Goal: Communication & Community: Ask a question

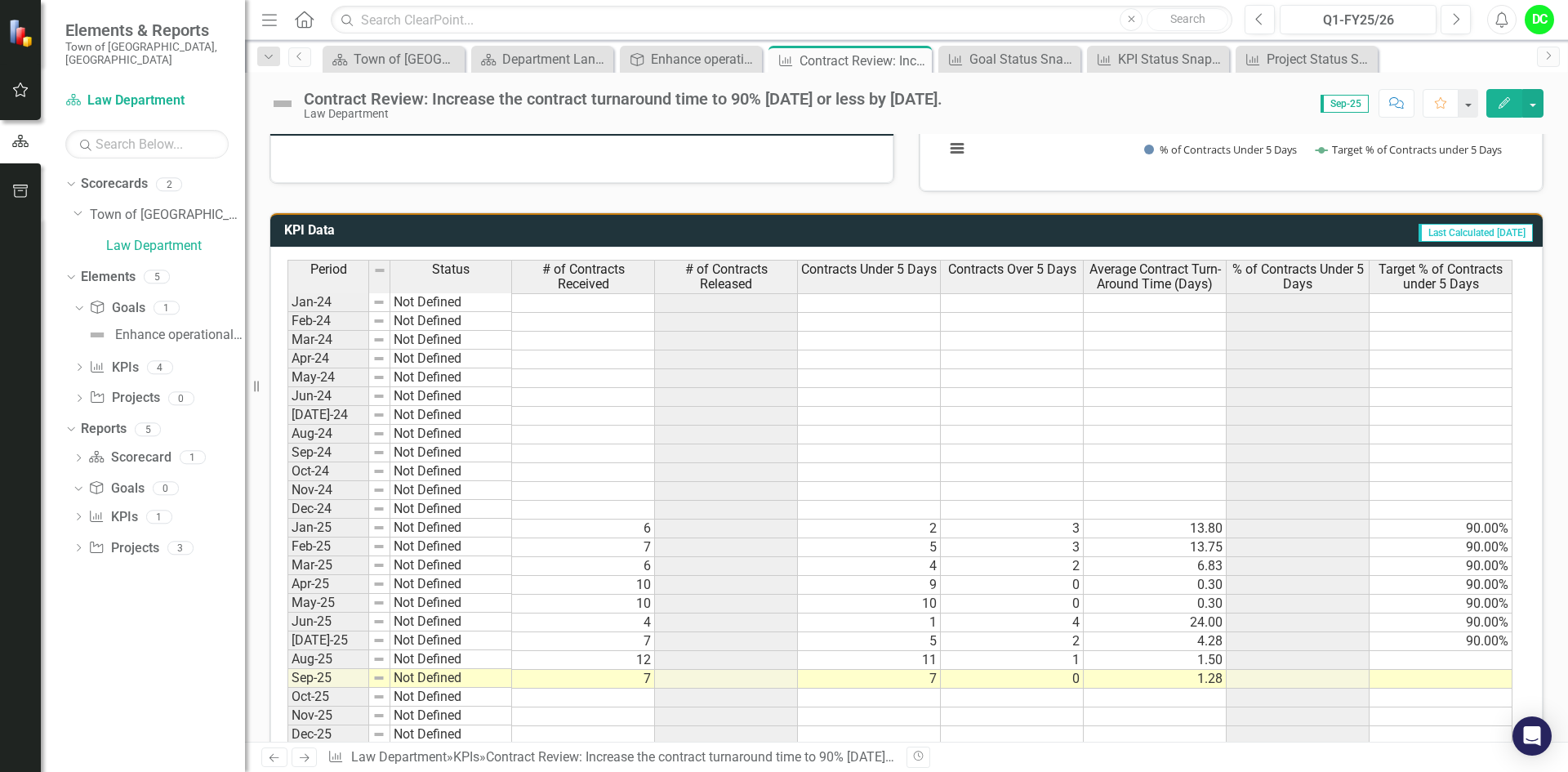
scroll to position [854, 0]
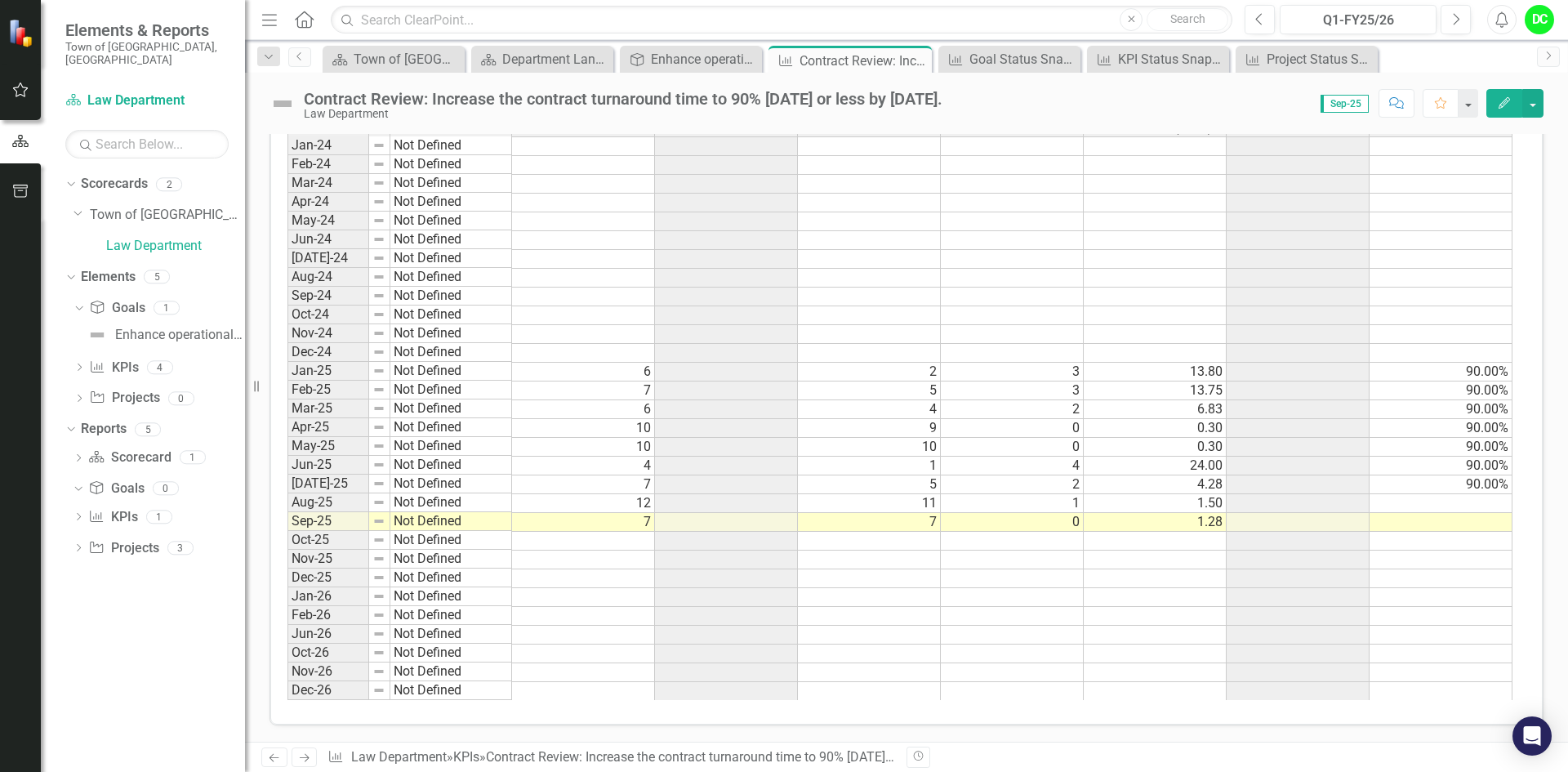
click at [1481, 506] on td at bounding box center [1441, 503] width 143 height 19
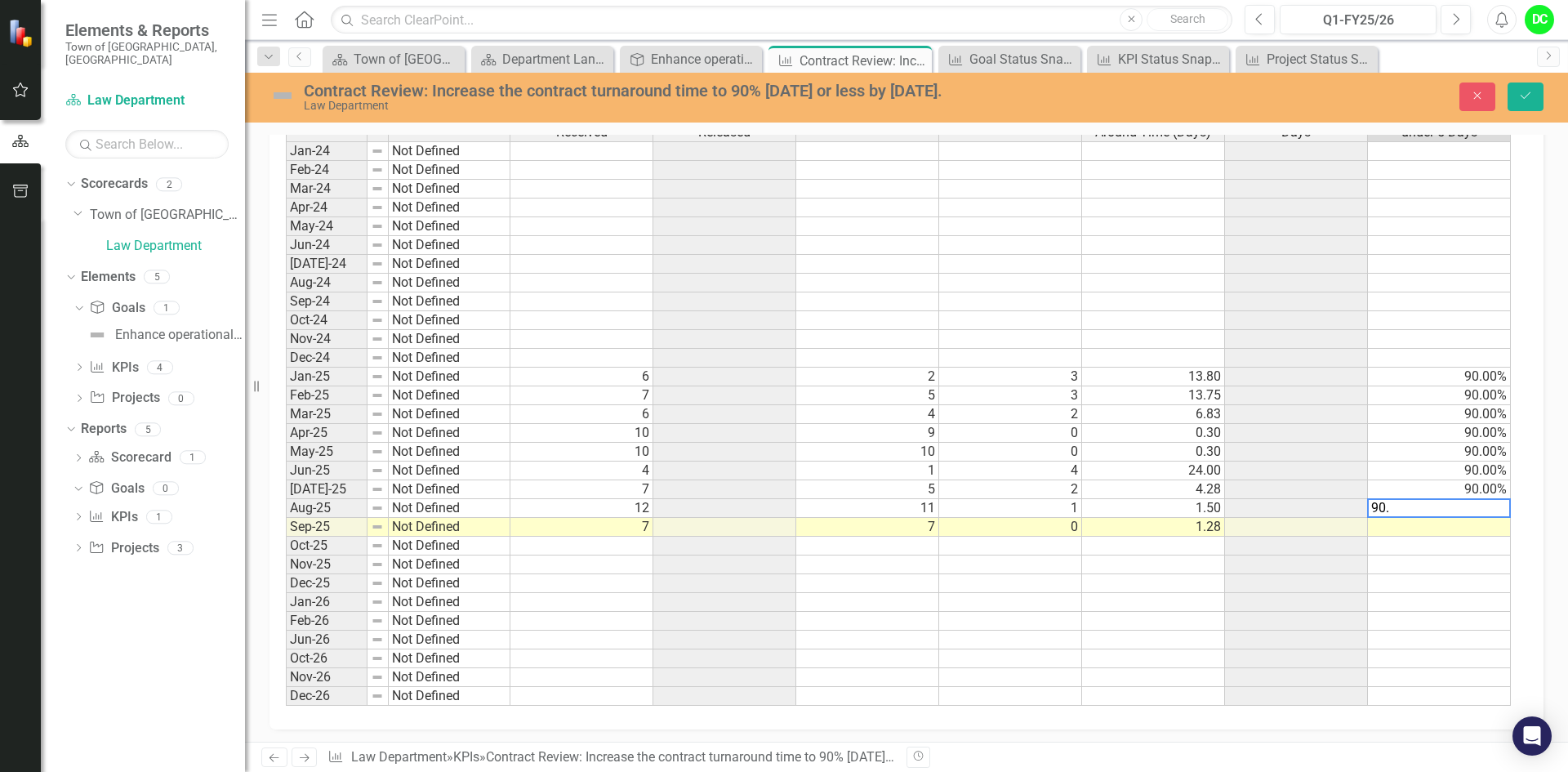
scroll to position [857, 0]
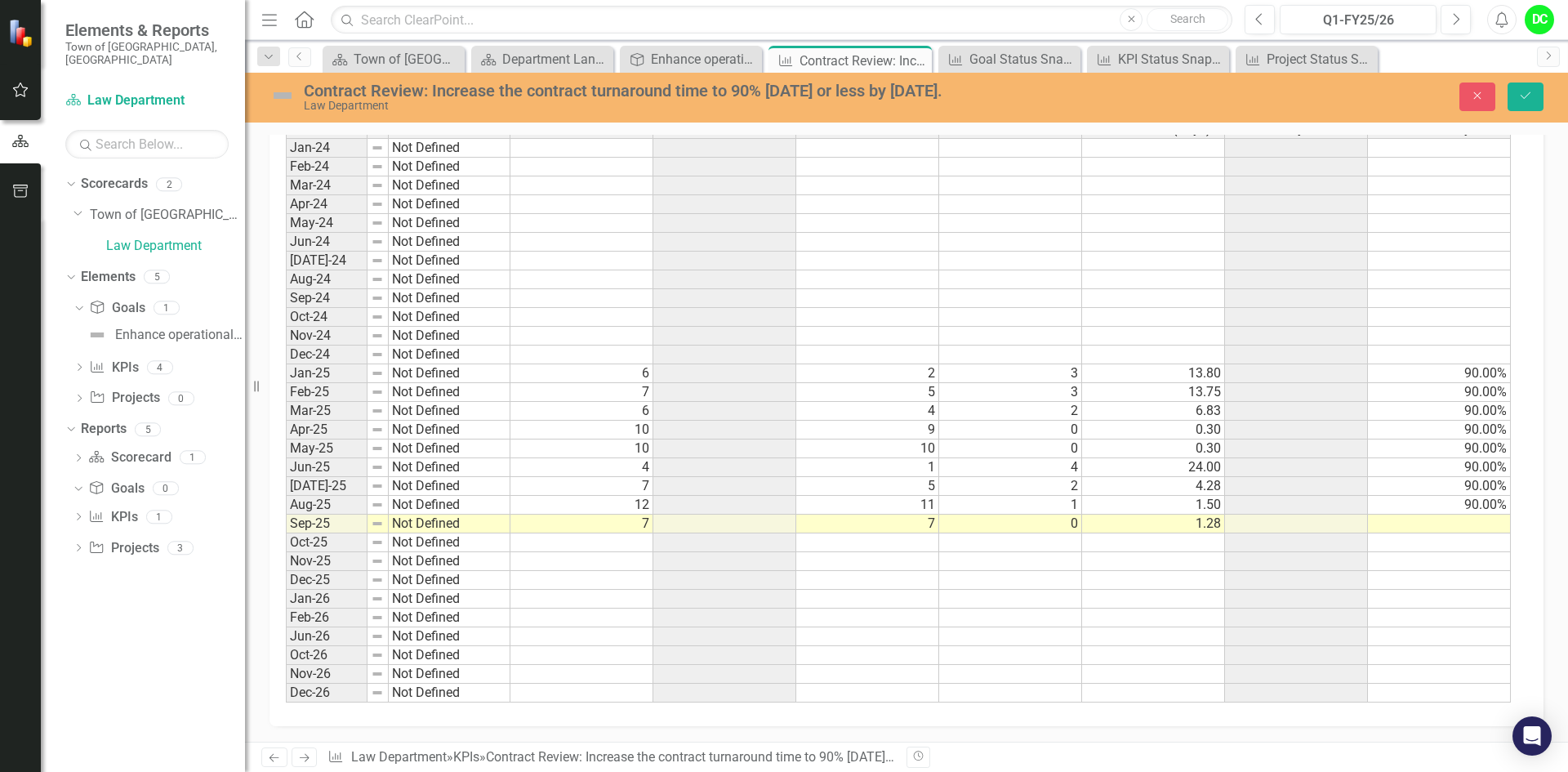
click at [1463, 527] on td at bounding box center [1439, 524] width 143 height 19
type textarea "90.00"
click at [1523, 91] on icon "Save" at bounding box center [1526, 95] width 15 height 11
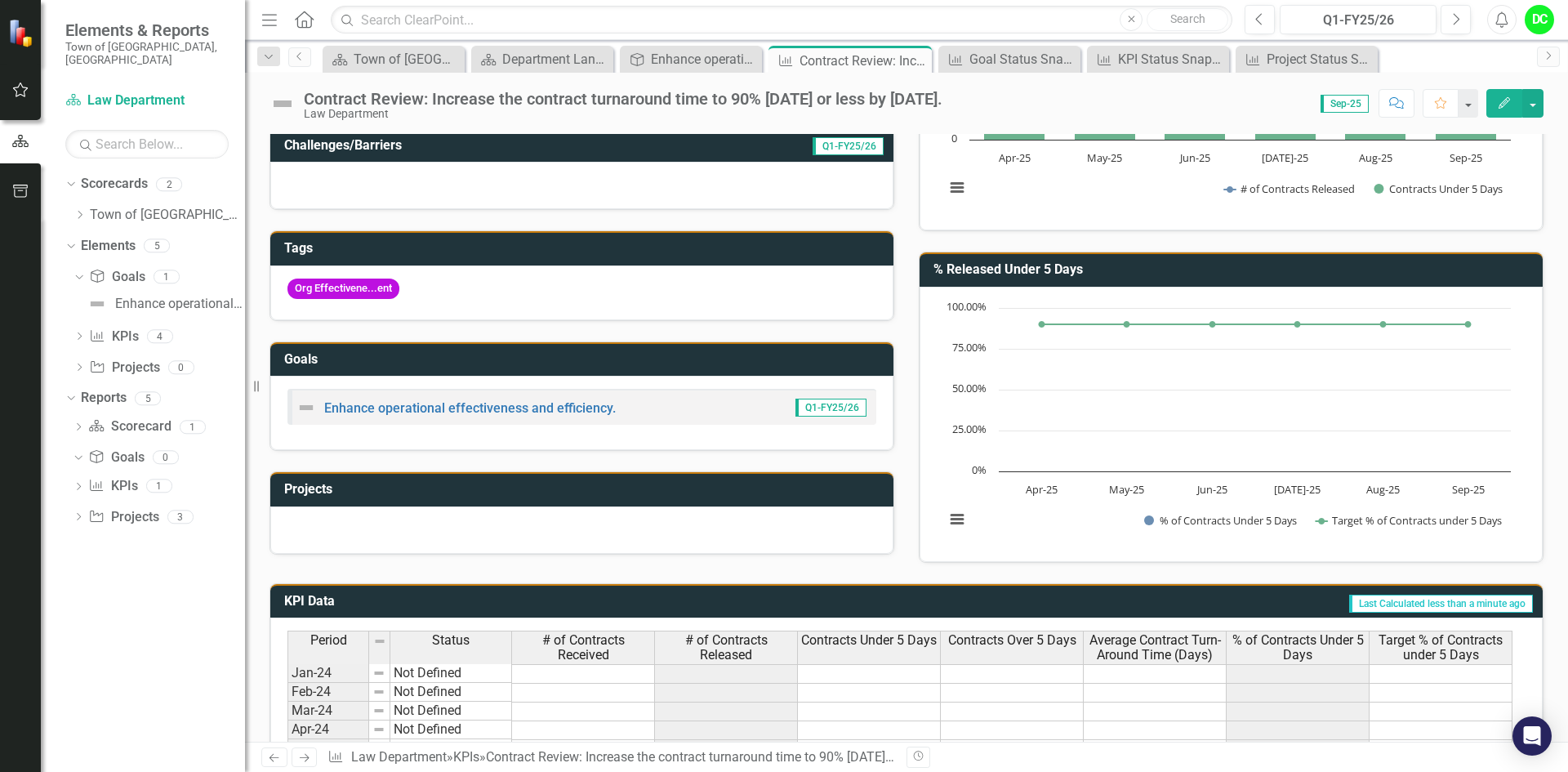
scroll to position [0, 0]
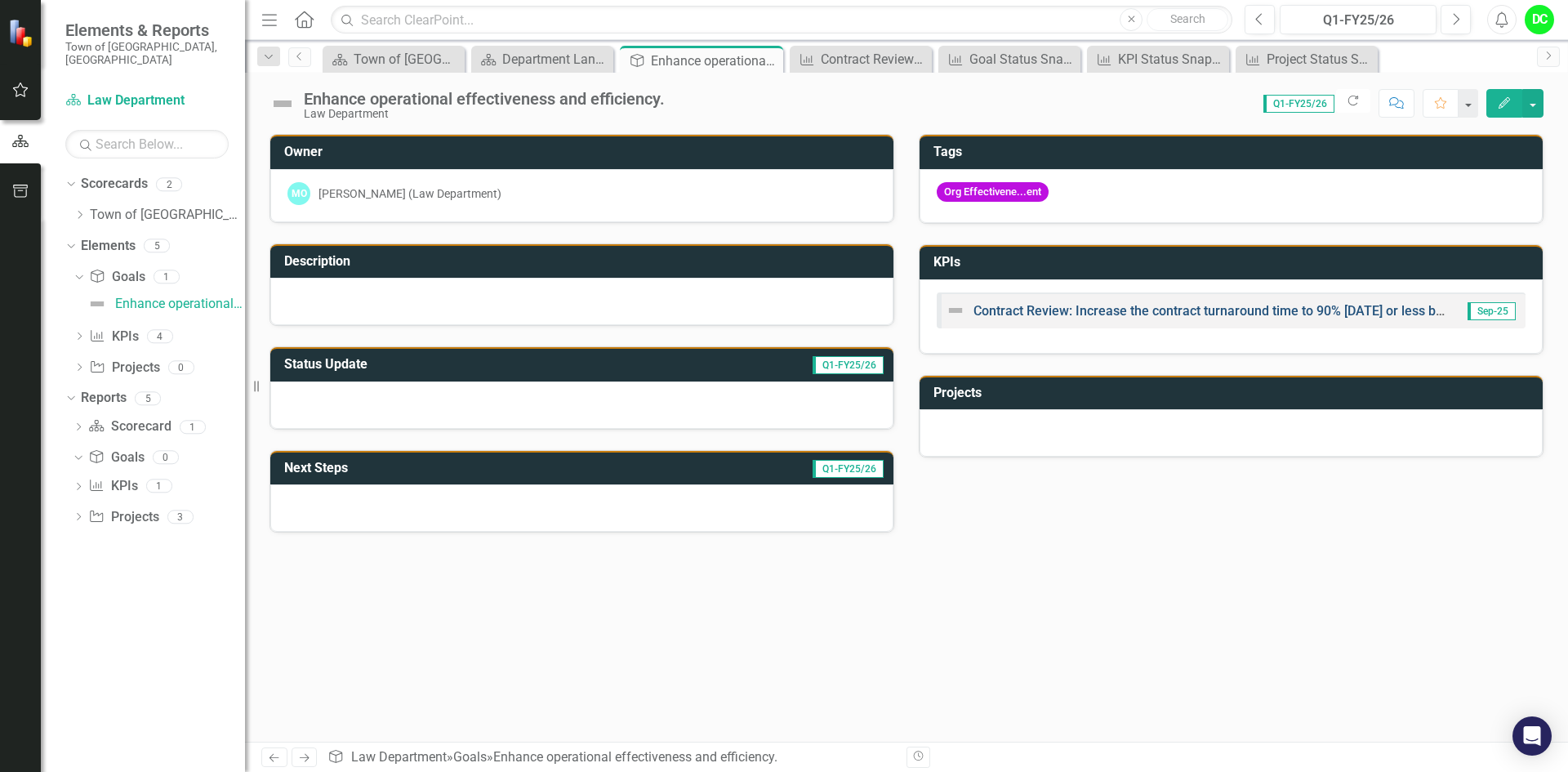
click at [1117, 313] on link "Contract Review: Increase the contract turnaround time to 90% [DATE] or less by…" at bounding box center [1231, 310] width 514 height 16
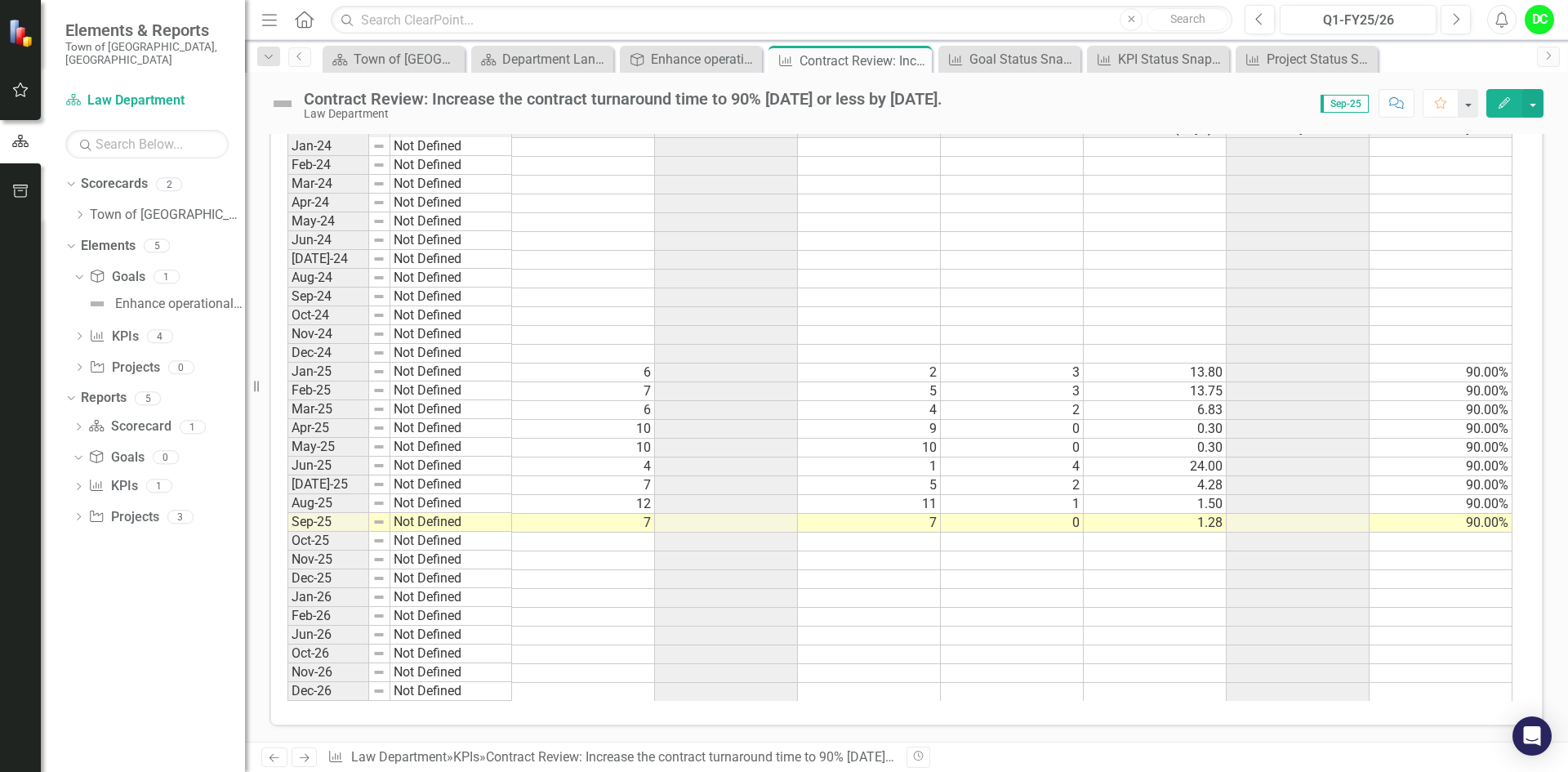
scroll to position [854, 0]
click at [301, 758] on icon at bounding box center [304, 757] width 9 height 8
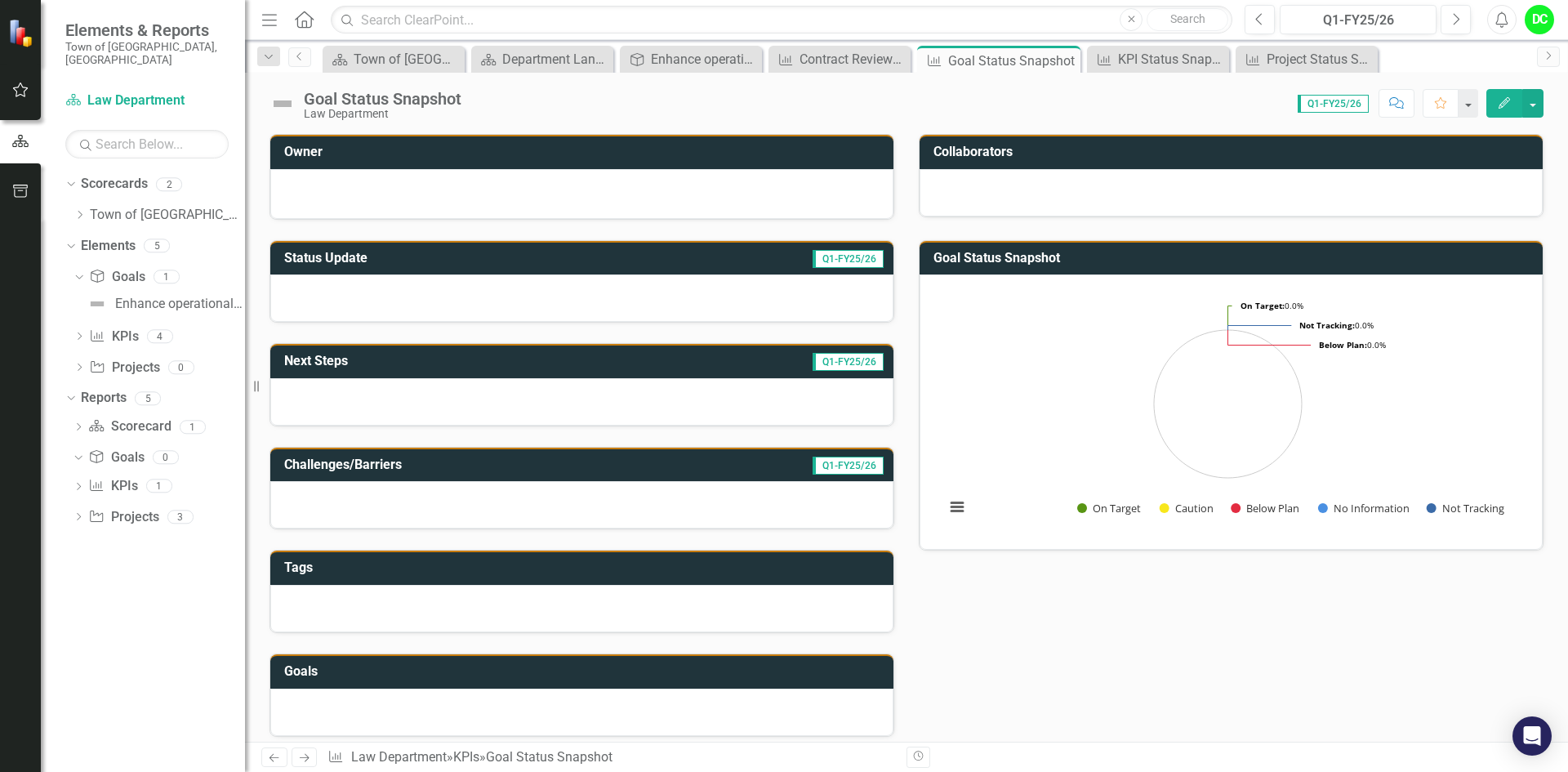
click at [301, 758] on icon at bounding box center [304, 757] width 9 height 8
click at [276, 758] on icon at bounding box center [275, 757] width 9 height 8
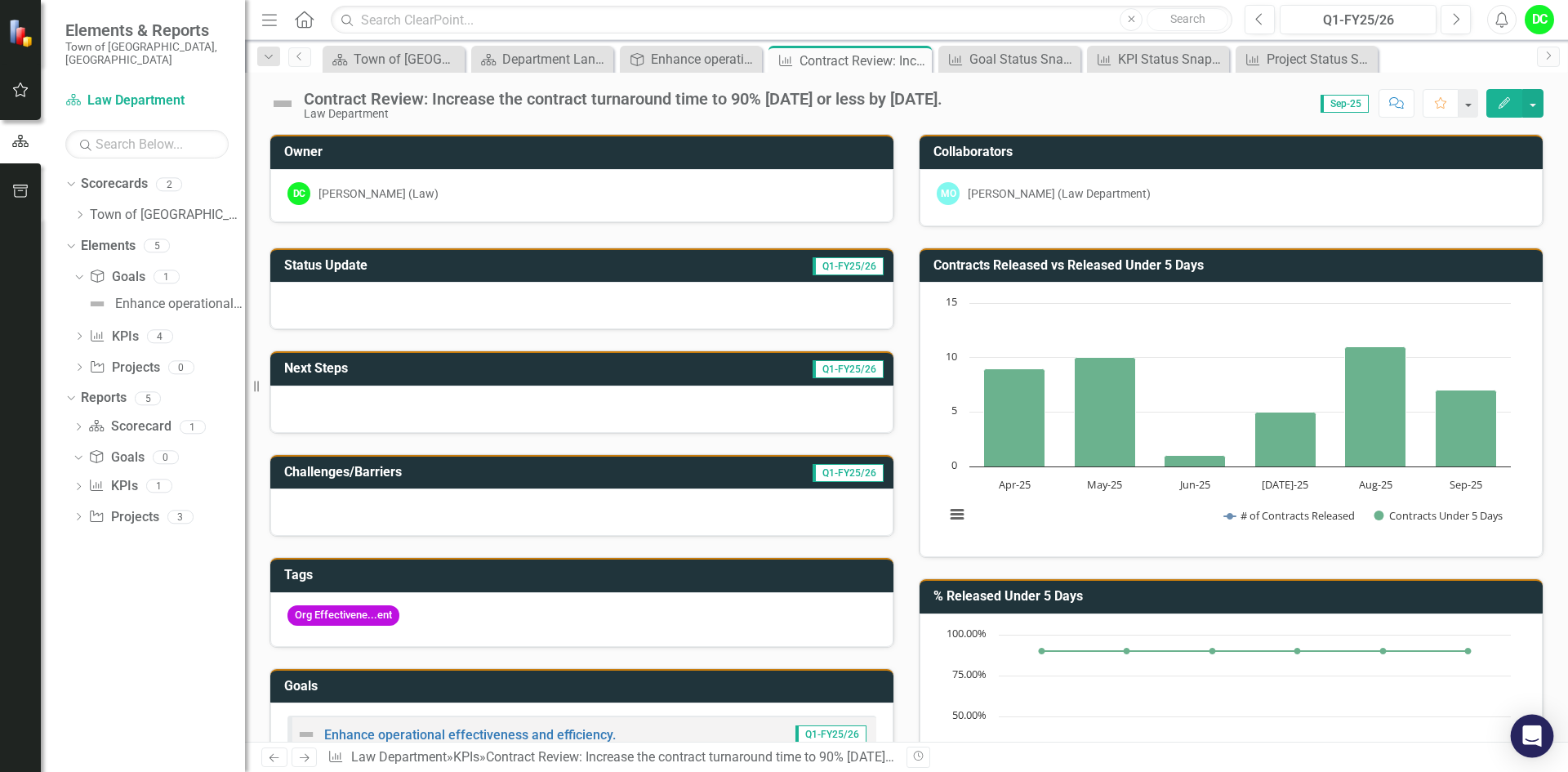
click at [1533, 737] on icon "Open Intercom Messenger" at bounding box center [1532, 736] width 19 height 21
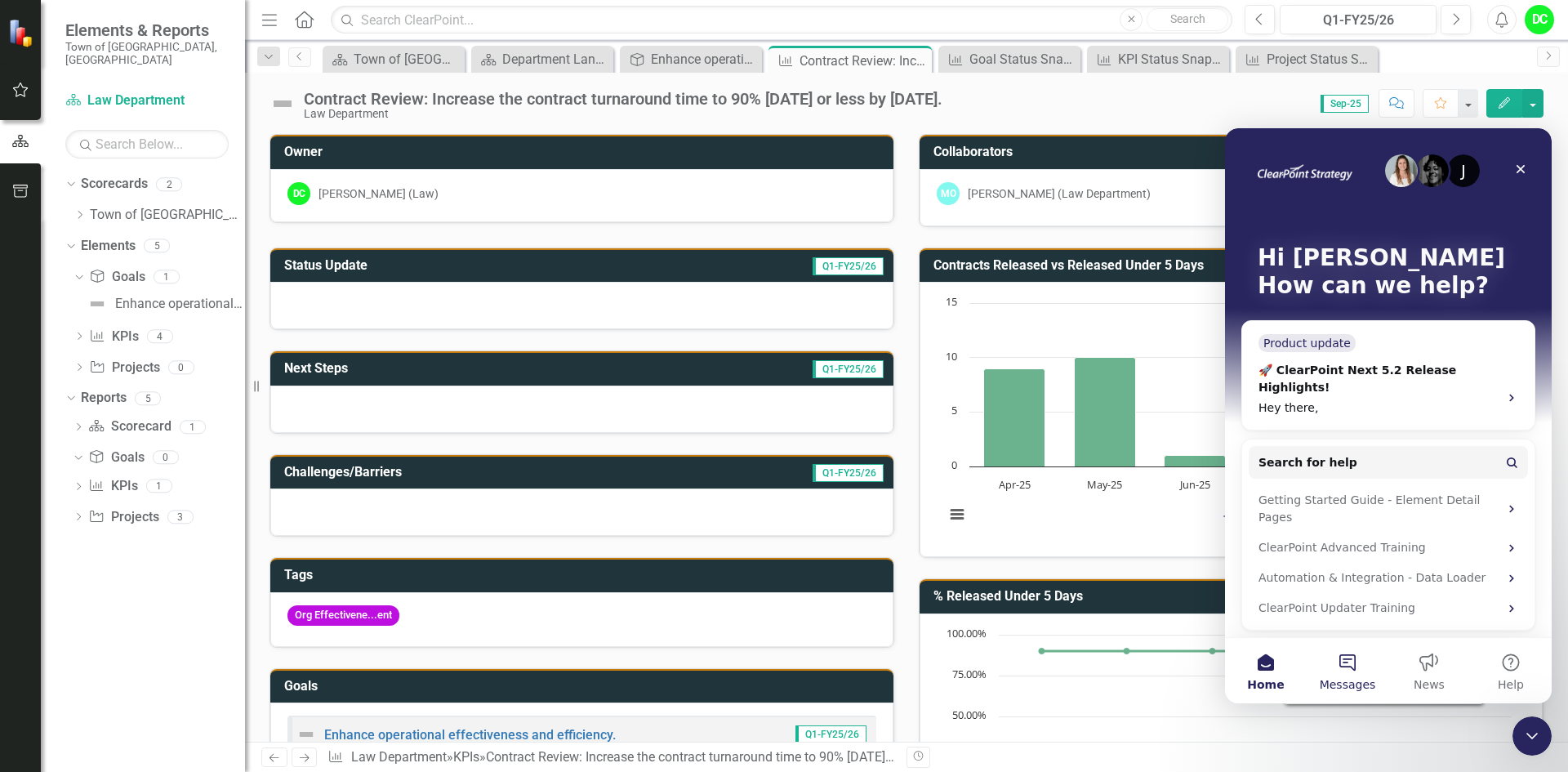
click at [1333, 663] on button "Messages" at bounding box center [1347, 670] width 81 height 65
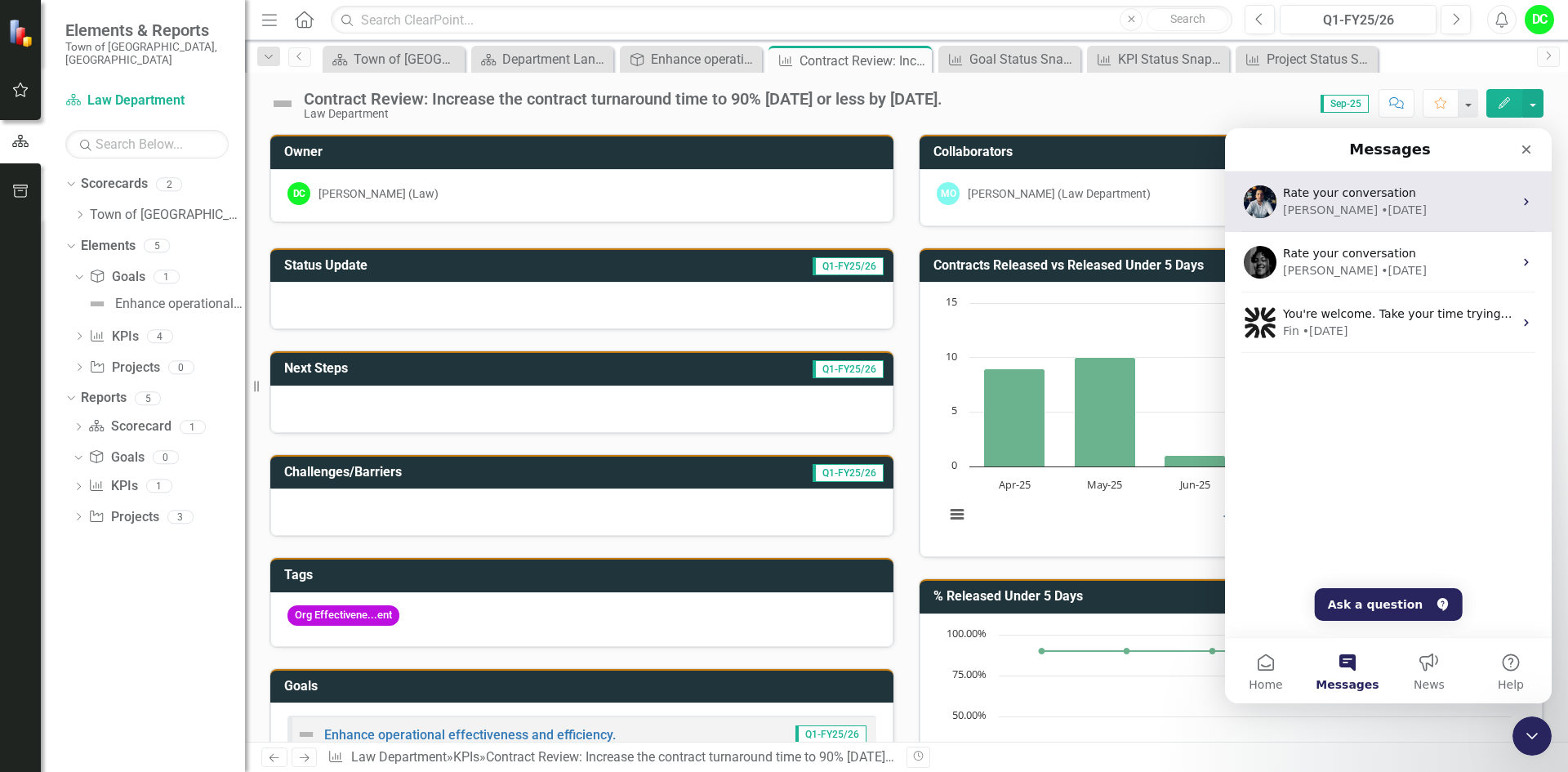
click at [1381, 206] on div "• [DATE]" at bounding box center [1404, 210] width 46 height 17
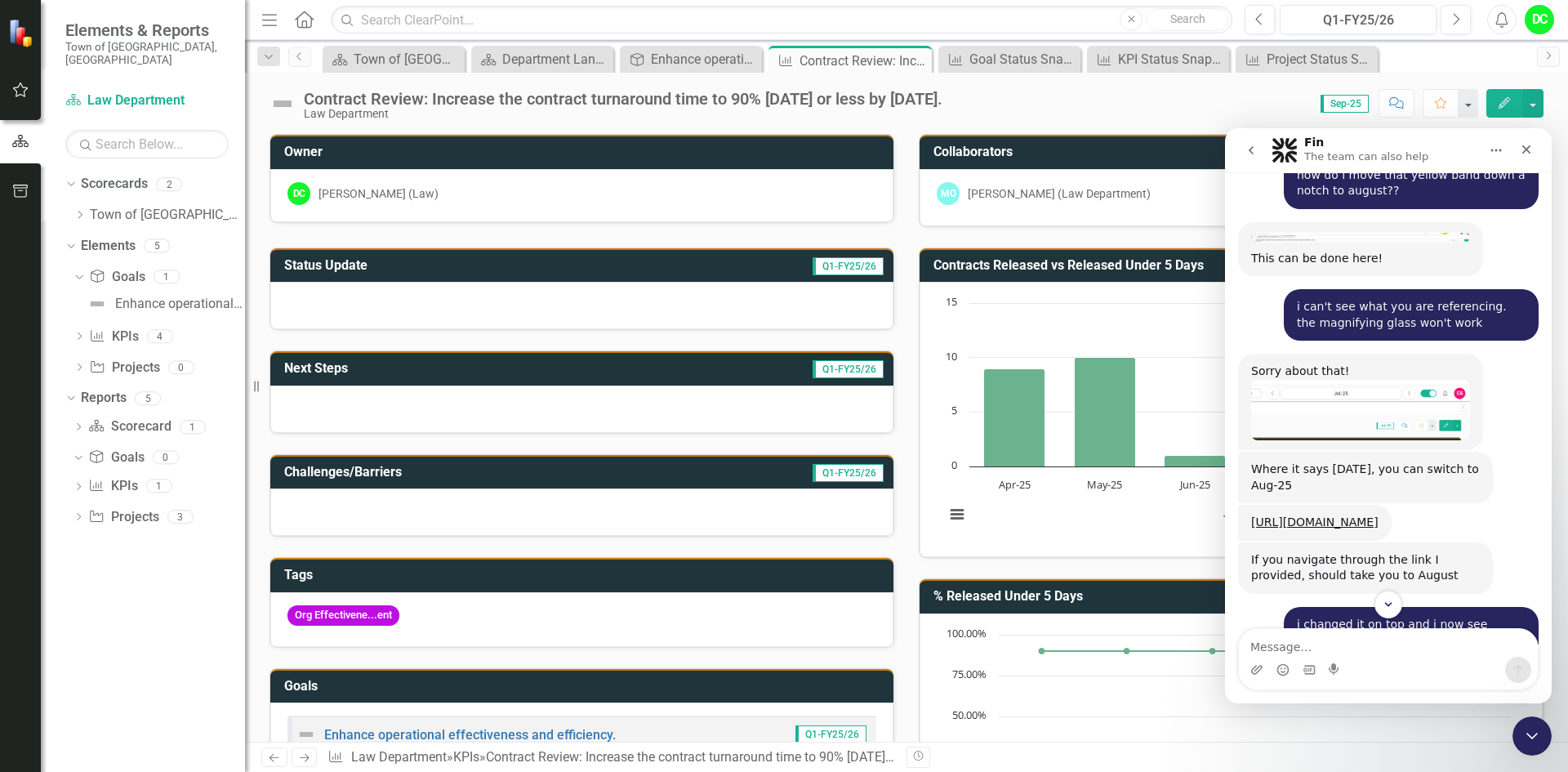
scroll to position [3782, 0]
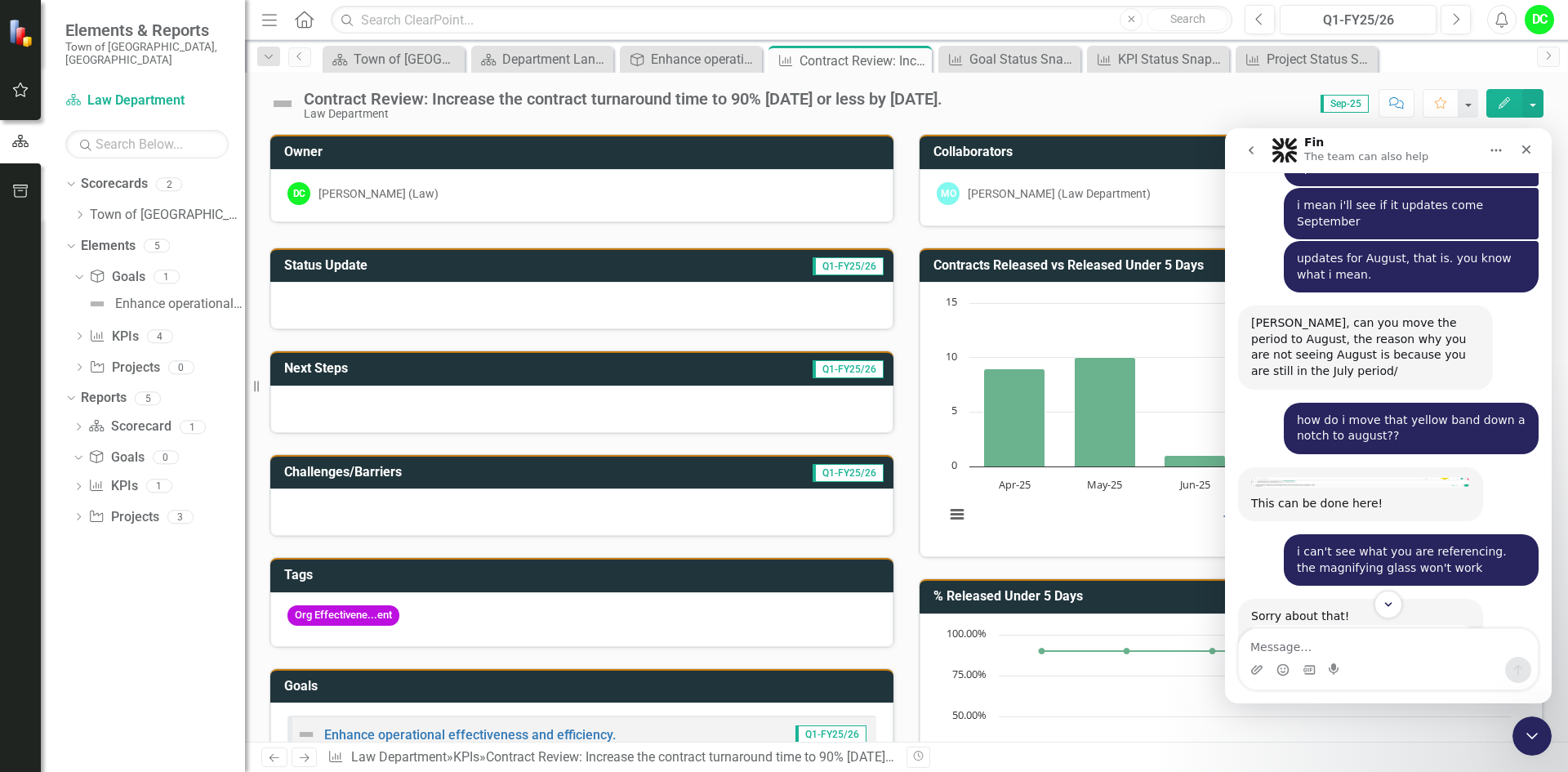
click at [1287, 648] on textarea "Message…" at bounding box center [1389, 642] width 299 height 28
type textarea "N"
click at [1274, 646] on textarea "Message…" at bounding box center [1389, 642] width 299 height 28
type textarea "could someone help me add another goal to my landing page? I do not have author…"
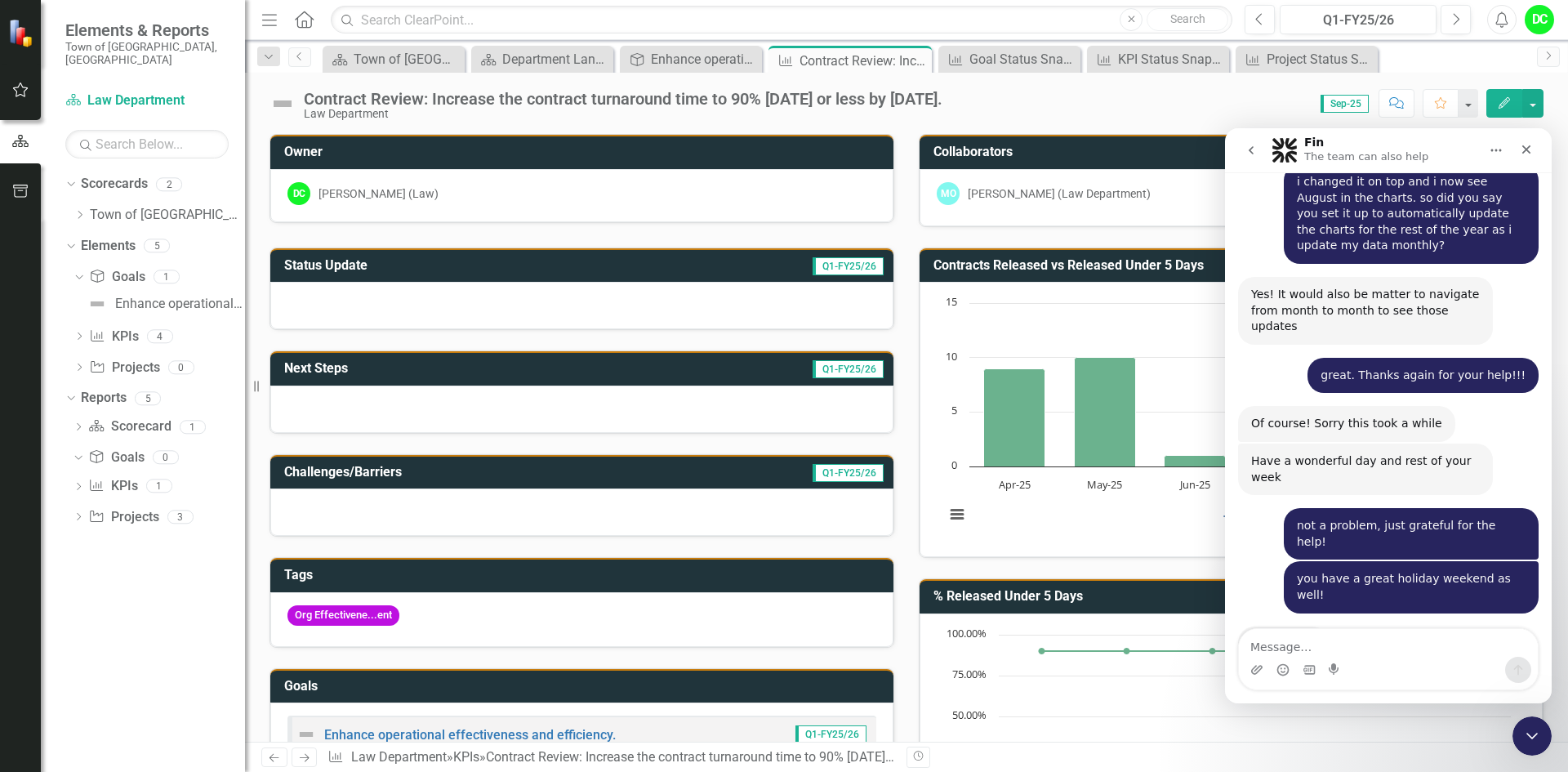
scroll to position [4471, 0]
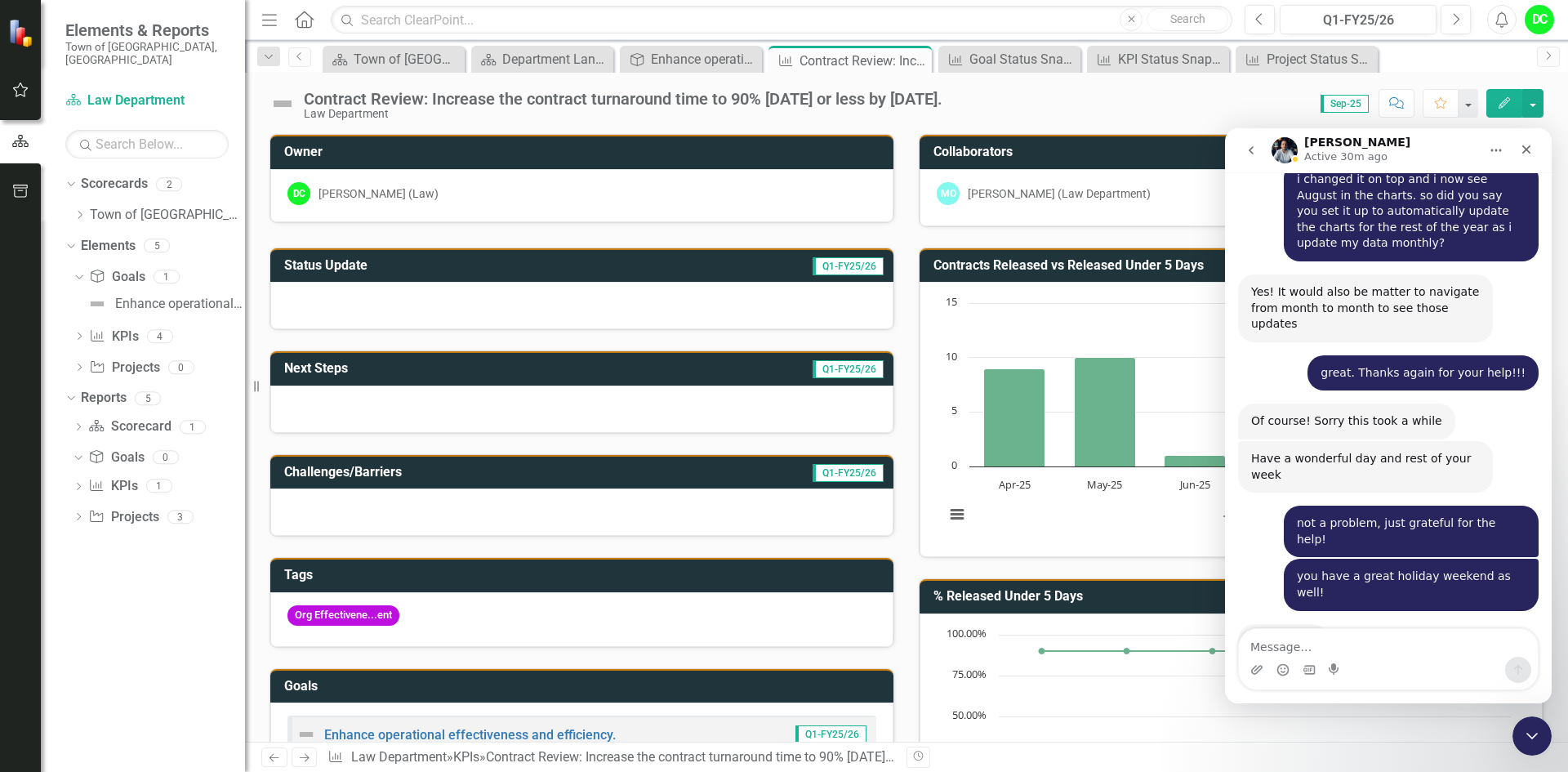
click at [1253, 112] on div "Score: 0.00 Sep-25 Completed Comment Favorite Edit" at bounding box center [1247, 103] width 593 height 28
click at [1494, 149] on icon "Home" at bounding box center [1496, 150] width 13 height 13
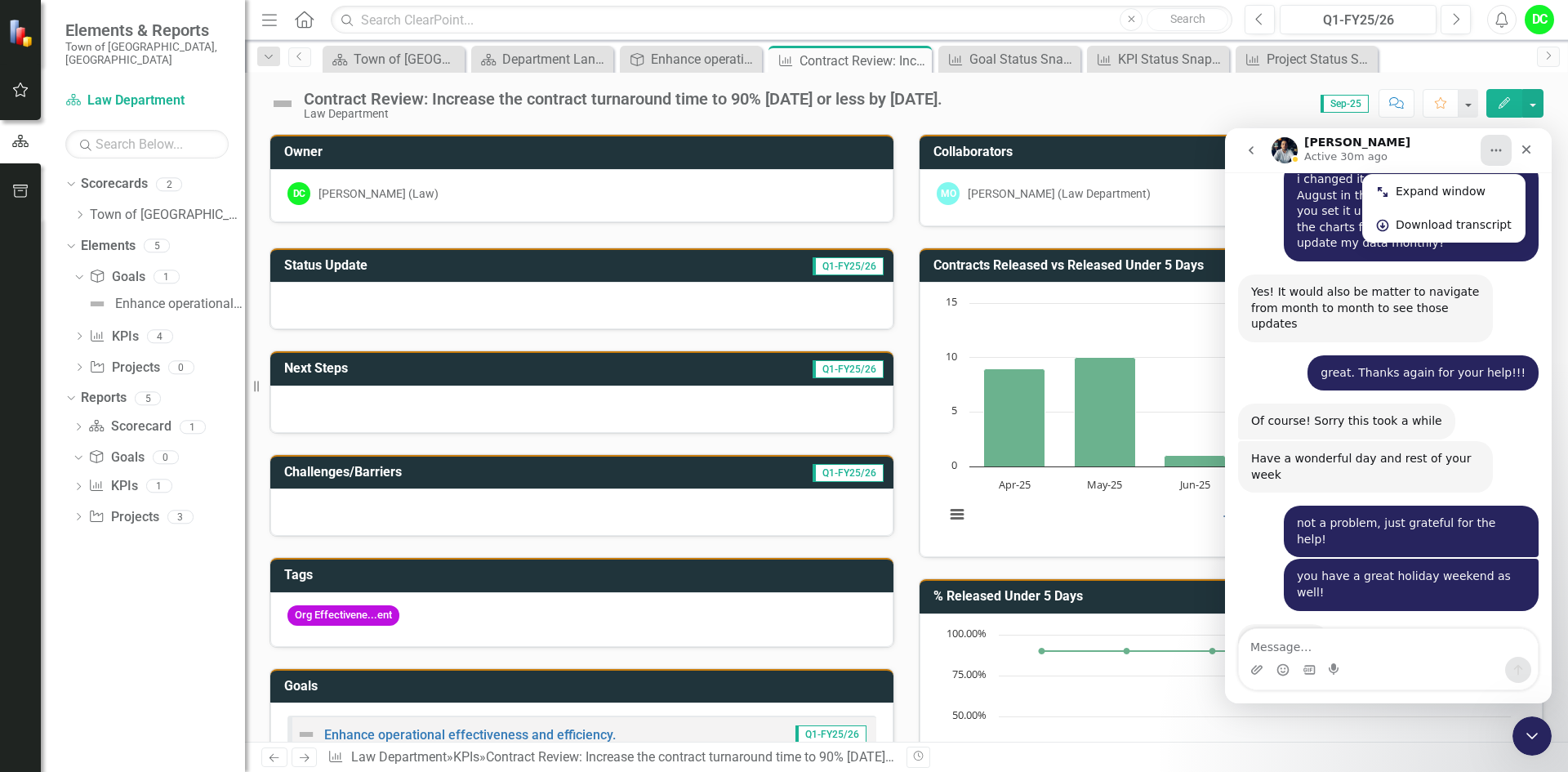
click at [1270, 119] on div "Contract Review: Increase the contract turnaround time to 90% [DATE] or less by…" at bounding box center [906, 97] width 1323 height 49
click at [1528, 153] on icon "Close" at bounding box center [1527, 149] width 13 height 13
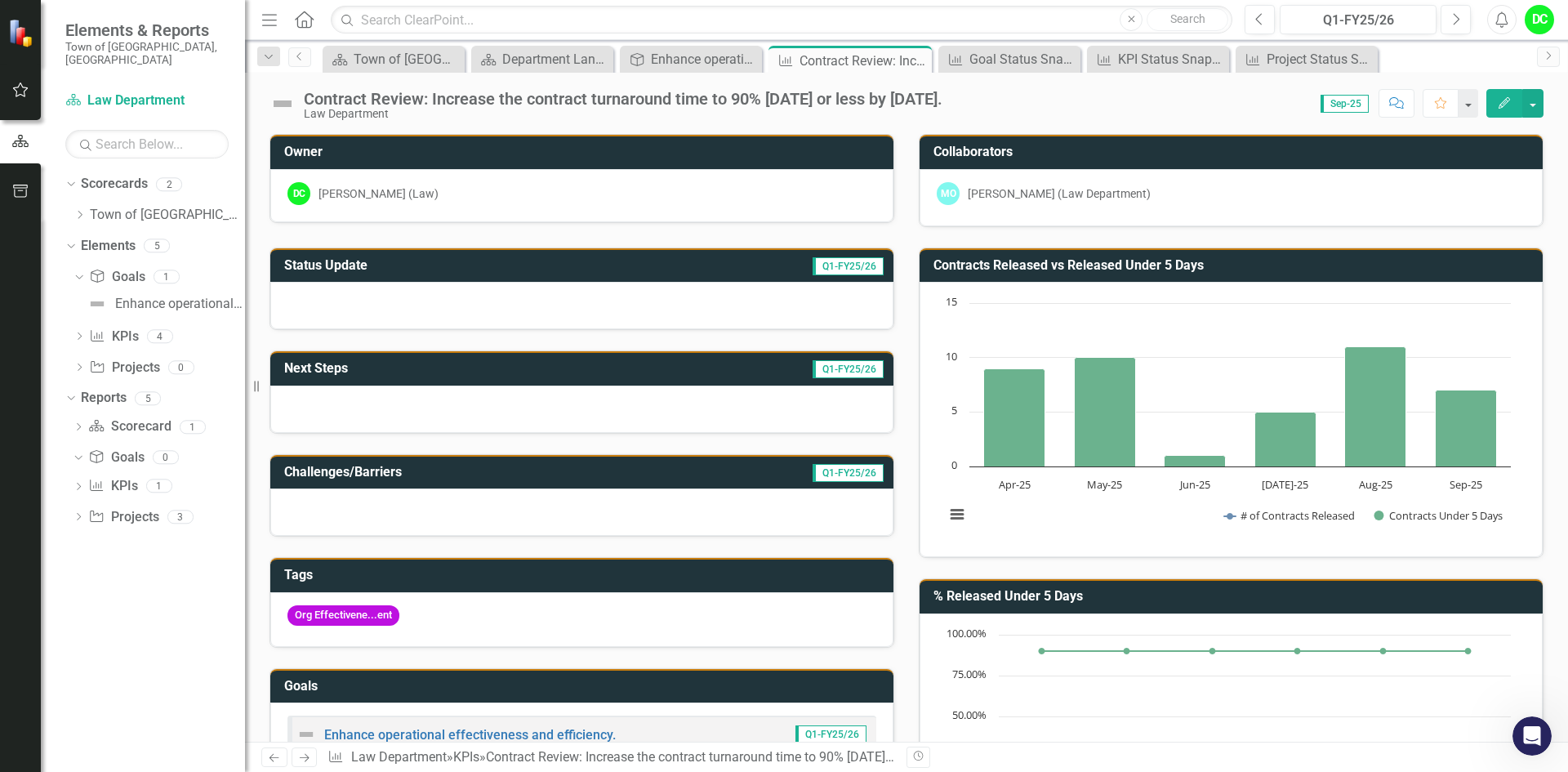
click at [1350, 104] on span "Sep-25" at bounding box center [1345, 103] width 49 height 18
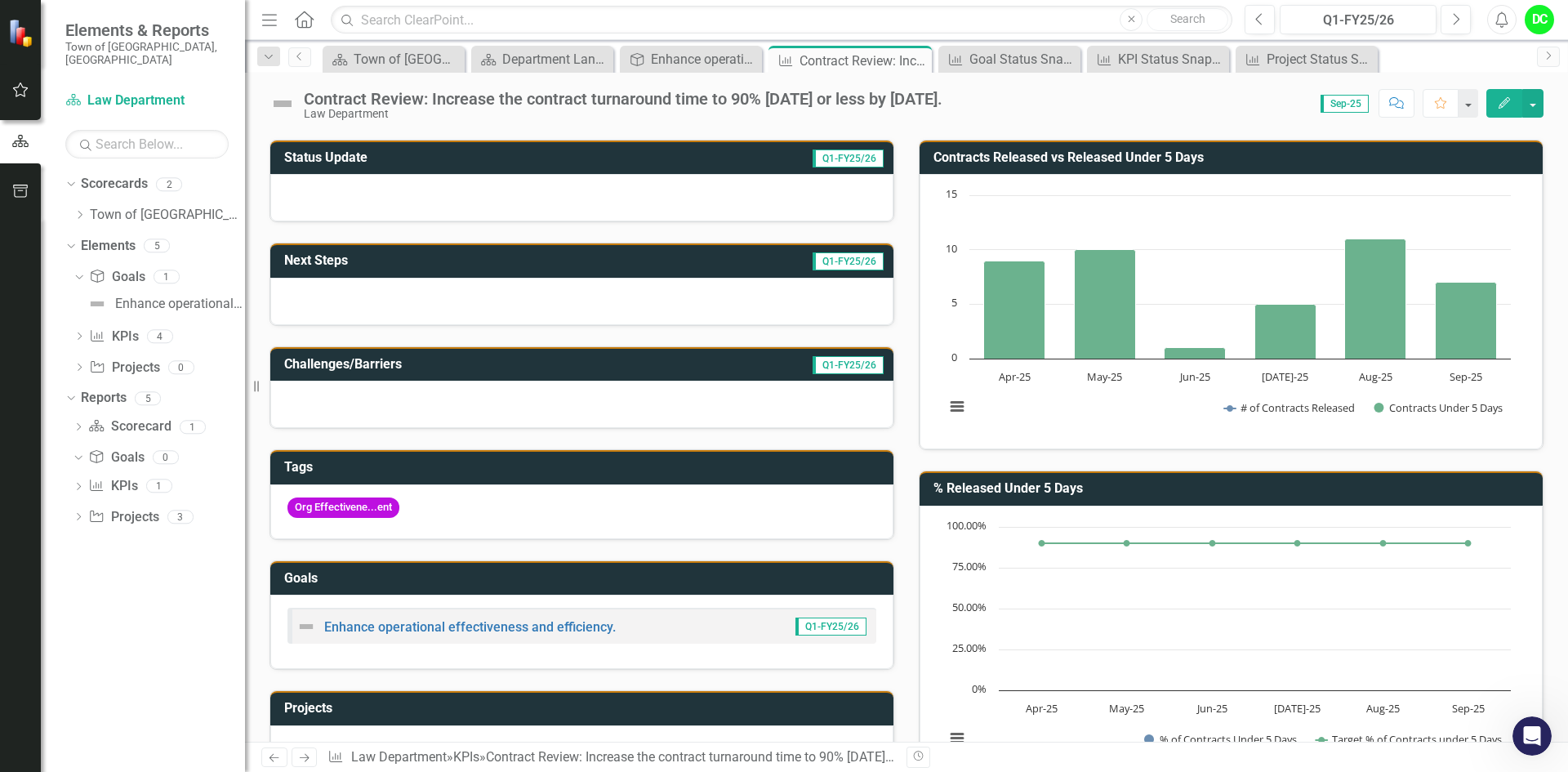
scroll to position [137, 0]
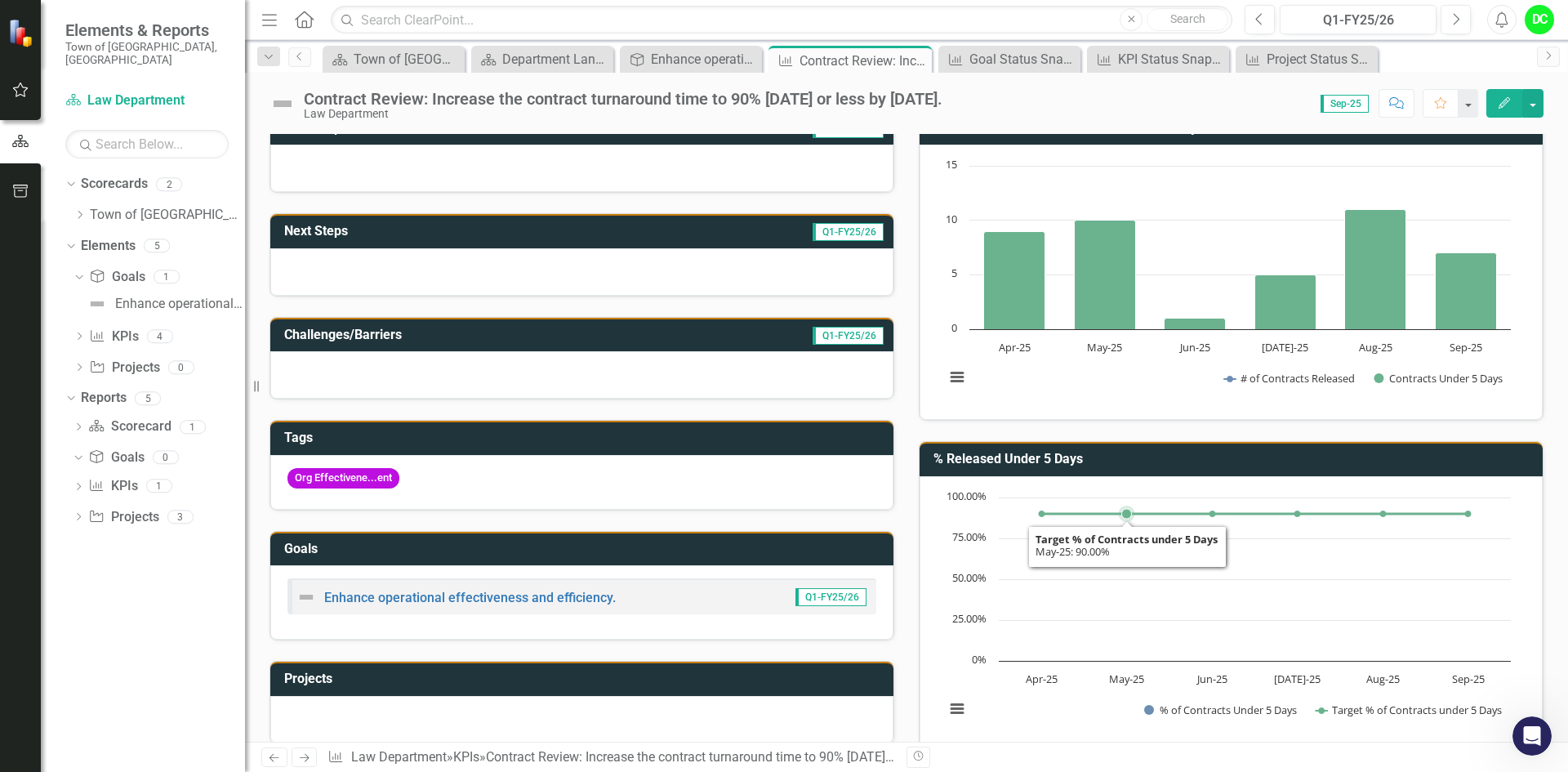
click at [1152, 628] on rect "Interactive chart" at bounding box center [1228, 611] width 583 height 245
click at [955, 707] on button "View chart menu, Chart" at bounding box center [957, 709] width 22 height 22
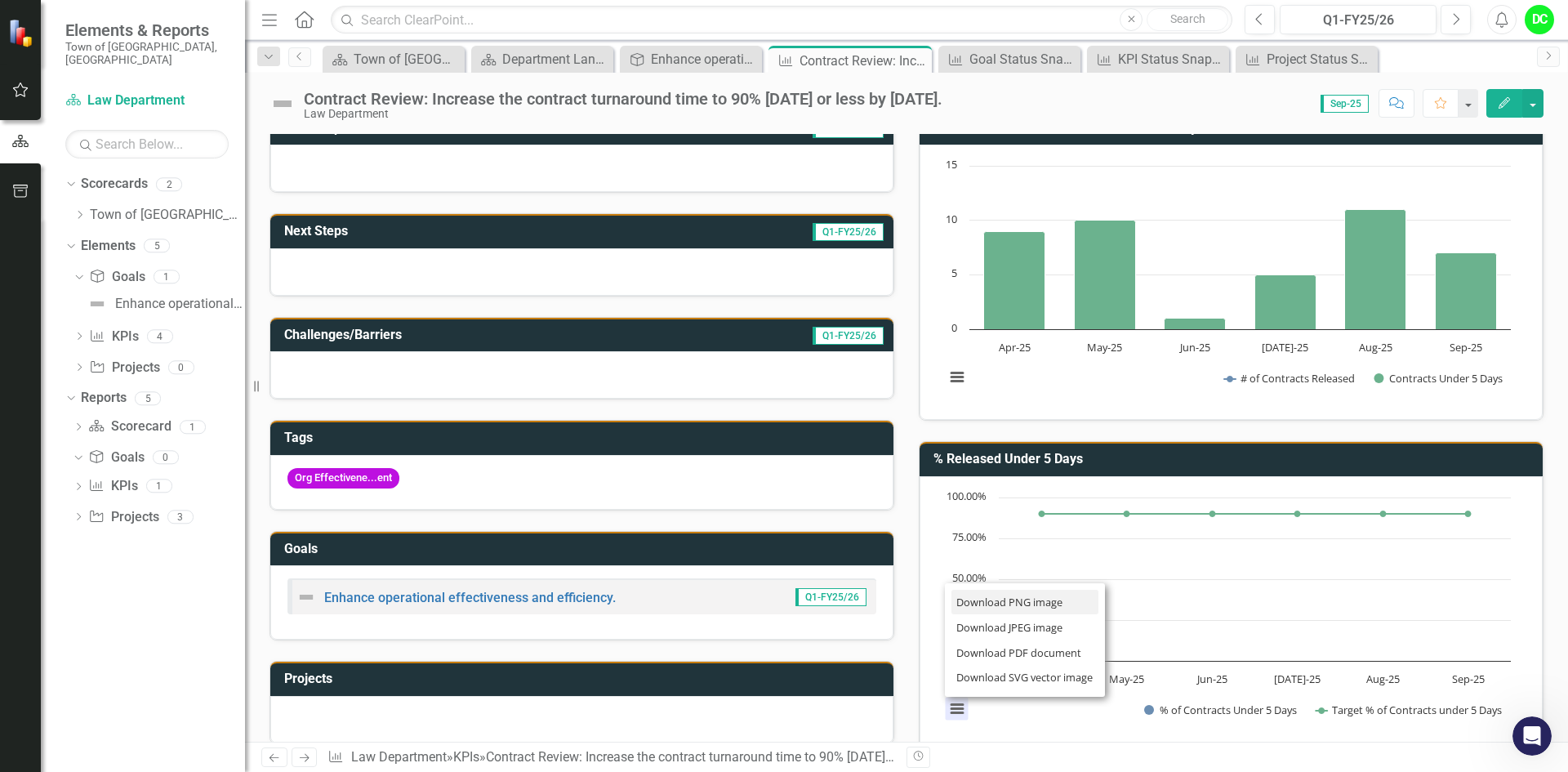
click at [1038, 605] on li "Download PNG image" at bounding box center [1024, 601] width 147 height 25
click at [957, 703] on button "View chart menu, Chart" at bounding box center [957, 709] width 22 height 22
click at [1525, 740] on icon "Open Intercom Messenger" at bounding box center [1530, 733] width 27 height 27
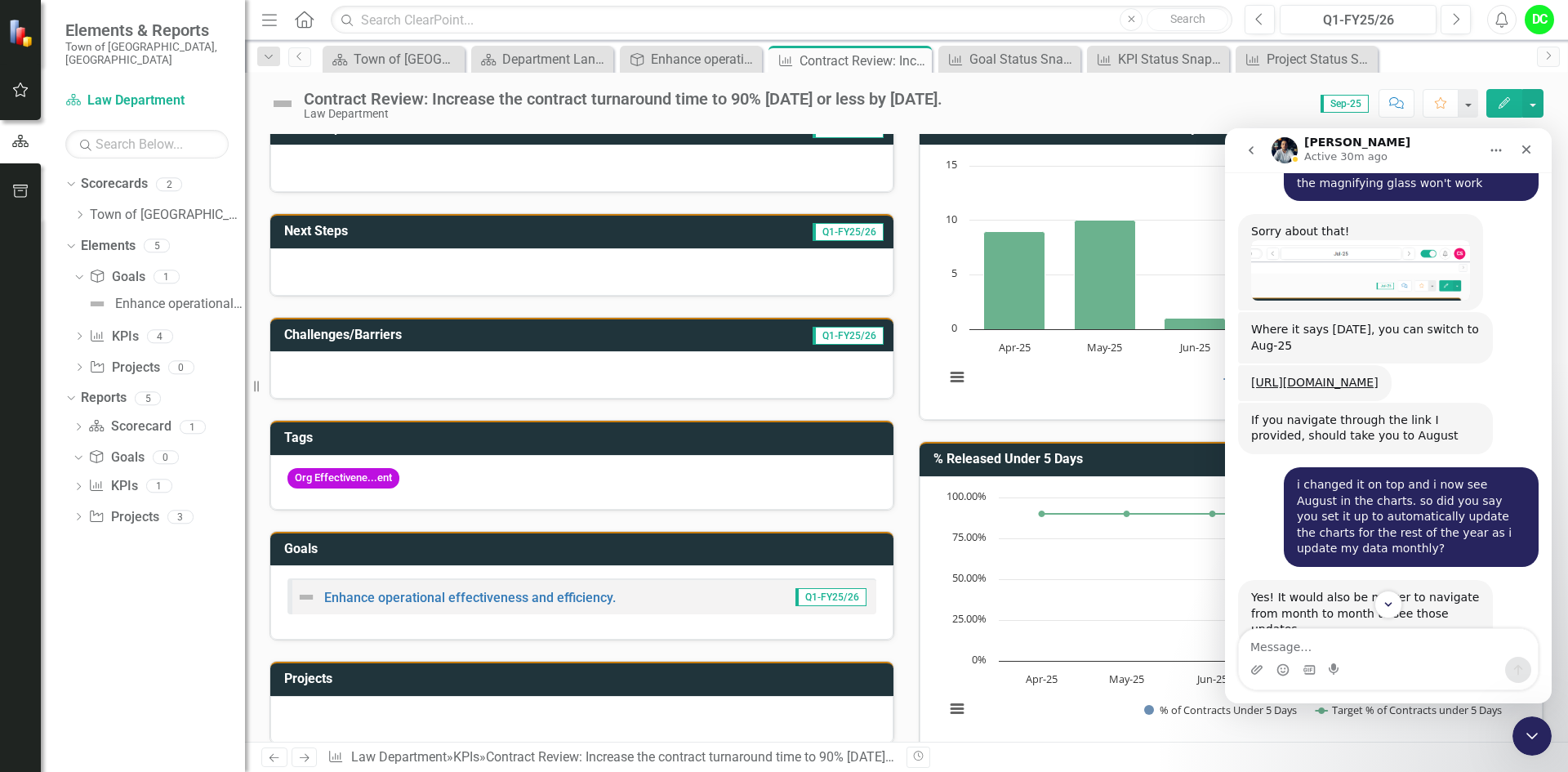
scroll to position [4064, 0]
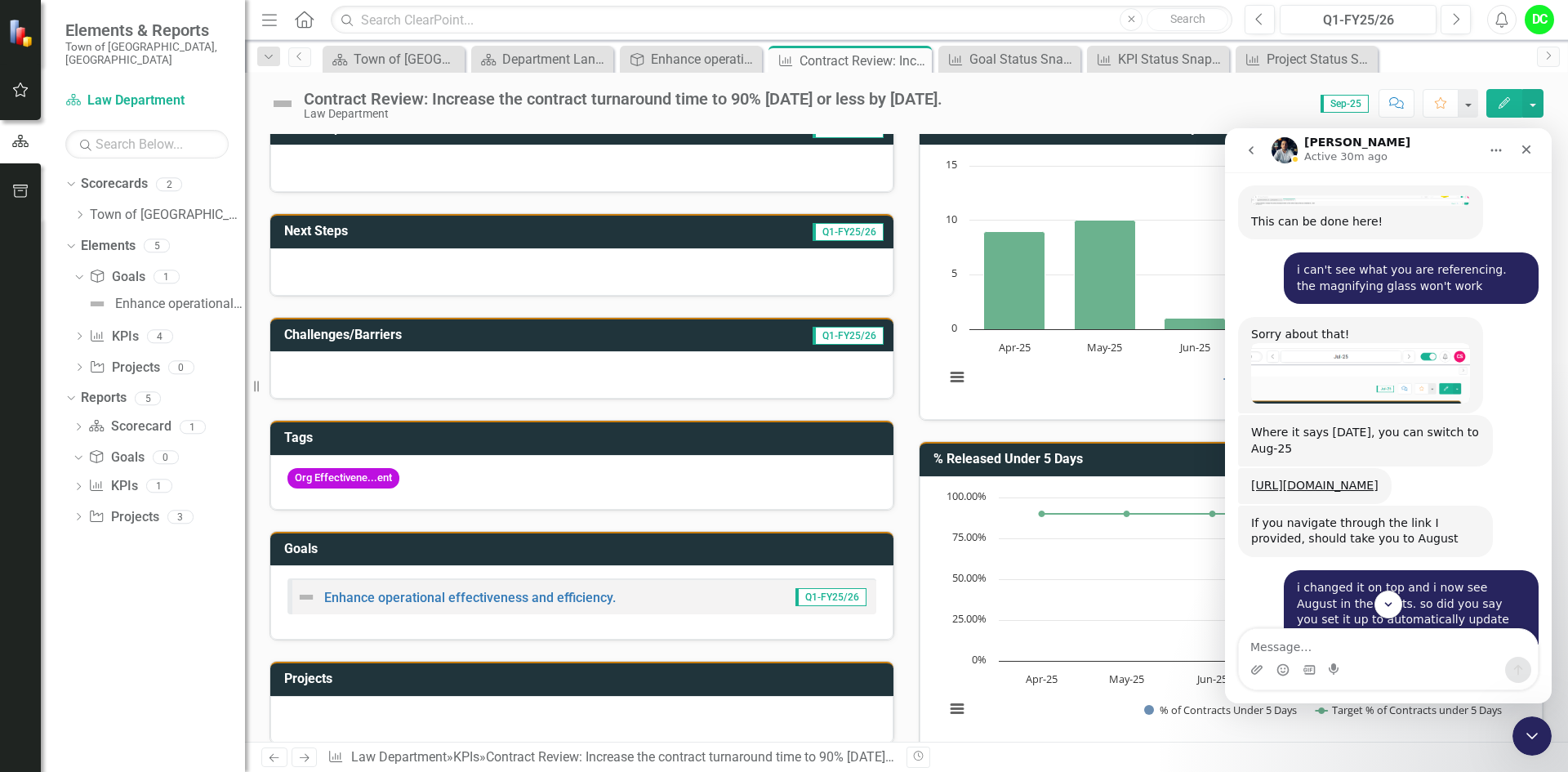
click at [1341, 101] on span "Sep-25" at bounding box center [1345, 103] width 49 height 18
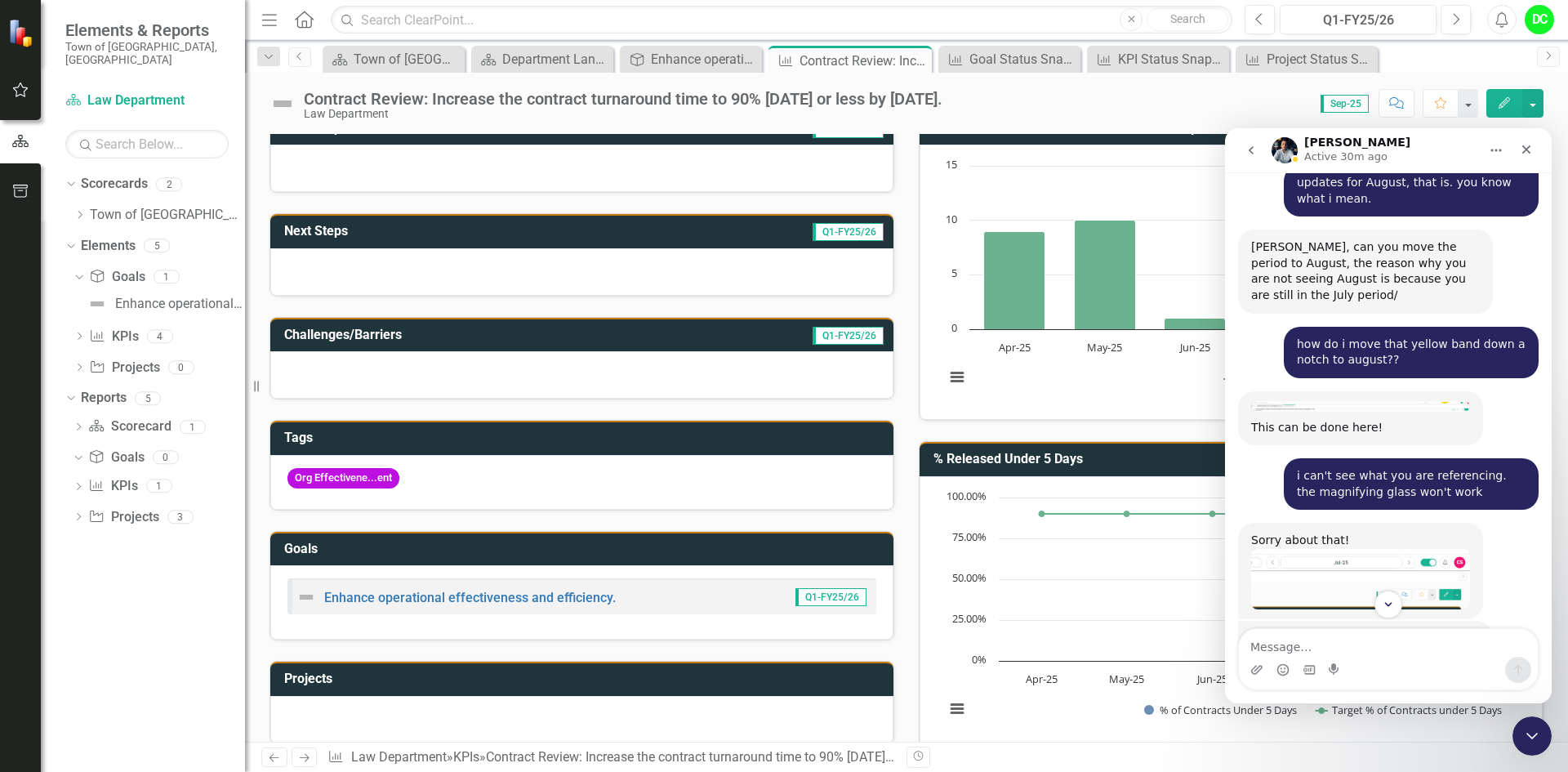
scroll to position [3819, 0]
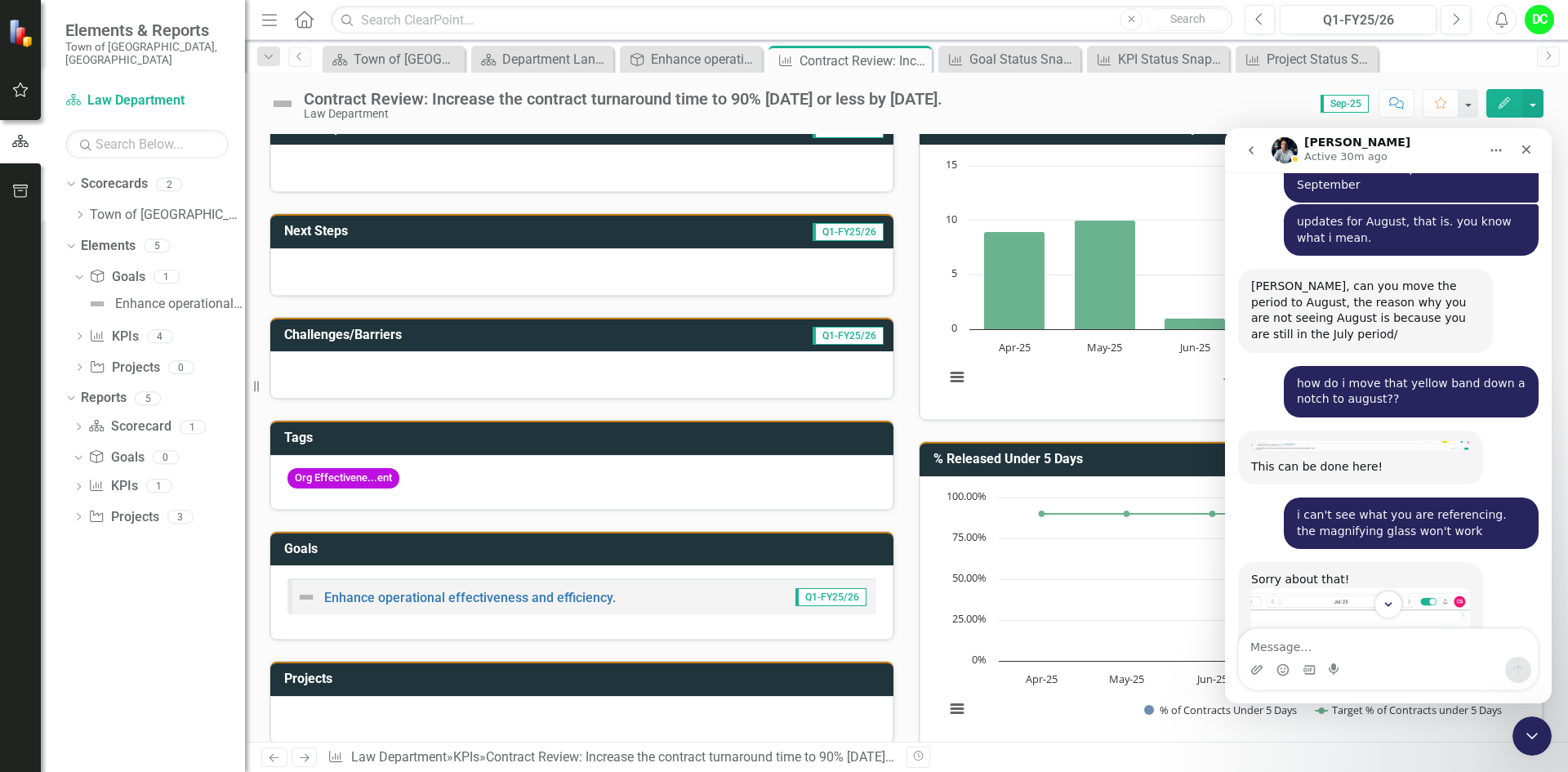
click at [1356, 108] on span "Sep-25" at bounding box center [1345, 103] width 49 height 18
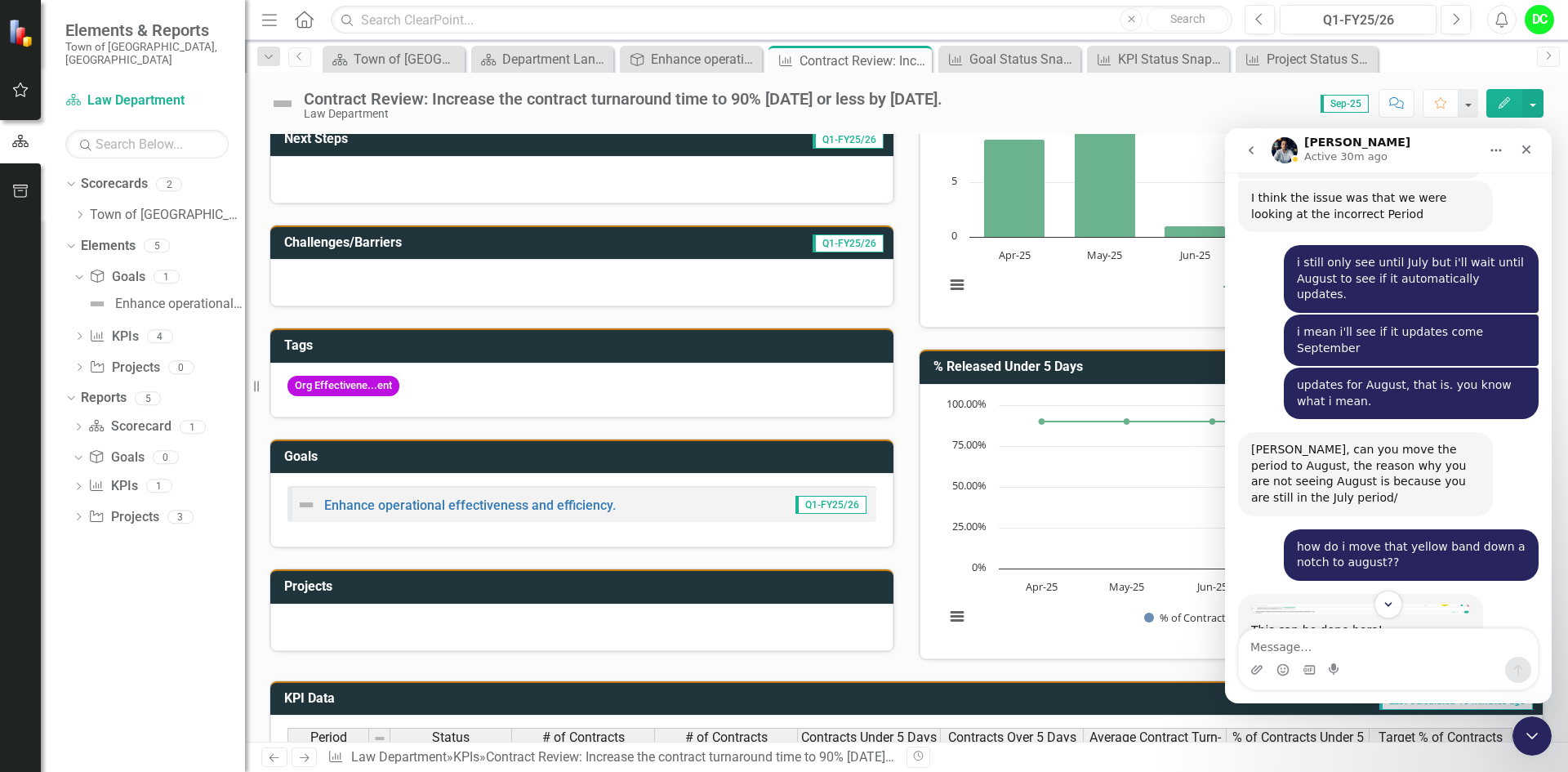
scroll to position [3573, 0]
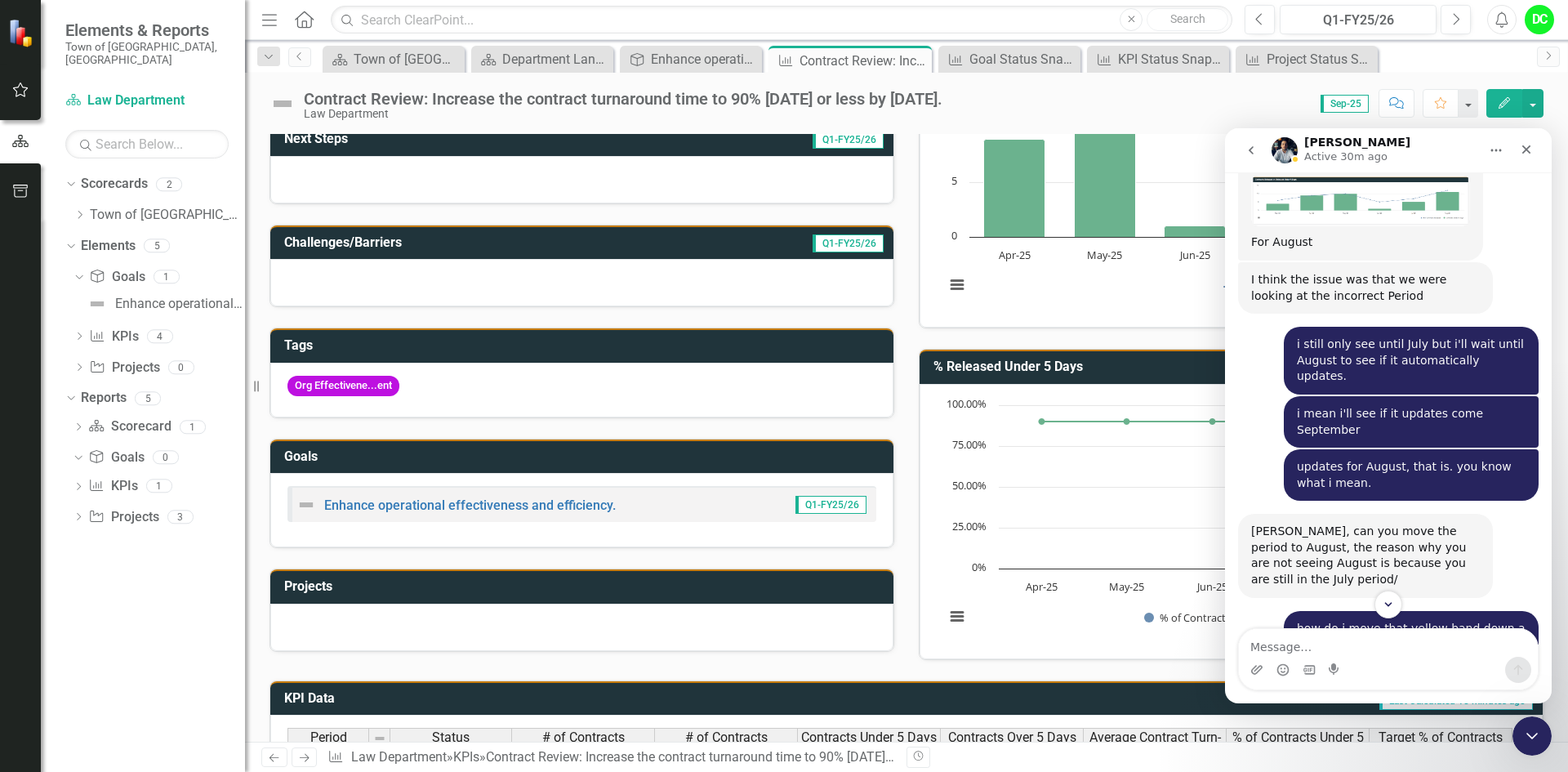
click at [1320, 685] on div "This can be done here!" at bounding box center [1361, 702] width 219 height 35
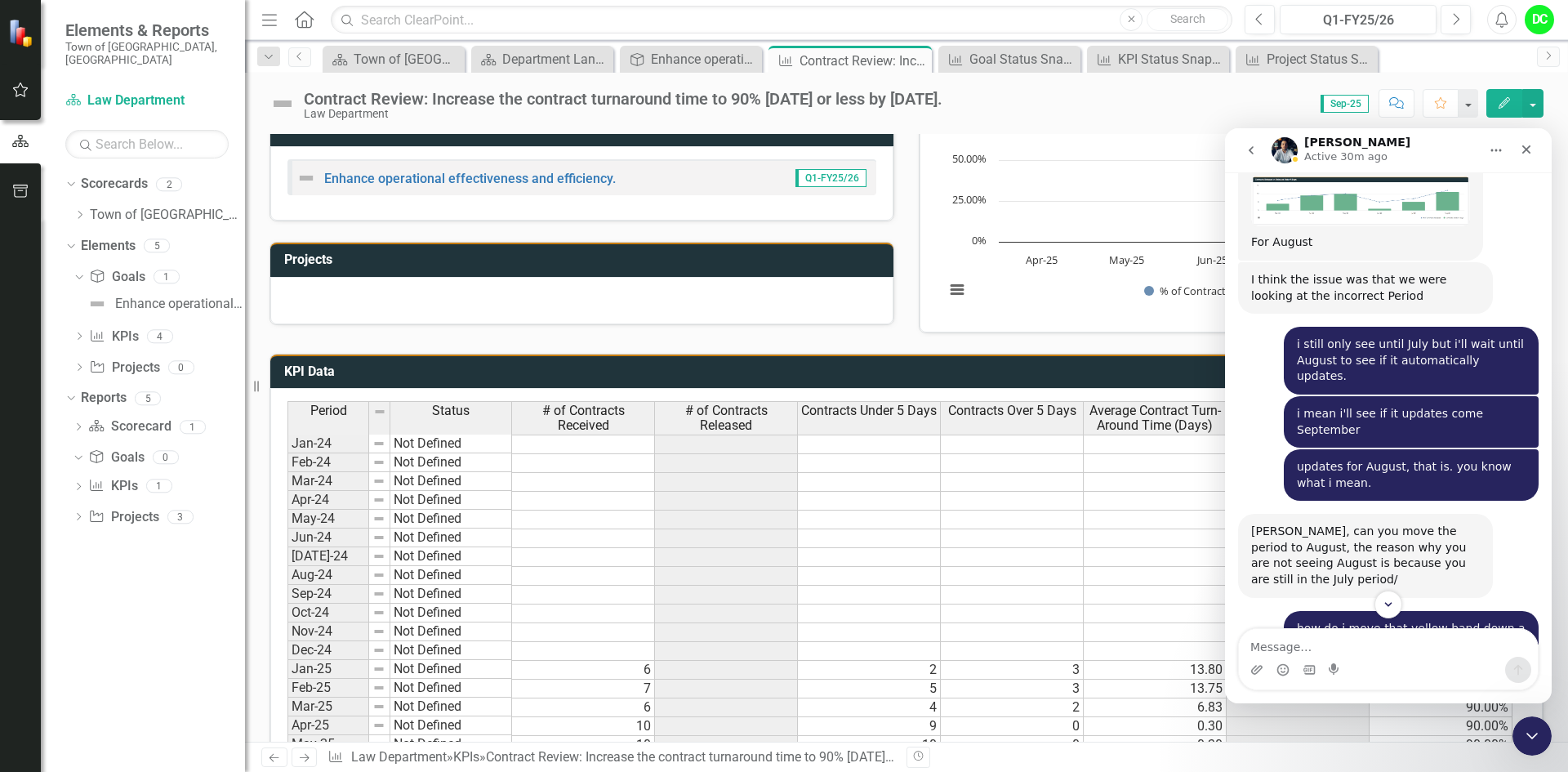
scroll to position [801, 0]
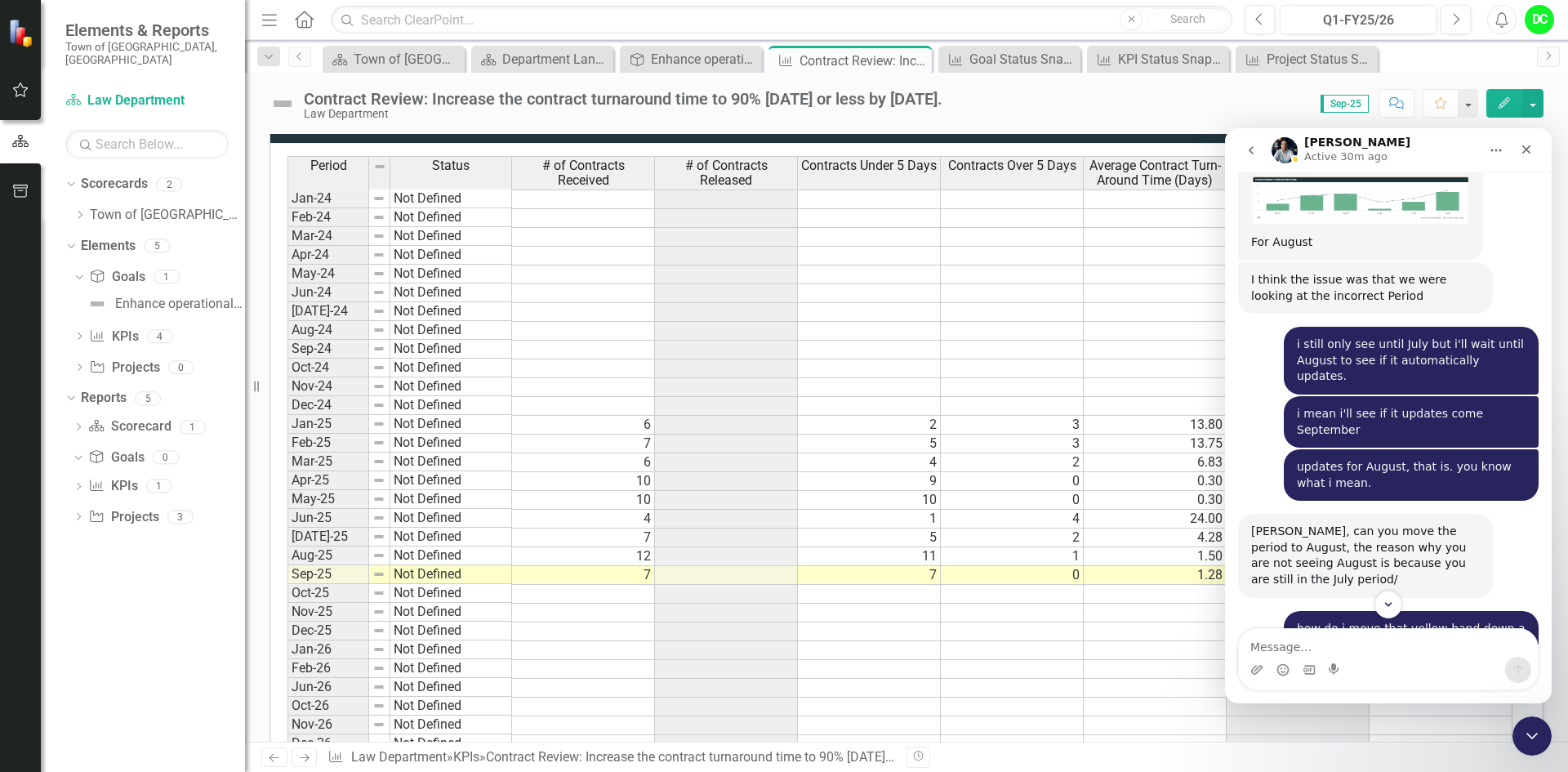
click at [572, 557] on td "12" at bounding box center [583, 556] width 143 height 19
click at [284, 553] on div "Period Status # of Contracts Received # of Contracts Released Contracts Under 5…" at bounding box center [906, 460] width 1273 height 635
click at [318, 552] on td "Aug-25" at bounding box center [328, 555] width 81 height 19
click at [1531, 153] on icon "Close" at bounding box center [1527, 149] width 13 height 13
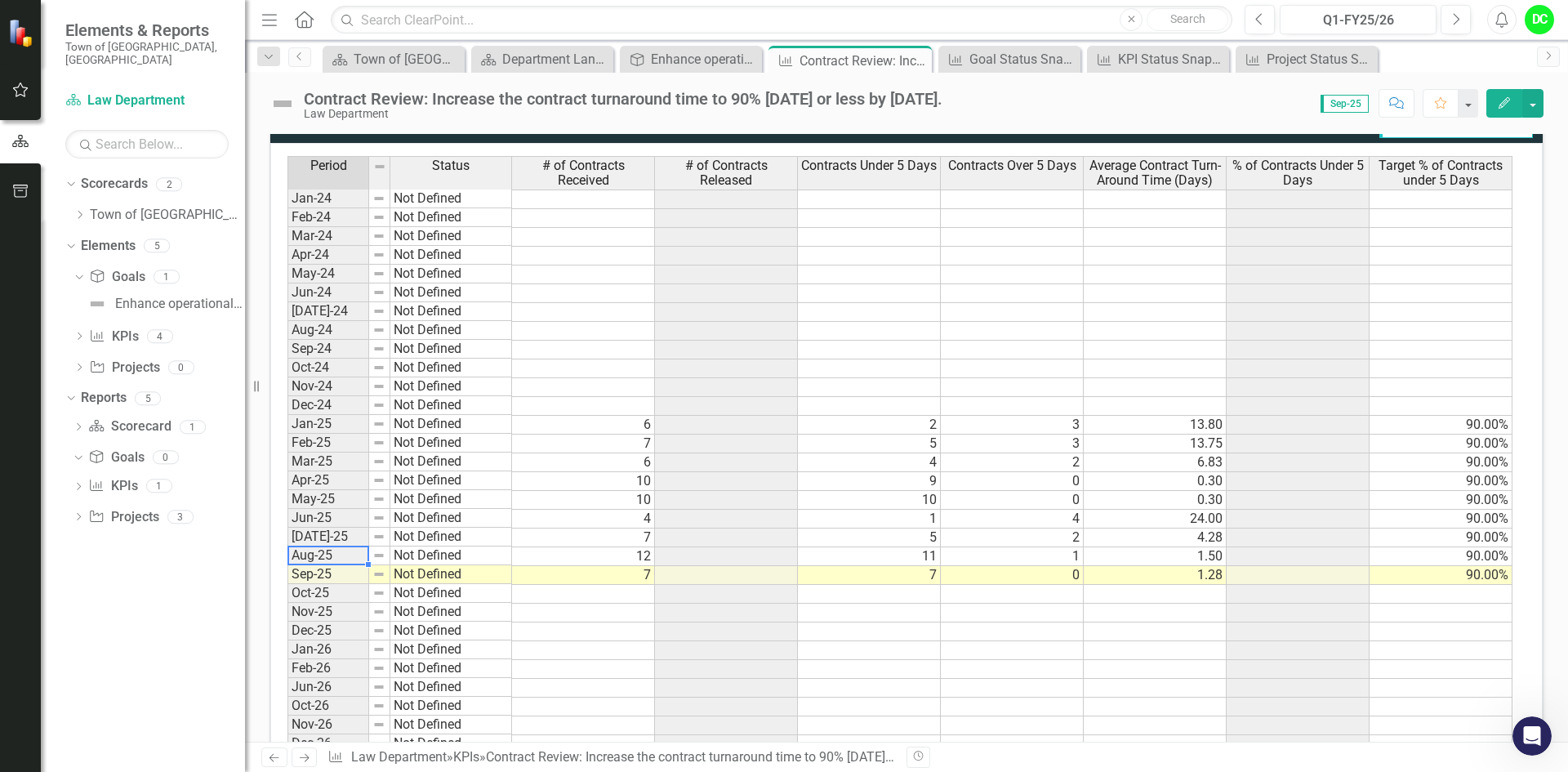
click at [475, 423] on td "Not Defined" at bounding box center [451, 424] width 121 height 19
click at [1182, 520] on td "24.00" at bounding box center [1155, 519] width 143 height 19
click at [288, 563] on div "Period Status # of Contracts Received # of Contracts Released Contracts Under 5…" at bounding box center [288, 454] width 0 height 597
click at [1063, 586] on td at bounding box center [1012, 594] width 143 height 19
click at [1062, 577] on td "0" at bounding box center [1012, 575] width 143 height 19
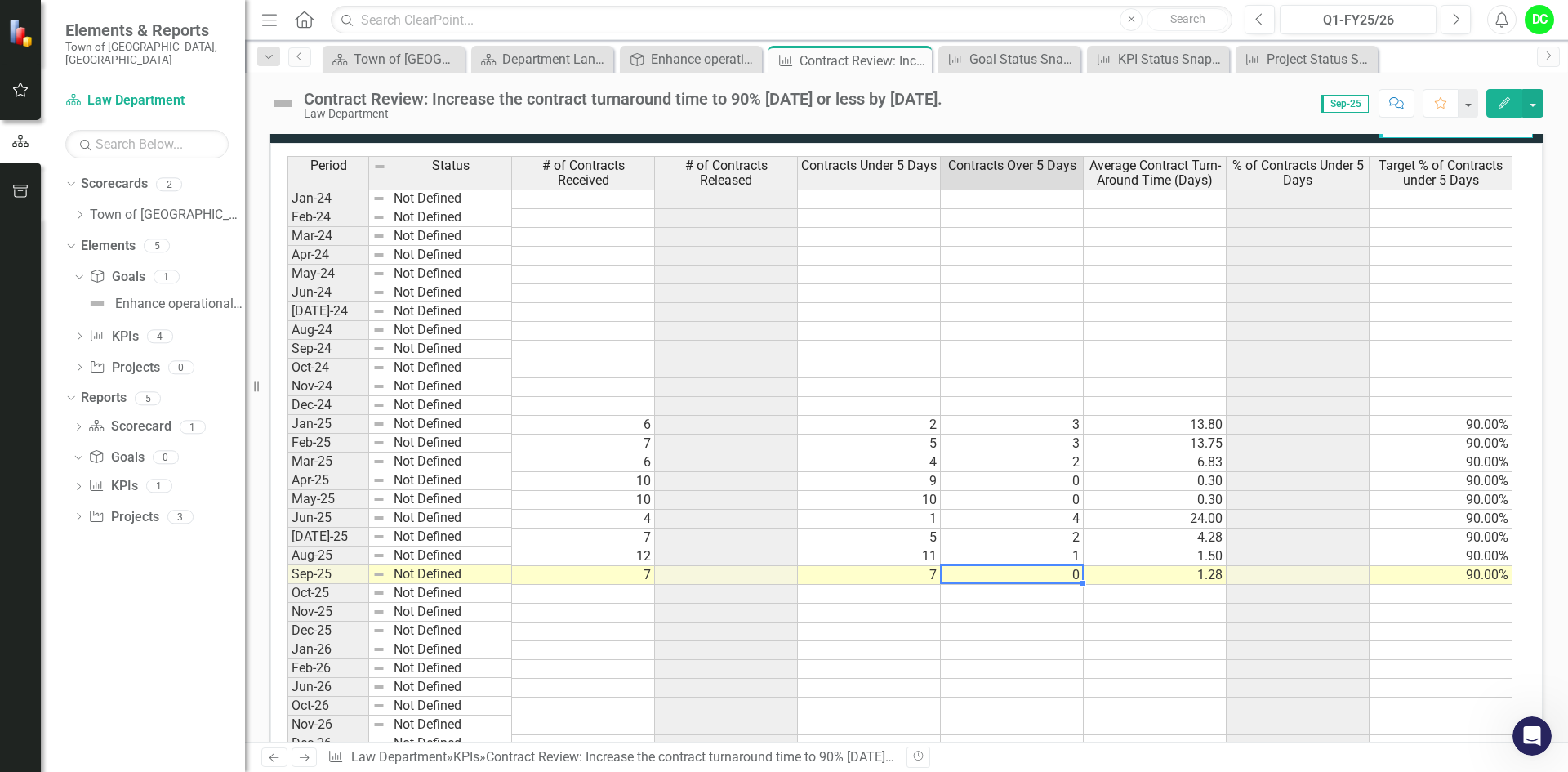
click at [1161, 574] on td "1.28" at bounding box center [1155, 575] width 143 height 19
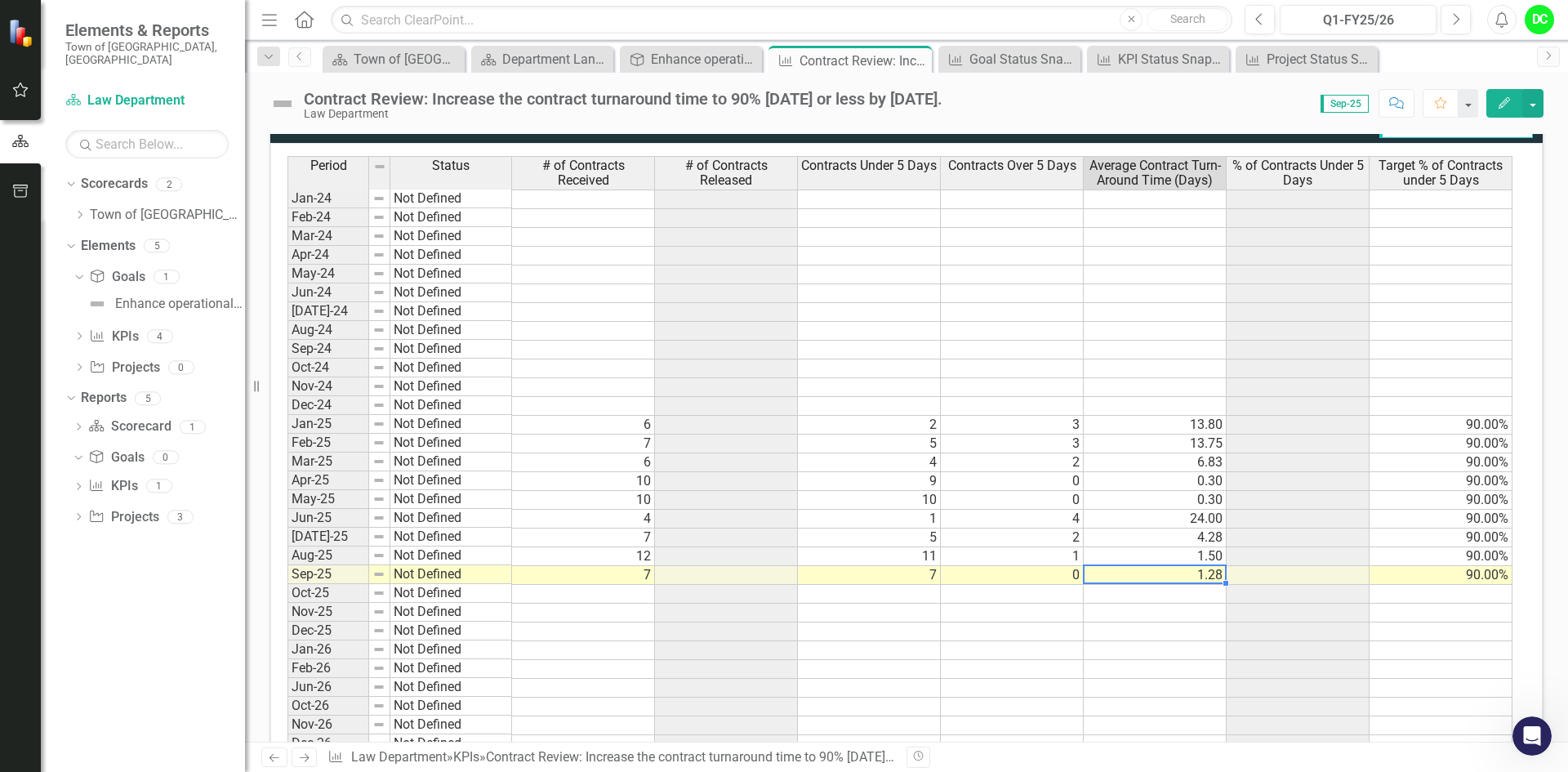
click at [1018, 593] on td at bounding box center [1012, 594] width 143 height 19
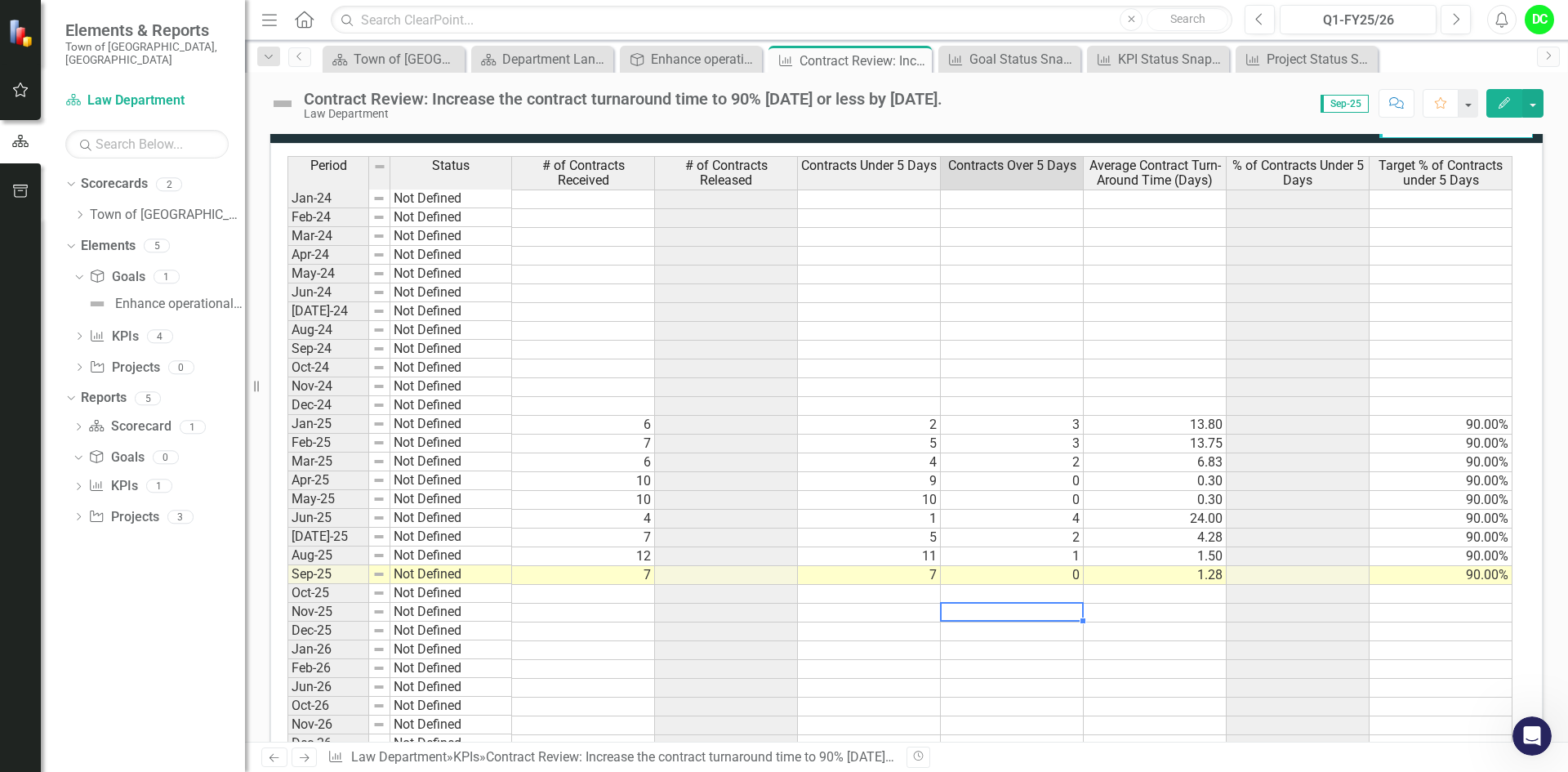
click at [294, 596] on td "Oct-25" at bounding box center [328, 593] width 81 height 19
click at [1356, 105] on span "Sep-25" at bounding box center [1345, 103] width 49 height 18
click at [1548, 728] on div "Open Intercom Messenger" at bounding box center [1530, 734] width 54 height 54
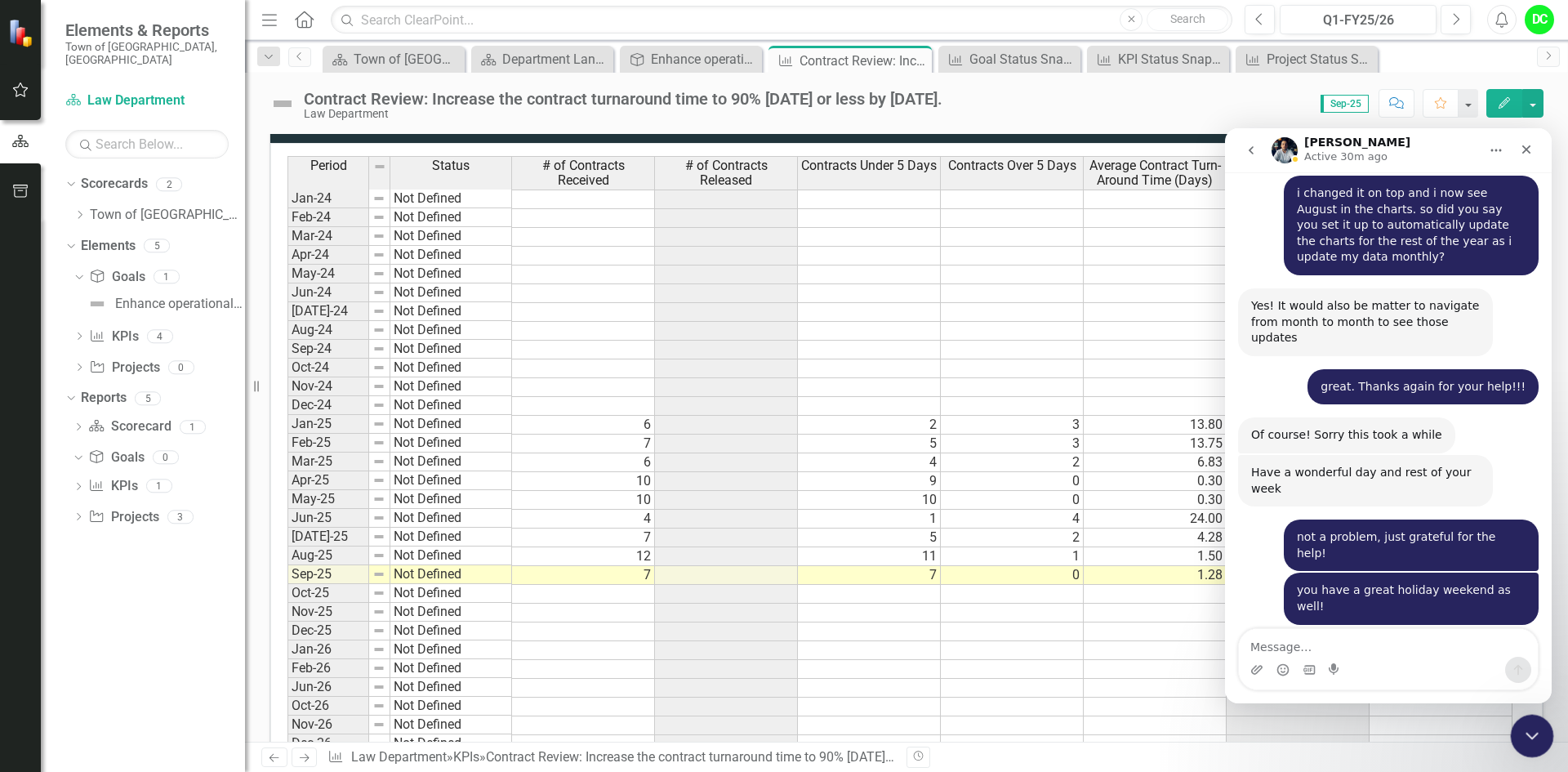
scroll to position [4471, 0]
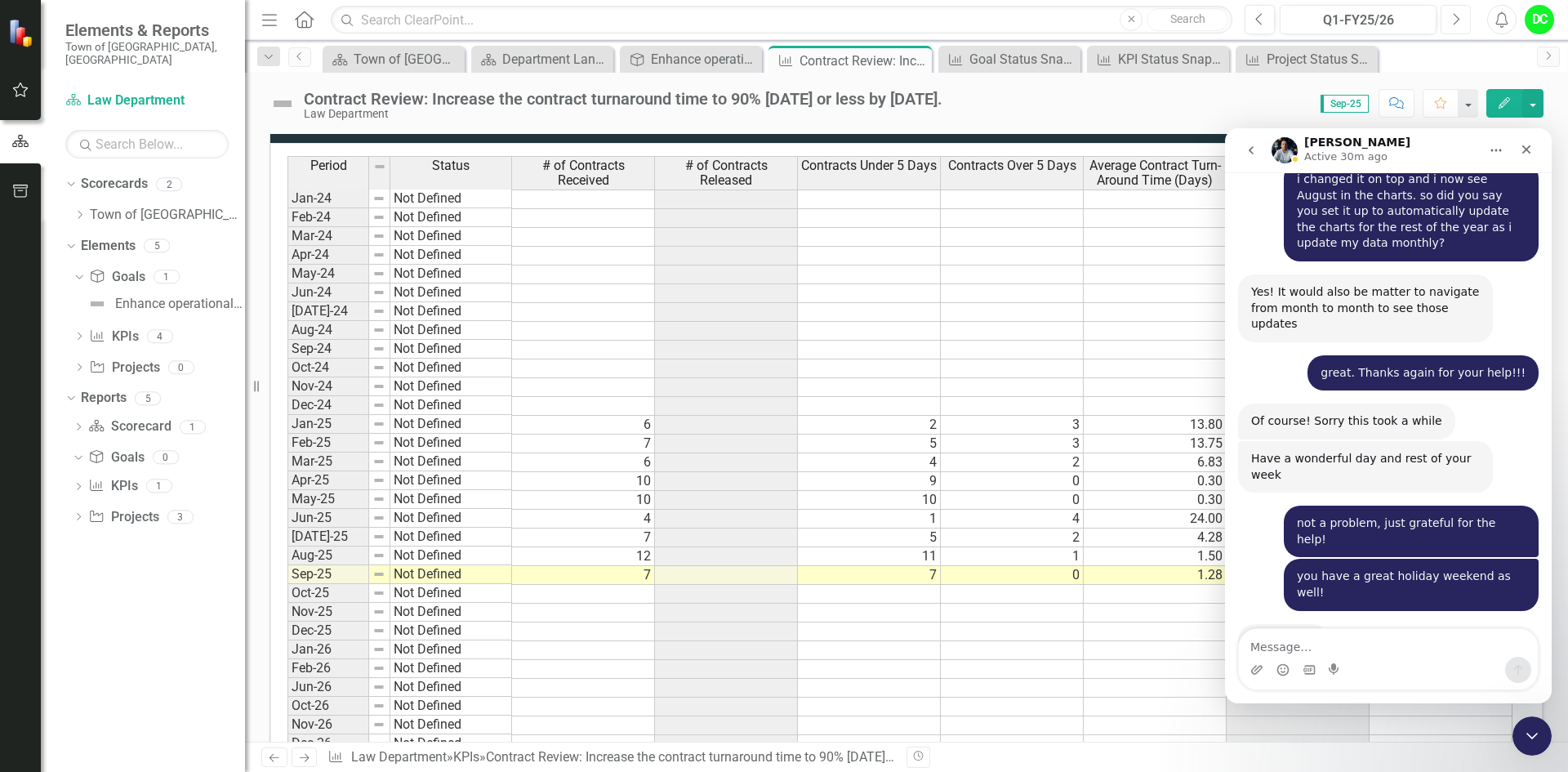
click at [1449, 22] on button "Next" at bounding box center [1456, 19] width 30 height 29
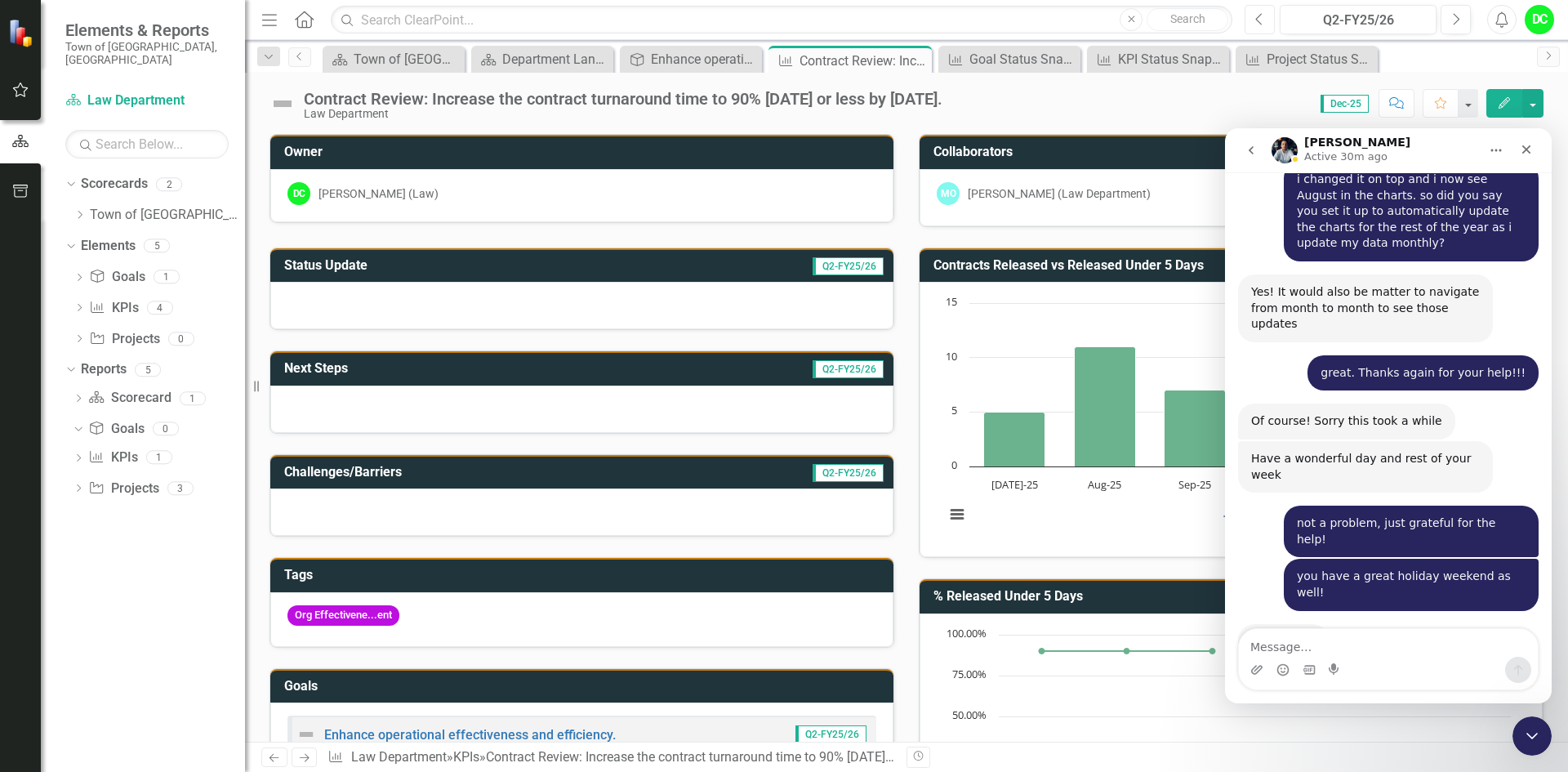
click at [1264, 21] on icon "Previous" at bounding box center [1260, 20] width 9 height 15
click at [1461, 19] on button "Next" at bounding box center [1456, 19] width 30 height 29
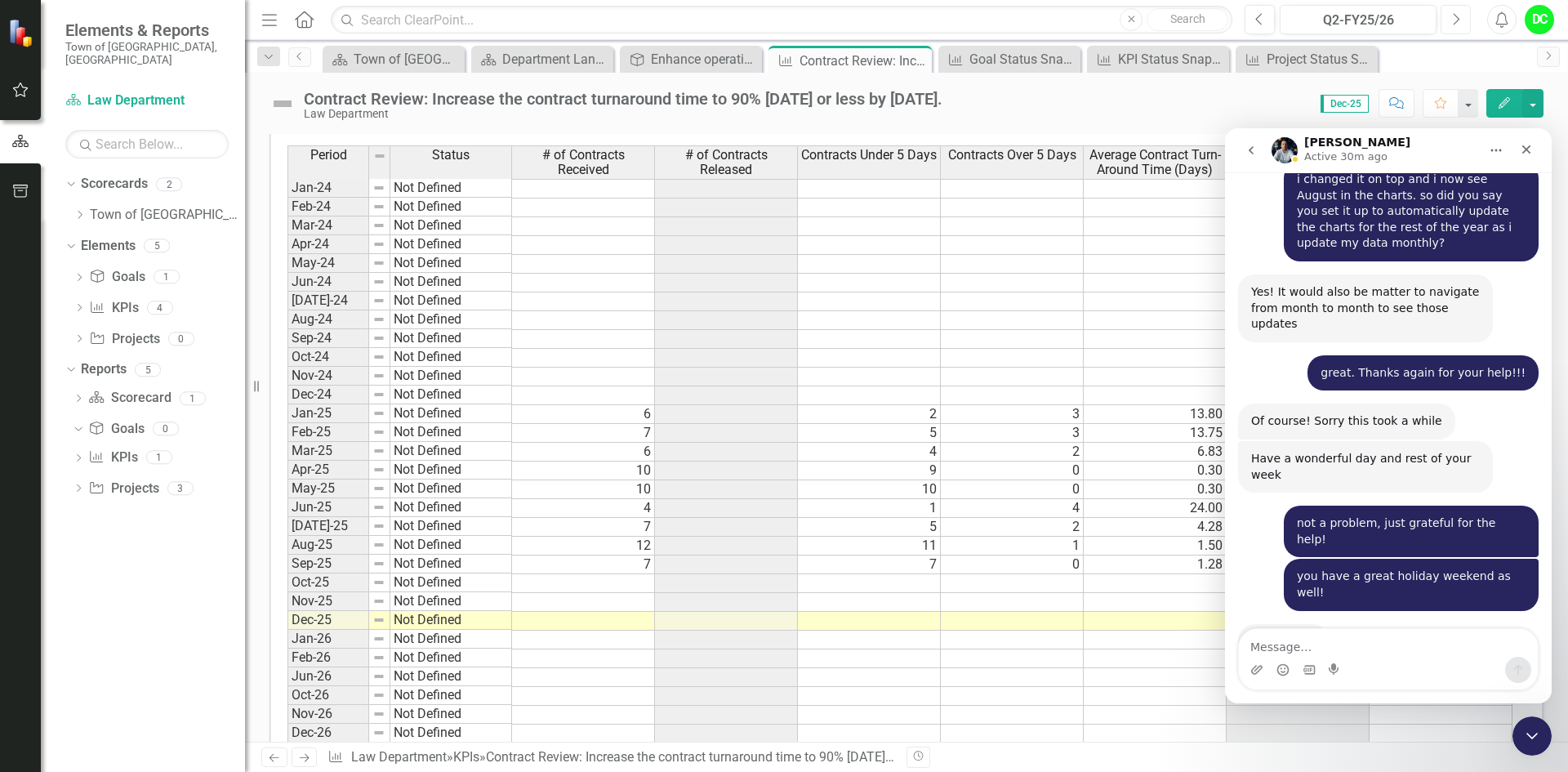
scroll to position [817, 0]
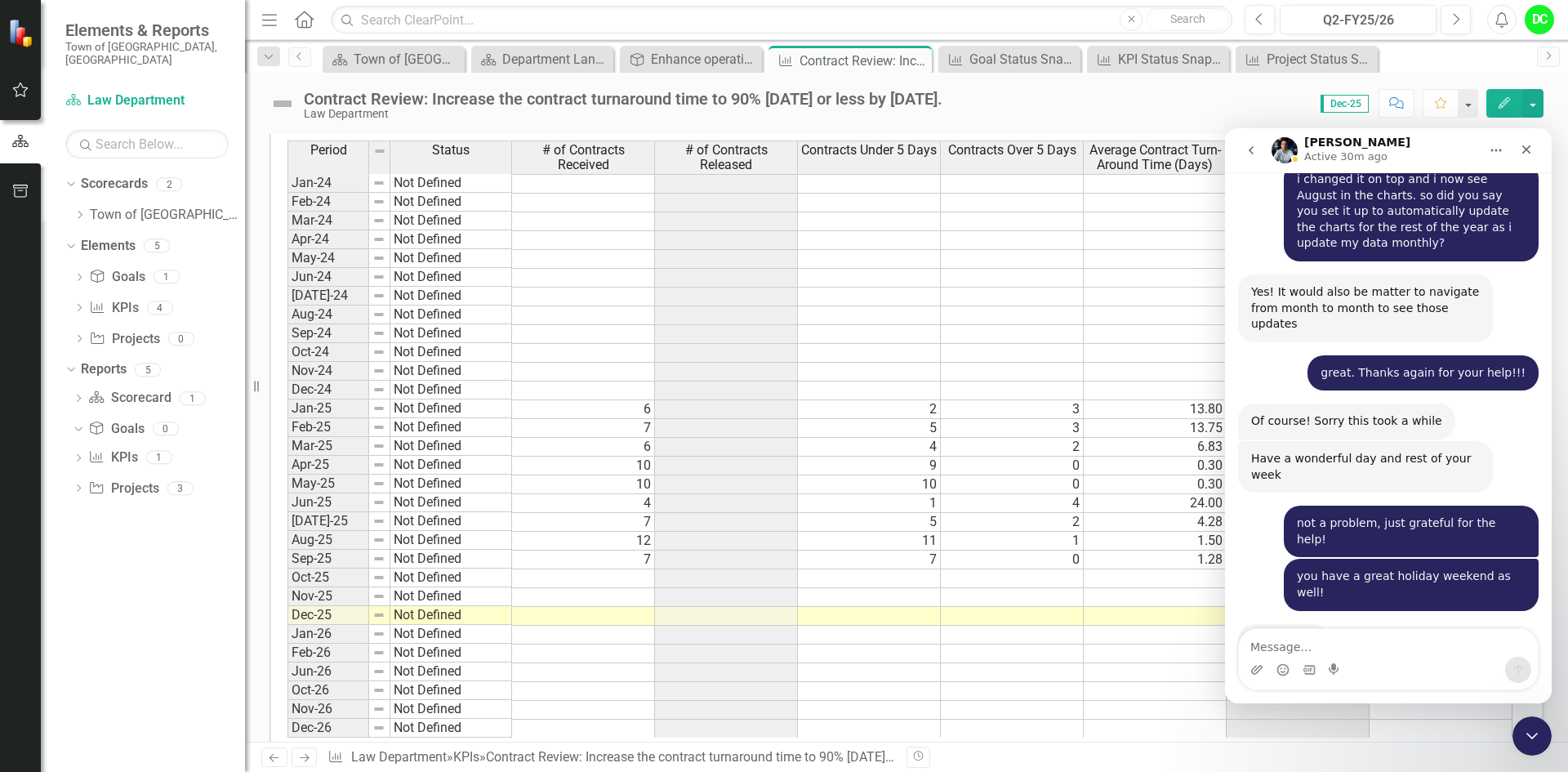
click at [756, 561] on td at bounding box center [726, 559] width 143 height 19
click at [591, 563] on td "7" at bounding box center [583, 559] width 143 height 19
click at [1349, 103] on span "Dec-25" at bounding box center [1345, 103] width 49 height 18
click at [297, 55] on icon "Previous" at bounding box center [300, 56] width 13 height 9
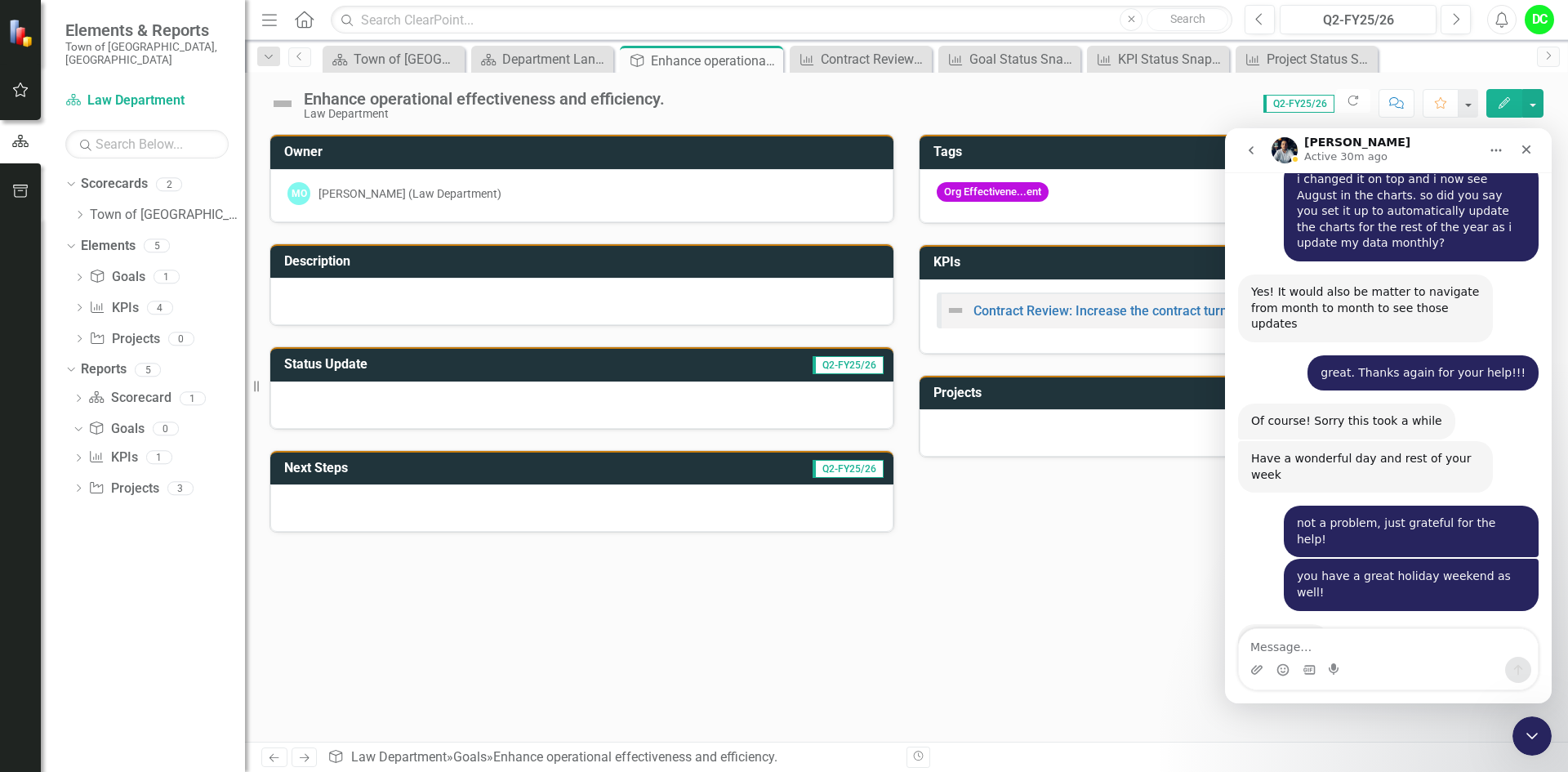
click at [1279, 104] on span "Q2-FY25/26" at bounding box center [1299, 103] width 71 height 18
click at [149, 91] on link "Scorecard Law Department" at bounding box center [147, 101] width 163 height 19
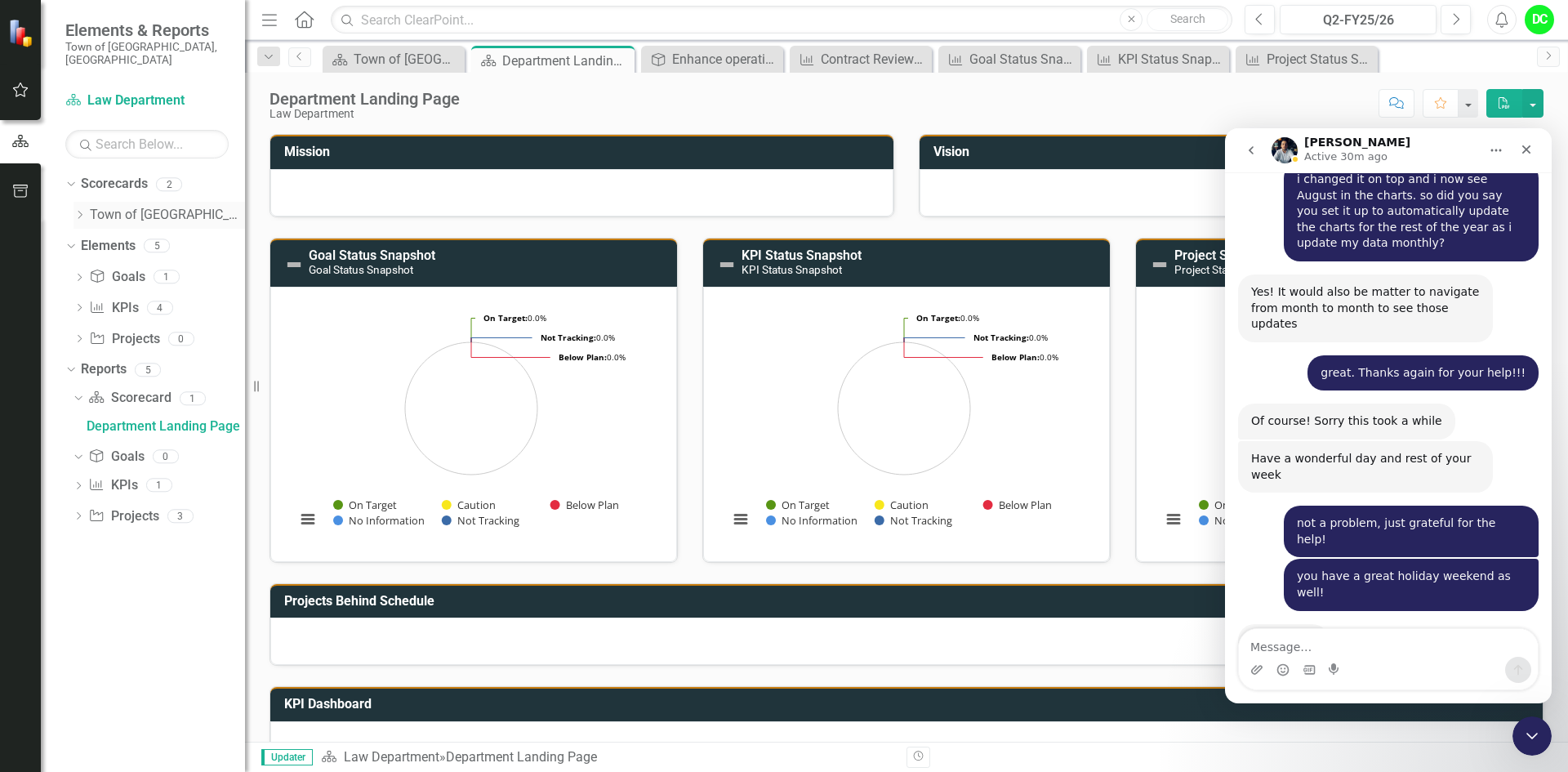
click at [78, 211] on icon at bounding box center [80, 215] width 4 height 8
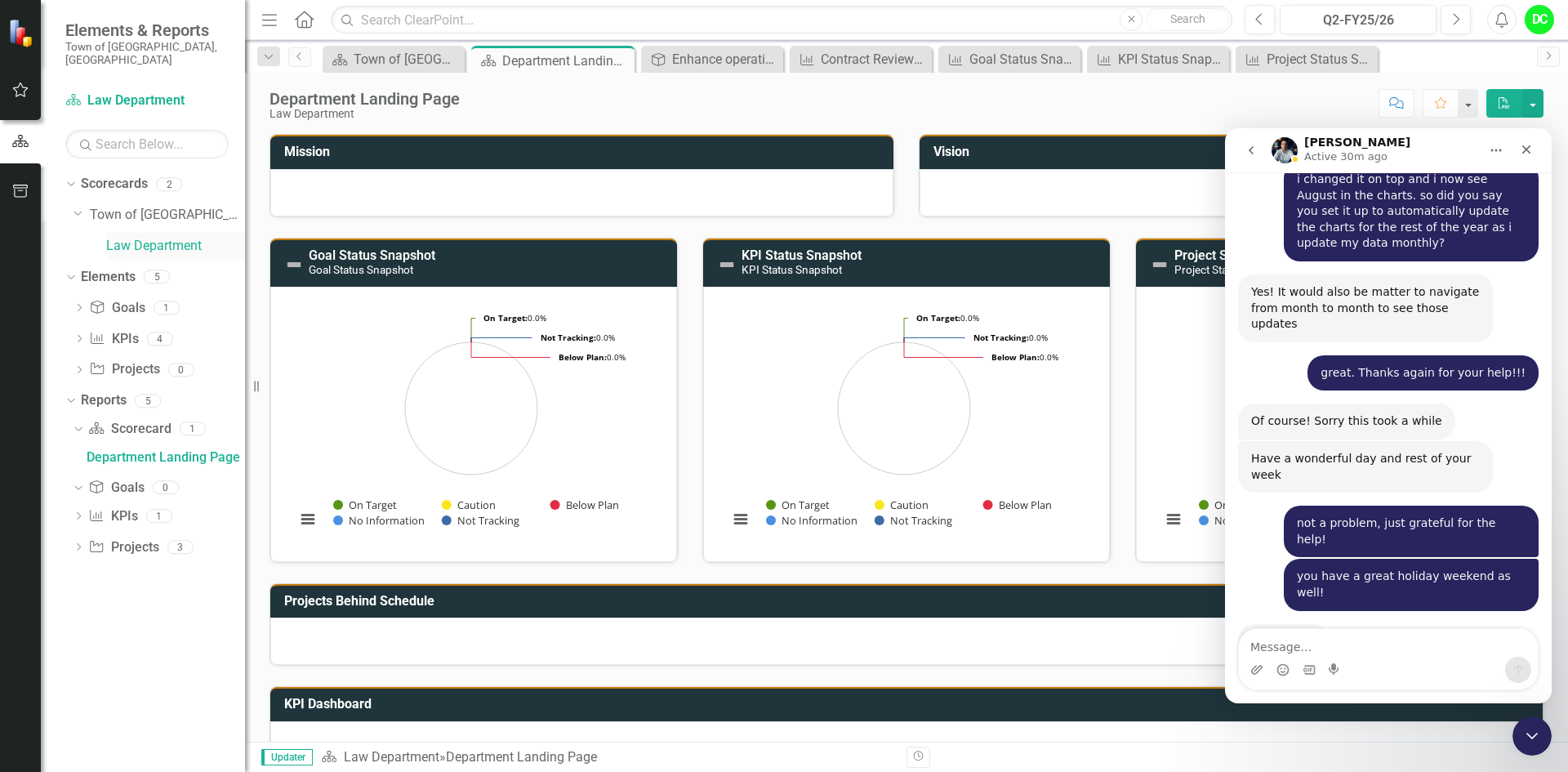
click at [157, 237] on link "Law Department" at bounding box center [176, 246] width 139 height 19
click at [78, 304] on icon "Dropdown" at bounding box center [79, 309] width 11 height 9
click at [185, 328] on div "Enhance operational effectiveness and efficiency." at bounding box center [179, 335] width 130 height 15
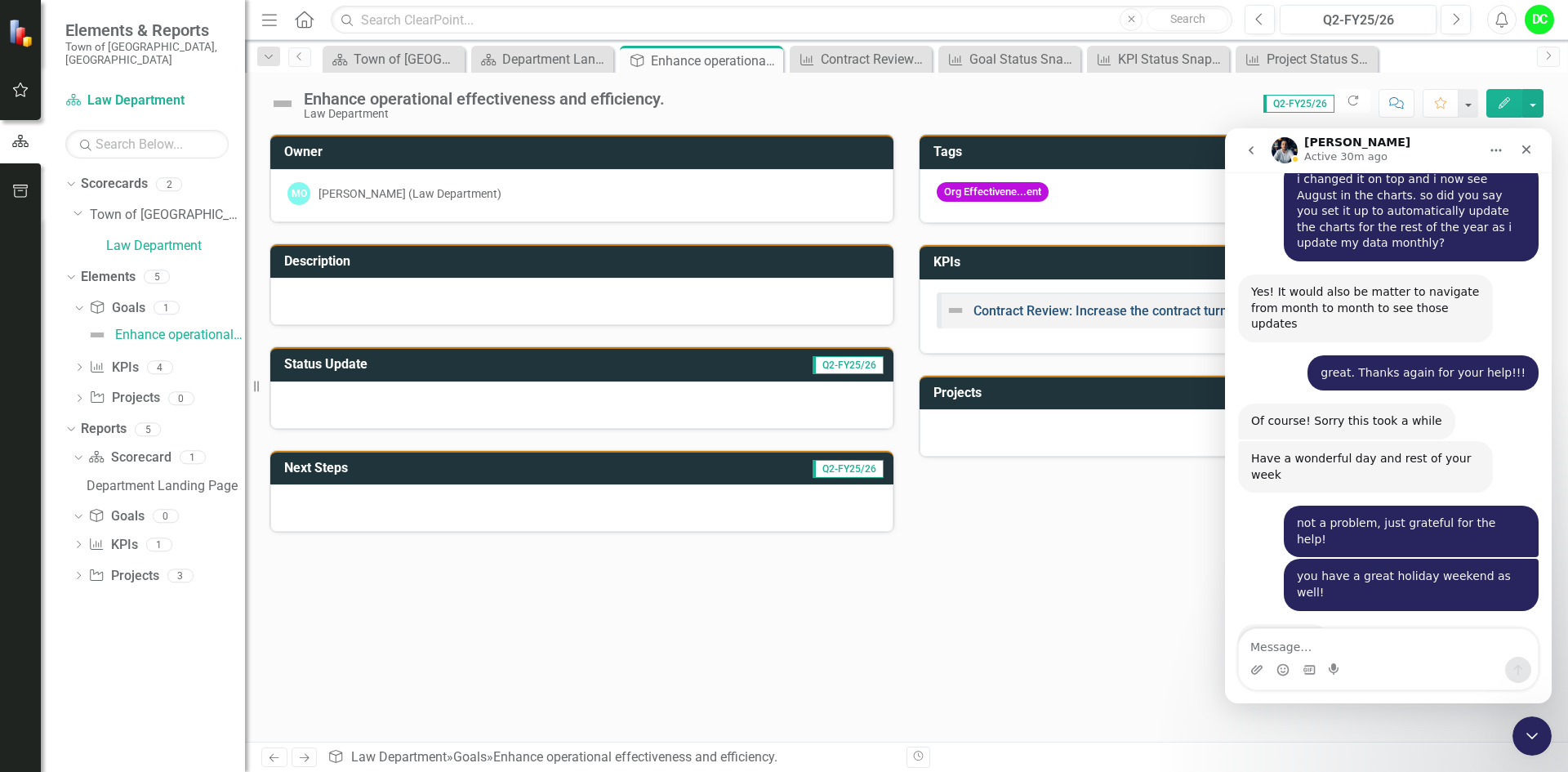
click at [1144, 315] on link "Contract Review: Increase the contract turnaround time to 90% [DATE] or less by…" at bounding box center [1231, 310] width 514 height 16
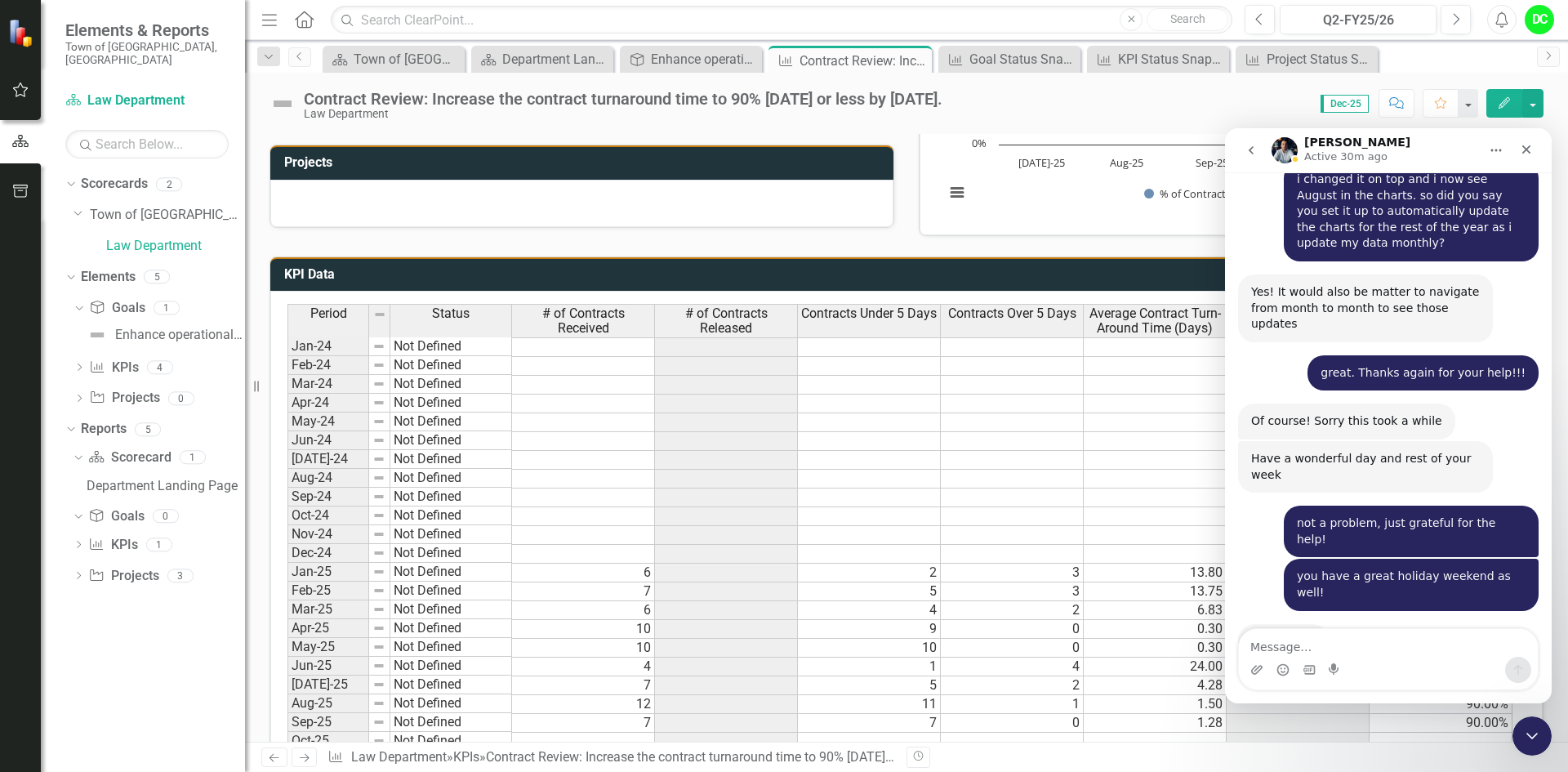
scroll to position [854, 0]
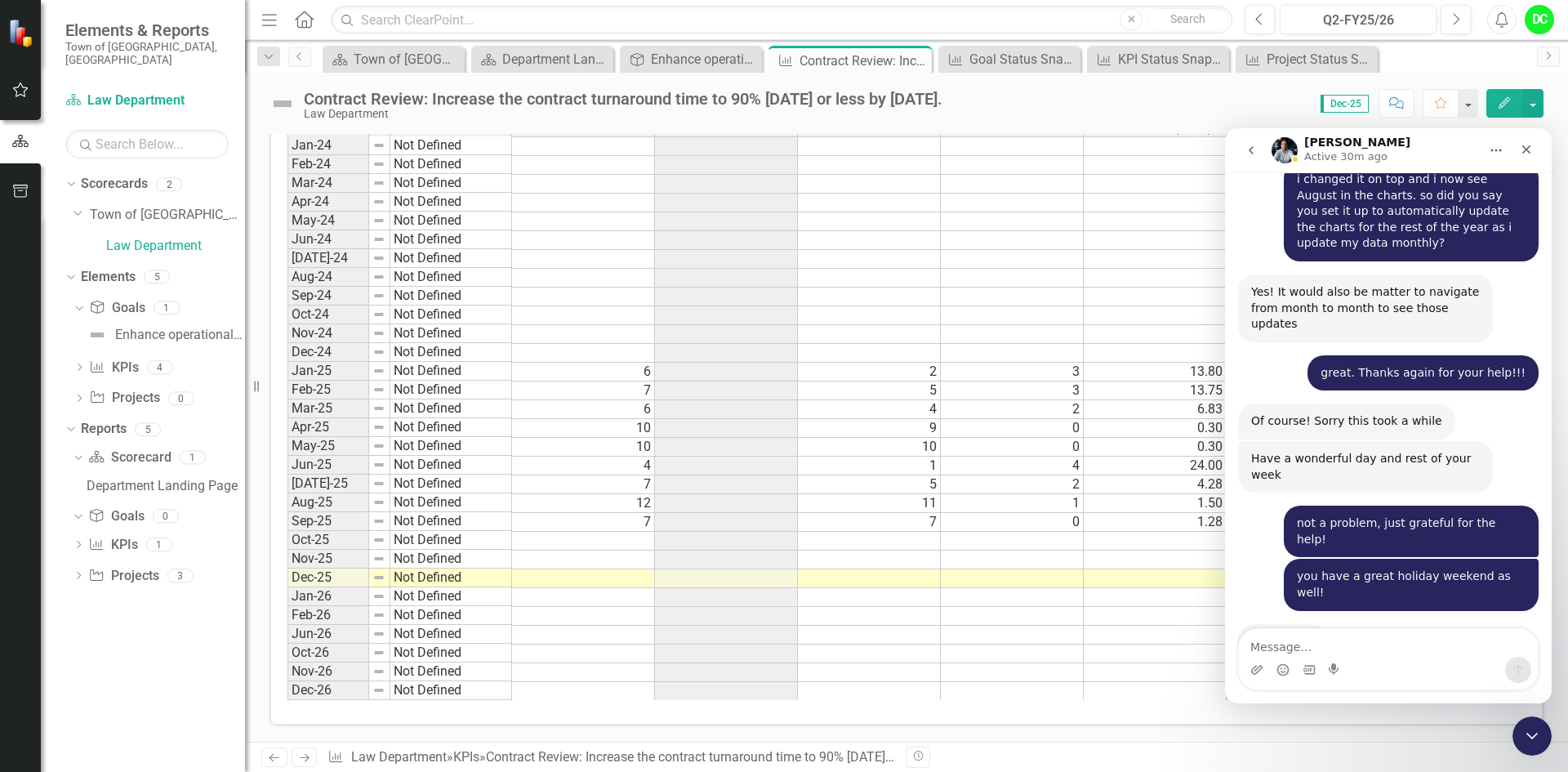
click at [1364, 105] on span "Dec-25" at bounding box center [1345, 103] width 49 height 18
click at [1347, 101] on span "Dec-25" at bounding box center [1345, 103] width 49 height 18
click at [298, 58] on icon "Previous" at bounding box center [300, 56] width 13 height 9
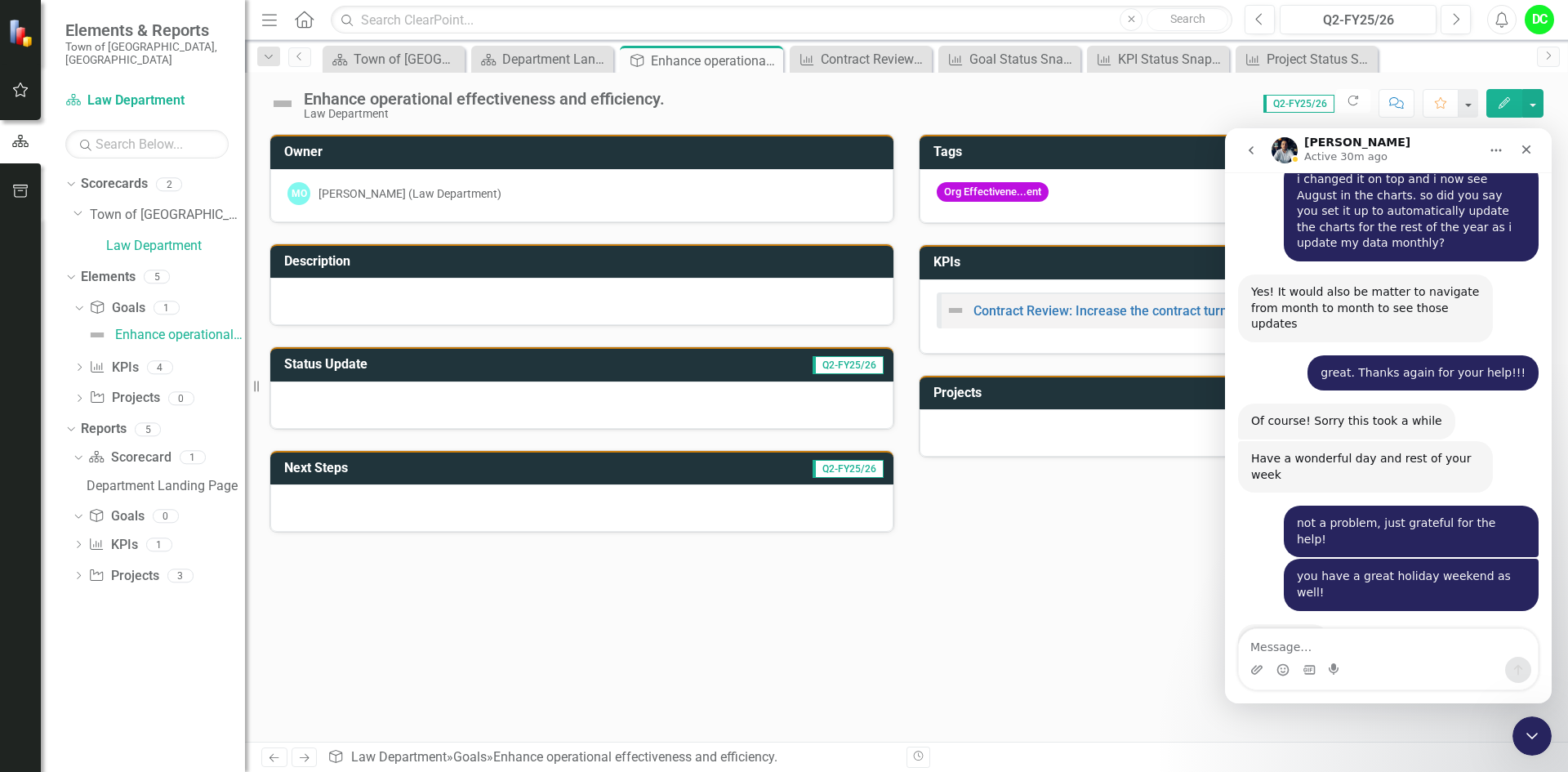
click at [1297, 105] on span "Q2-FY25/26" at bounding box center [1299, 103] width 71 height 18
click at [1150, 307] on link "Contract Review: Increase the contract turnaround time to 90% [DATE] or less by…" at bounding box center [1231, 310] width 514 height 16
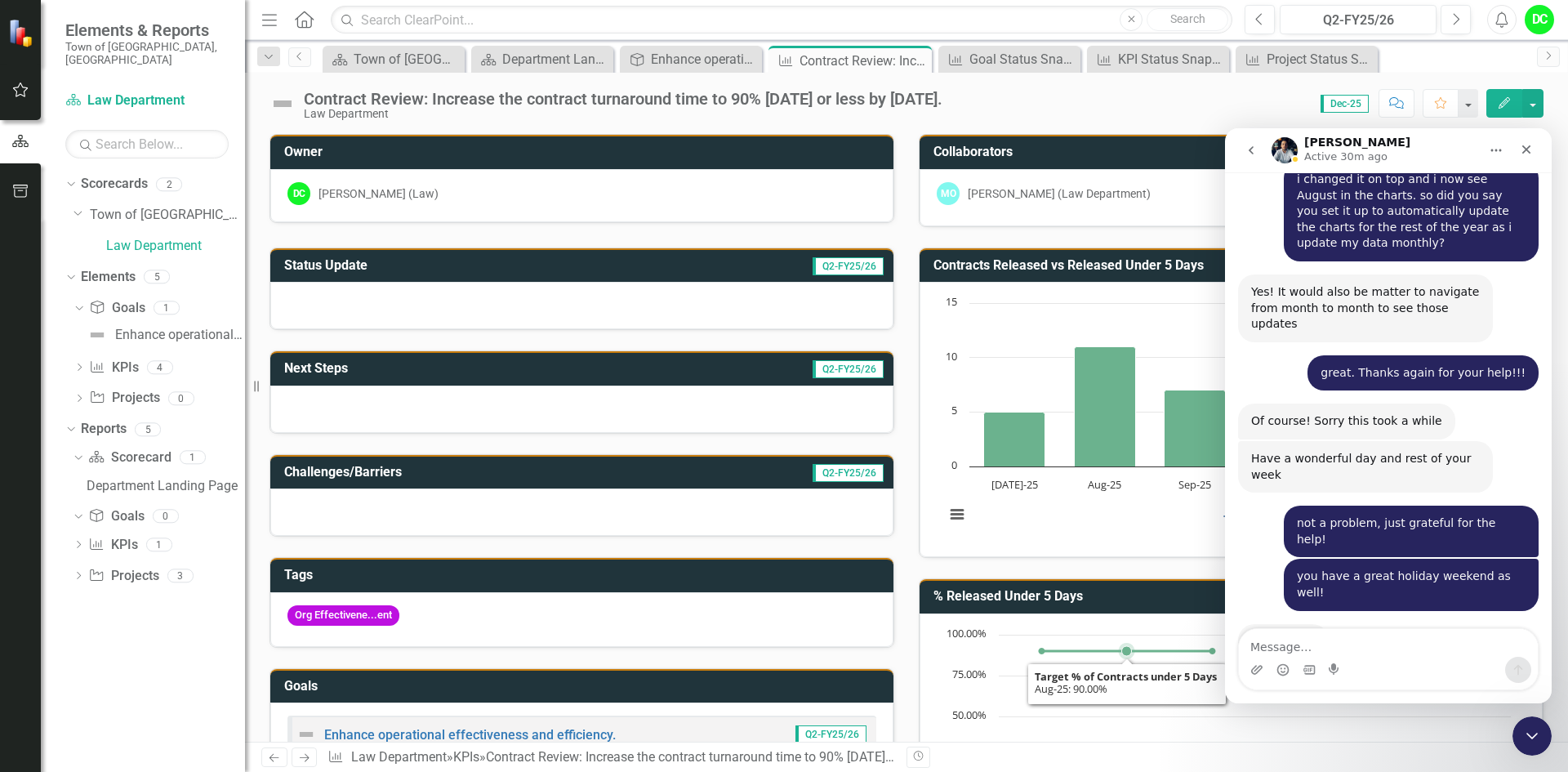
click at [1091, 674] on rect "Interactive chart" at bounding box center [1228, 749] width 583 height 245
click at [540, 737] on link "Enhance operational effectiveness and efficiency." at bounding box center [470, 734] width 291 height 16
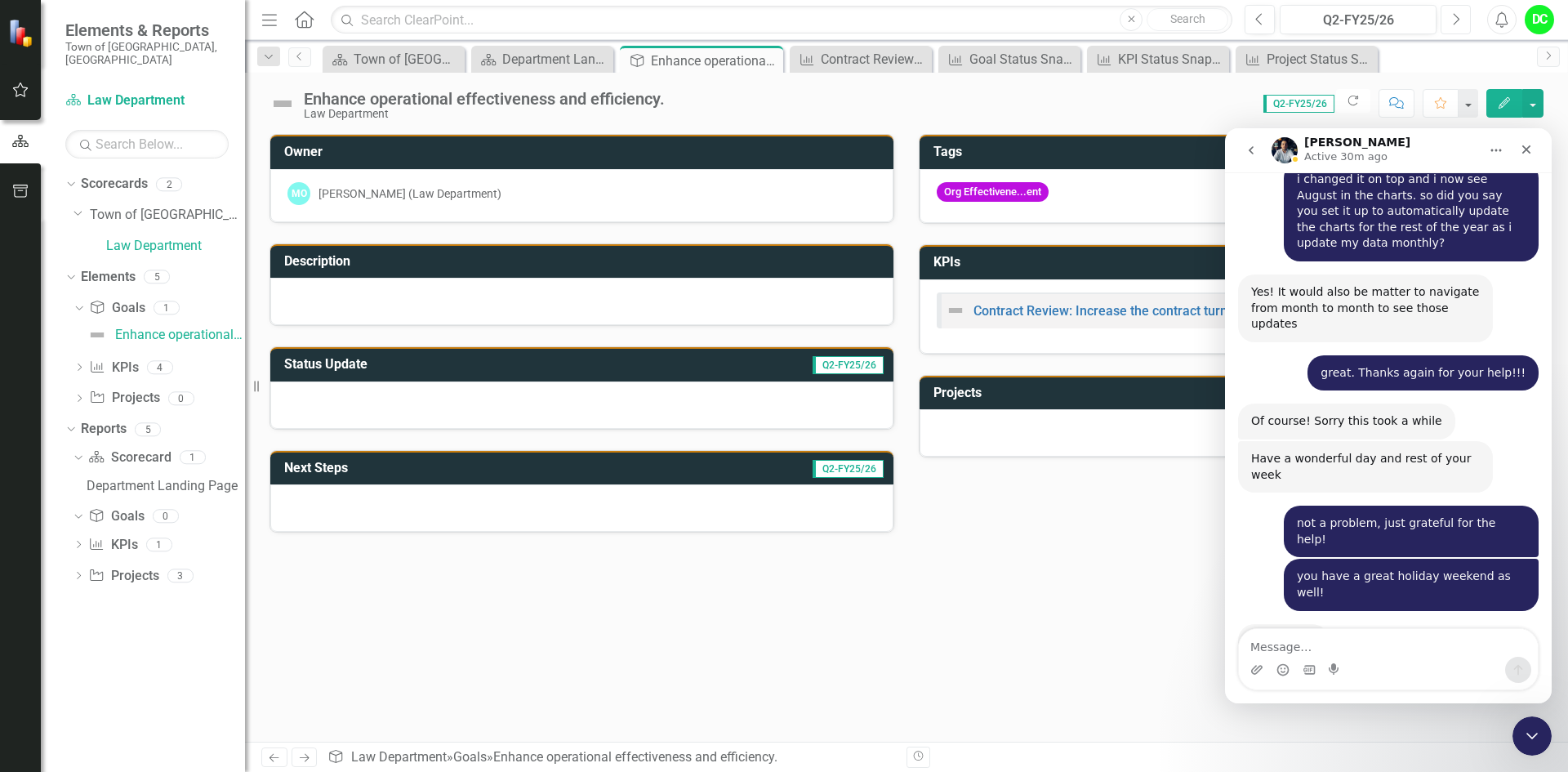
click at [1452, 23] on icon "Next" at bounding box center [1456, 20] width 9 height 15
click at [1260, 18] on icon "Previous" at bounding box center [1260, 20] width 9 height 15
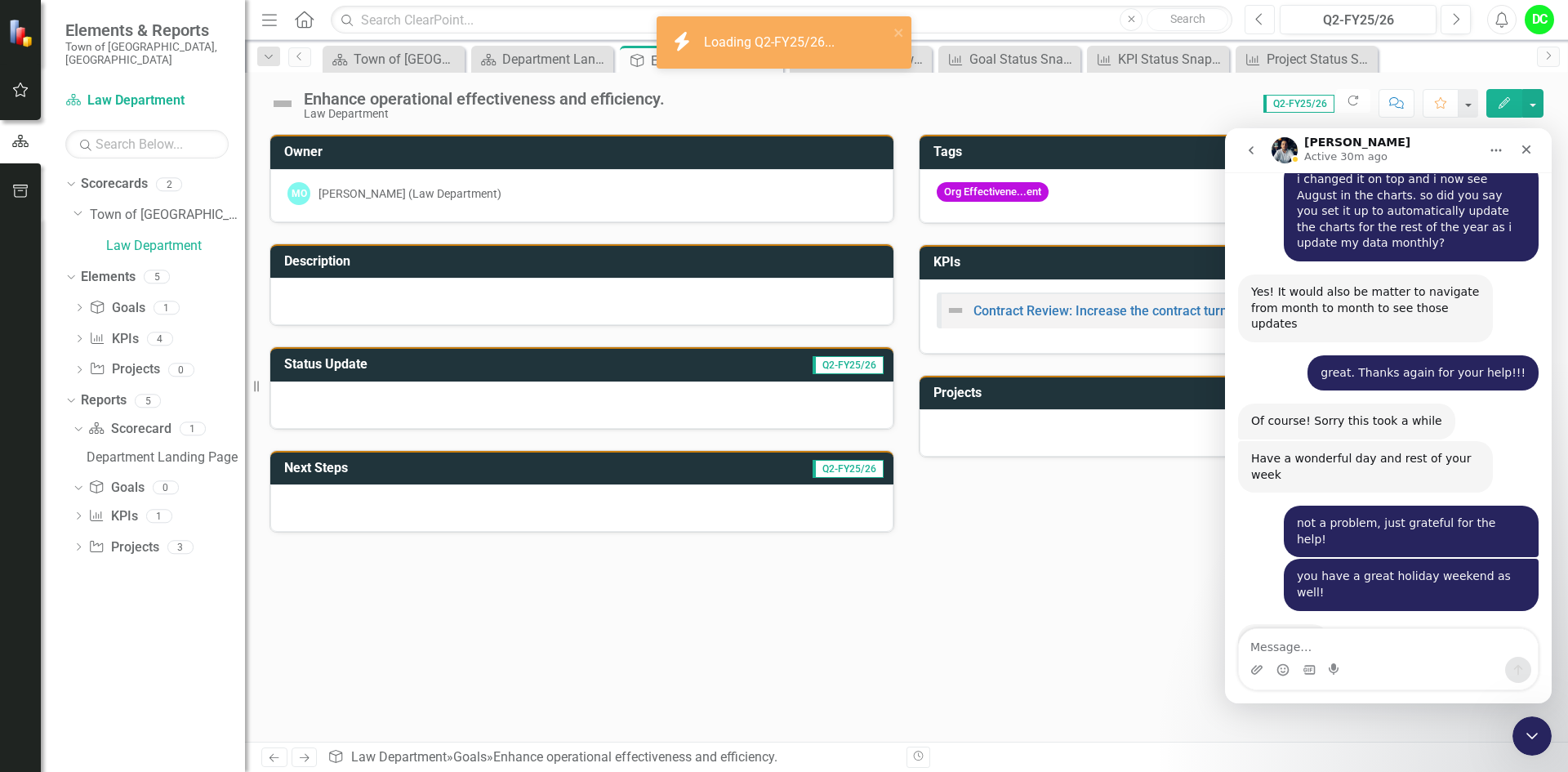
click at [1260, 18] on icon "Previous" at bounding box center [1260, 20] width 9 height 15
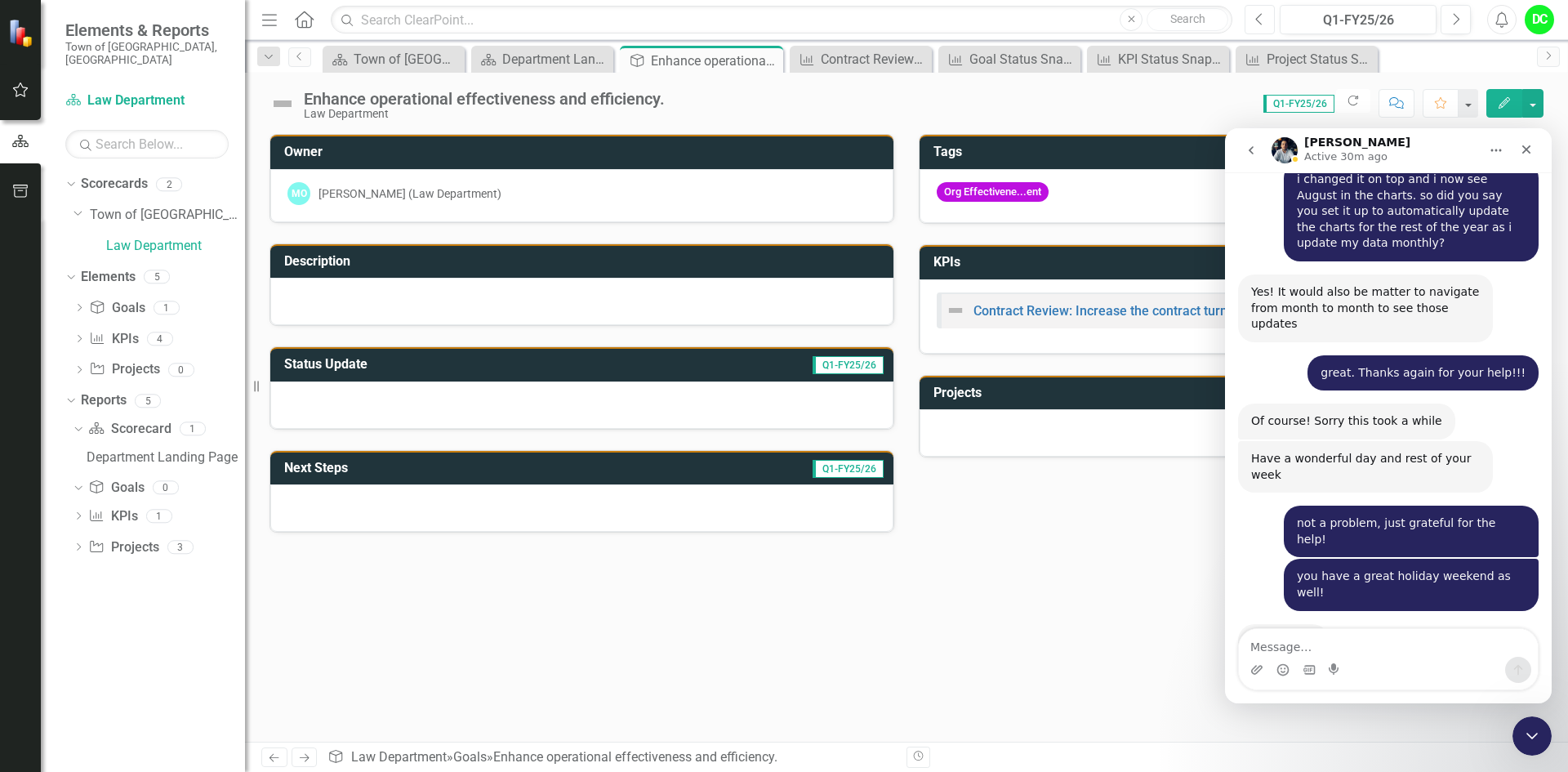
click at [1260, 18] on icon "Previous" at bounding box center [1260, 20] width 9 height 15
click at [1456, 21] on icon "Next" at bounding box center [1456, 20] width 9 height 15
click at [1029, 314] on link "Contract Review: Increase the contract turnaround time to 90% [DATE] or less by…" at bounding box center [1231, 310] width 514 height 16
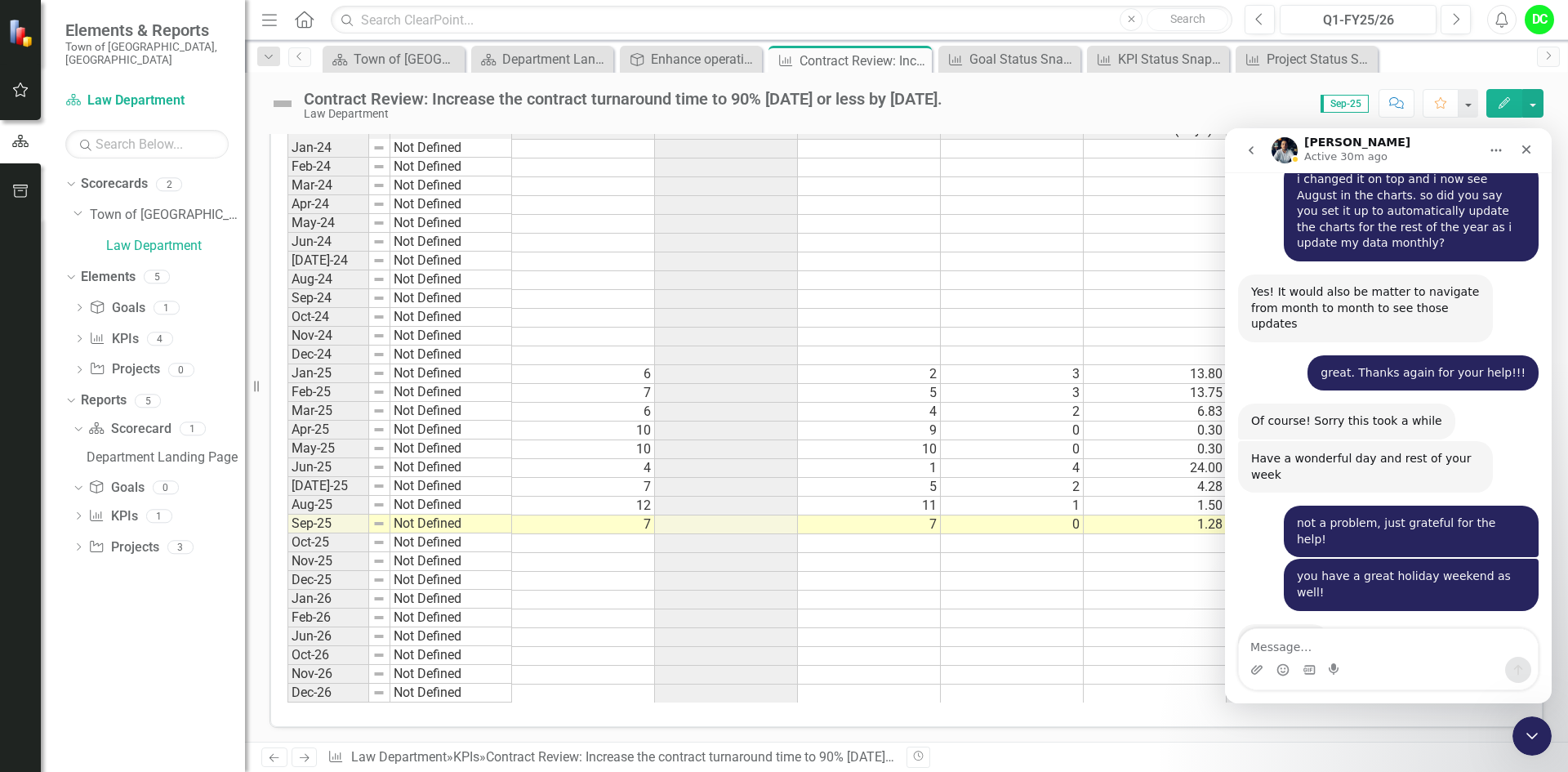
scroll to position [854, 0]
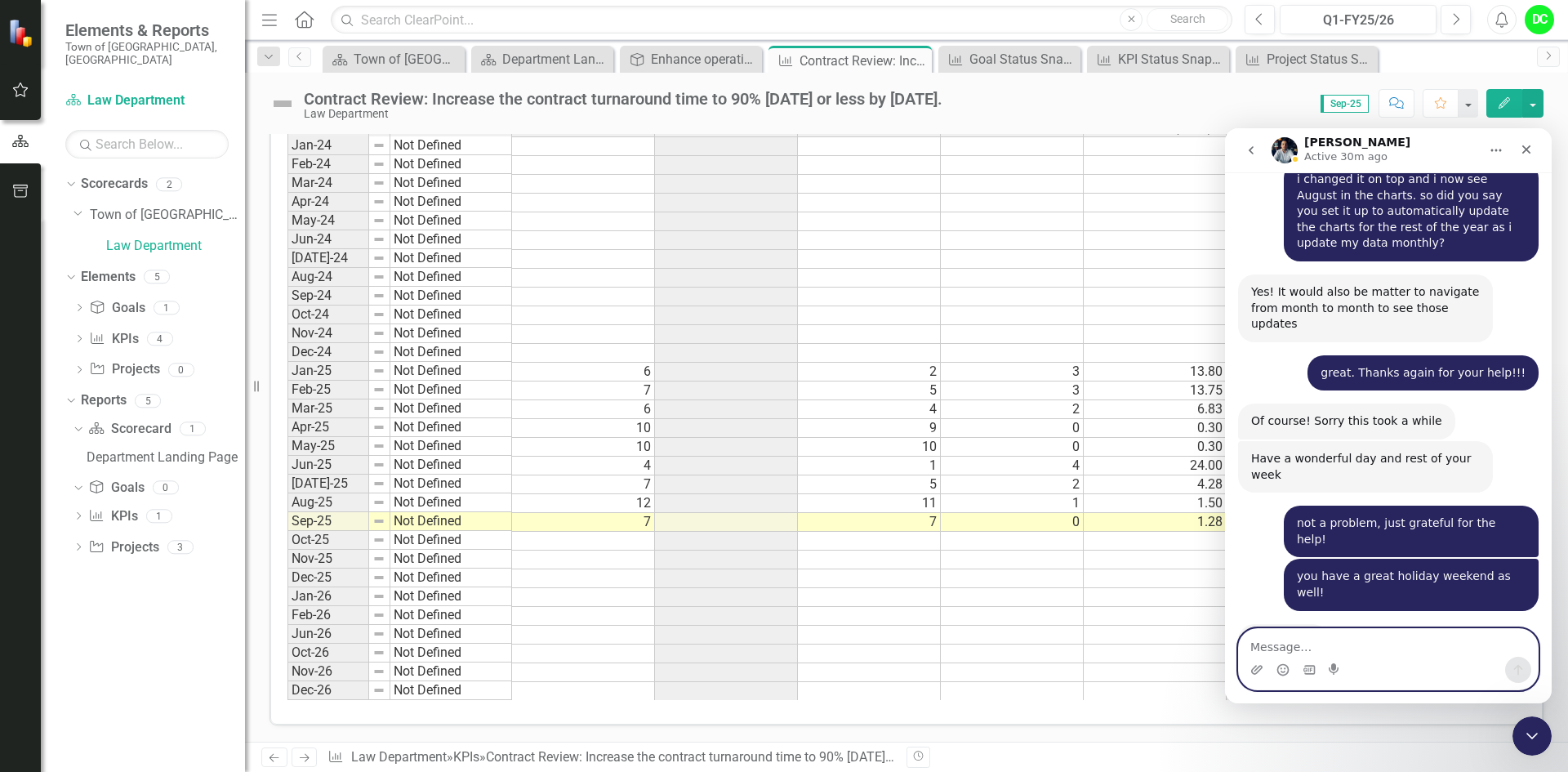
click at [1300, 645] on textarea "Message…" at bounding box center [1389, 642] width 299 height 28
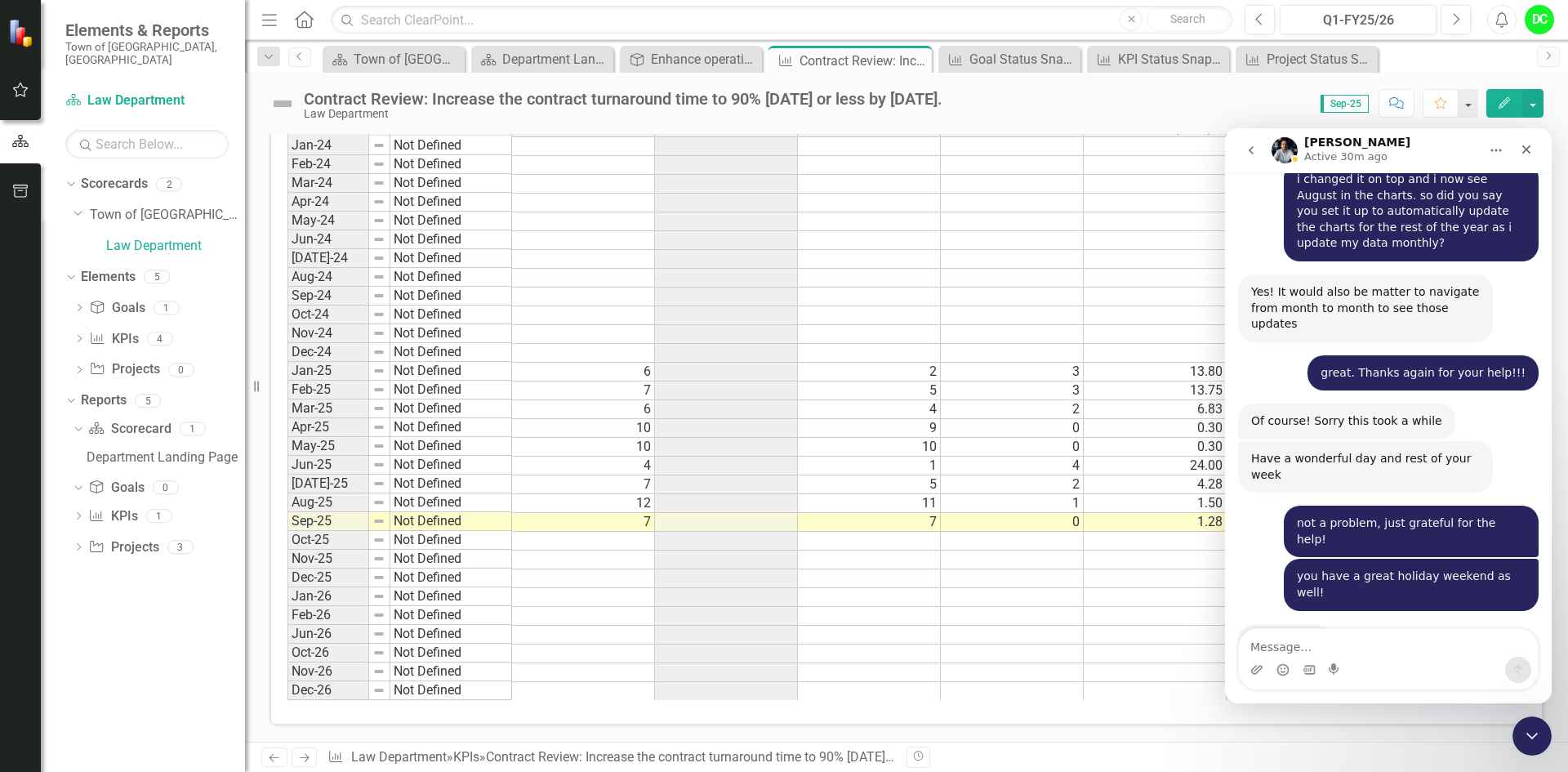
click at [1489, 152] on button "Home" at bounding box center [1496, 149] width 31 height 31
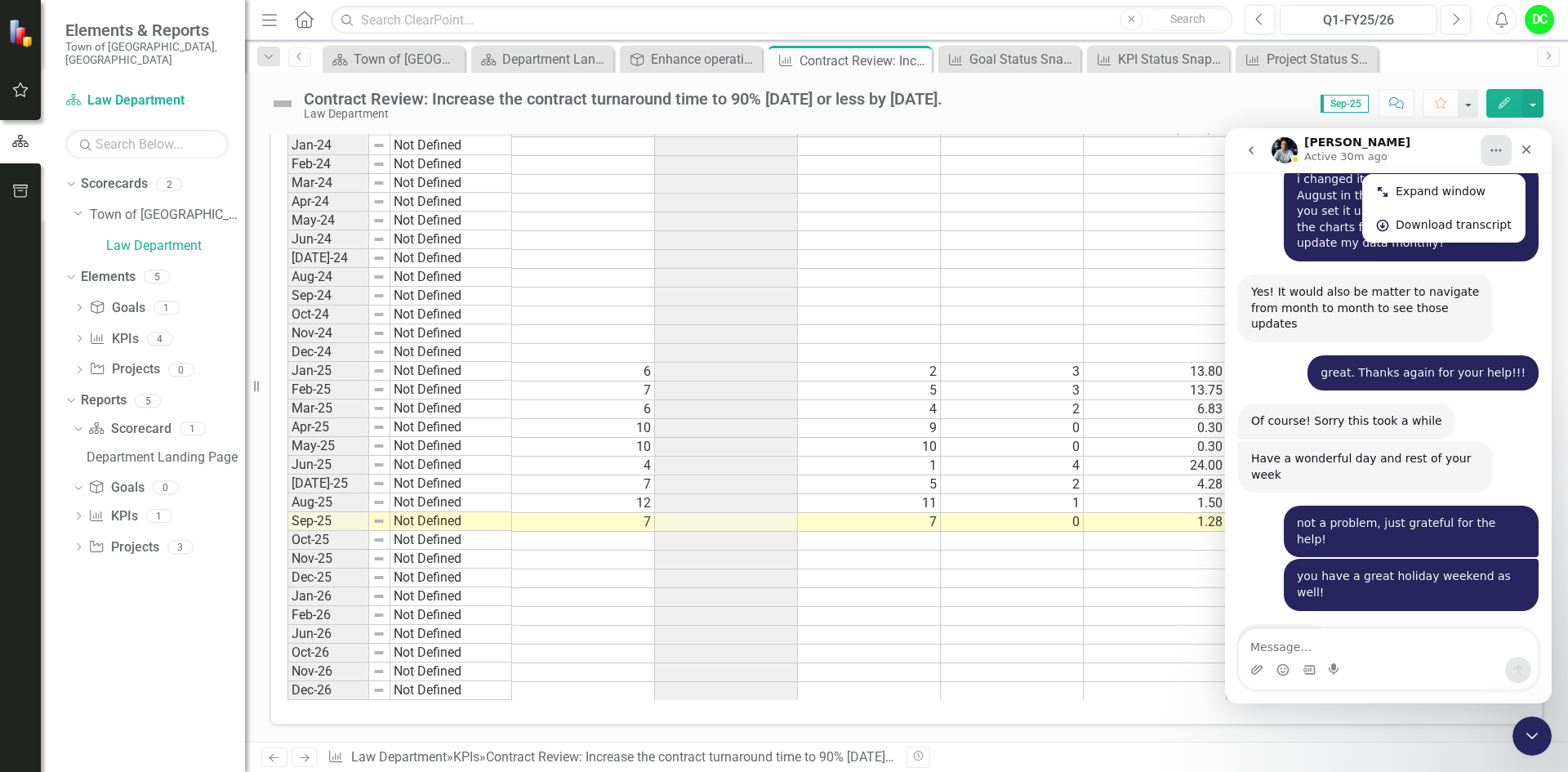
click at [1489, 152] on button "Home" at bounding box center [1496, 149] width 31 height 31
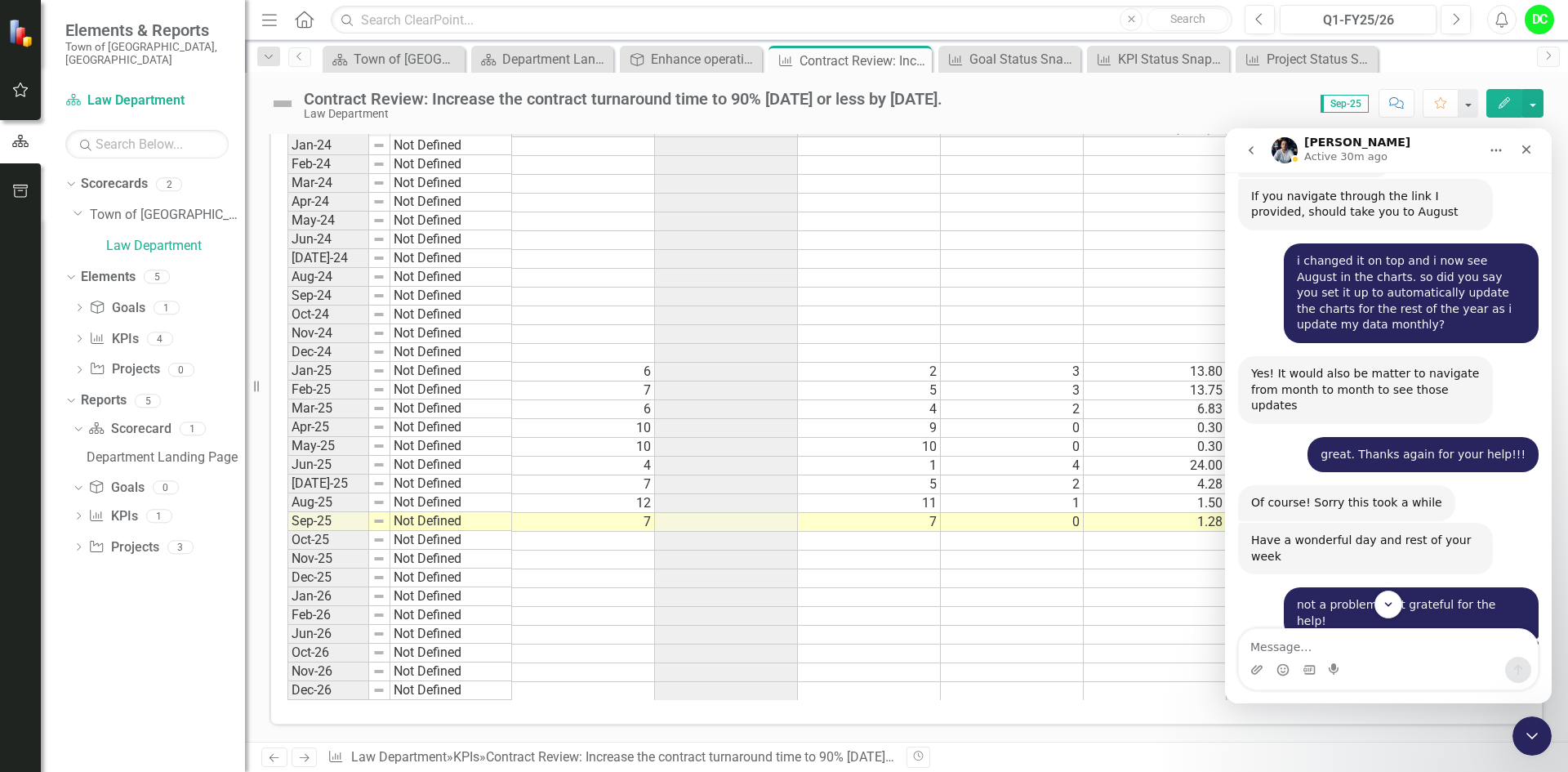
scroll to position [4471, 0]
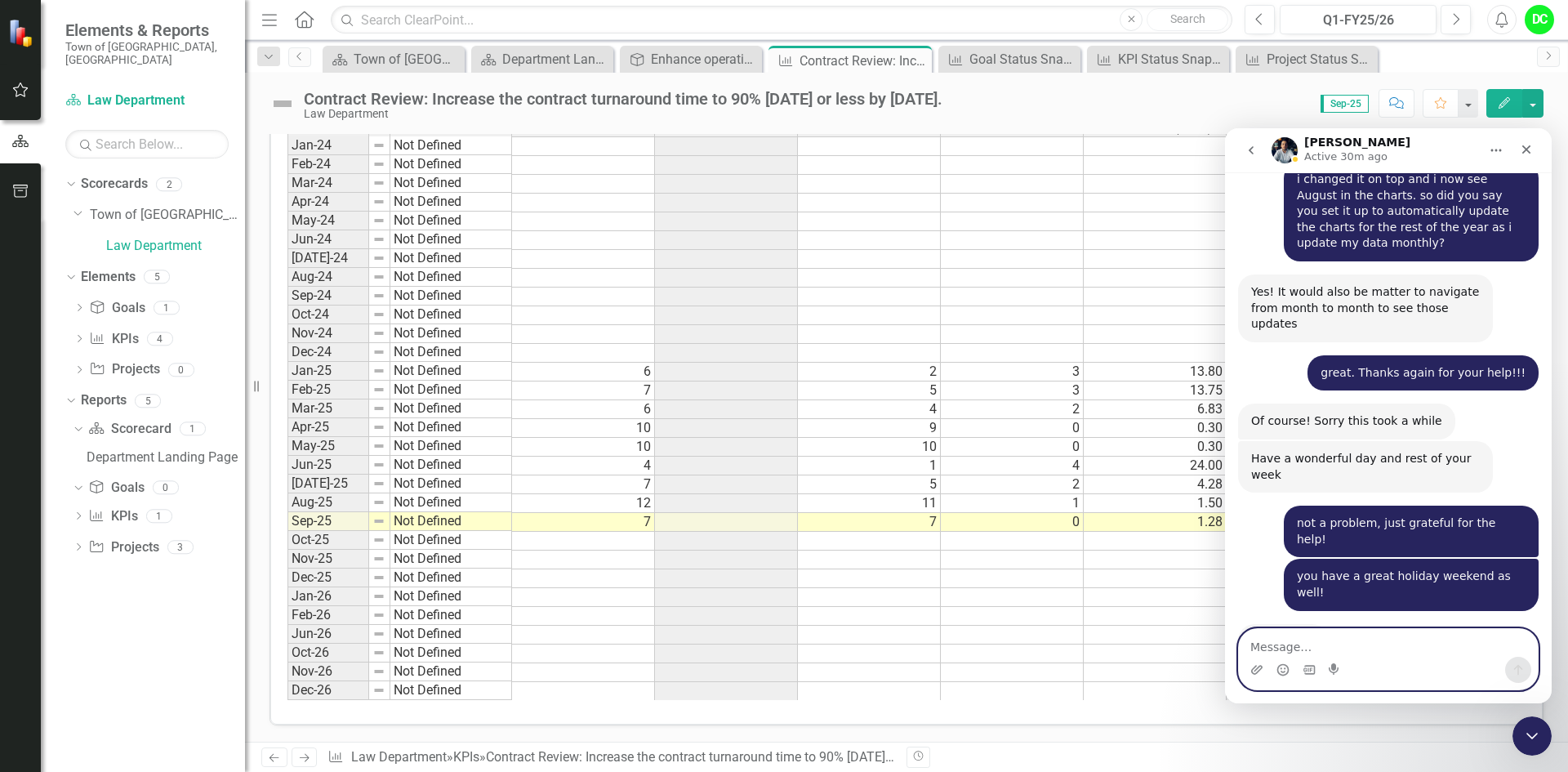
click at [1279, 653] on textarea "Message…" at bounding box center [1389, 642] width 299 height 28
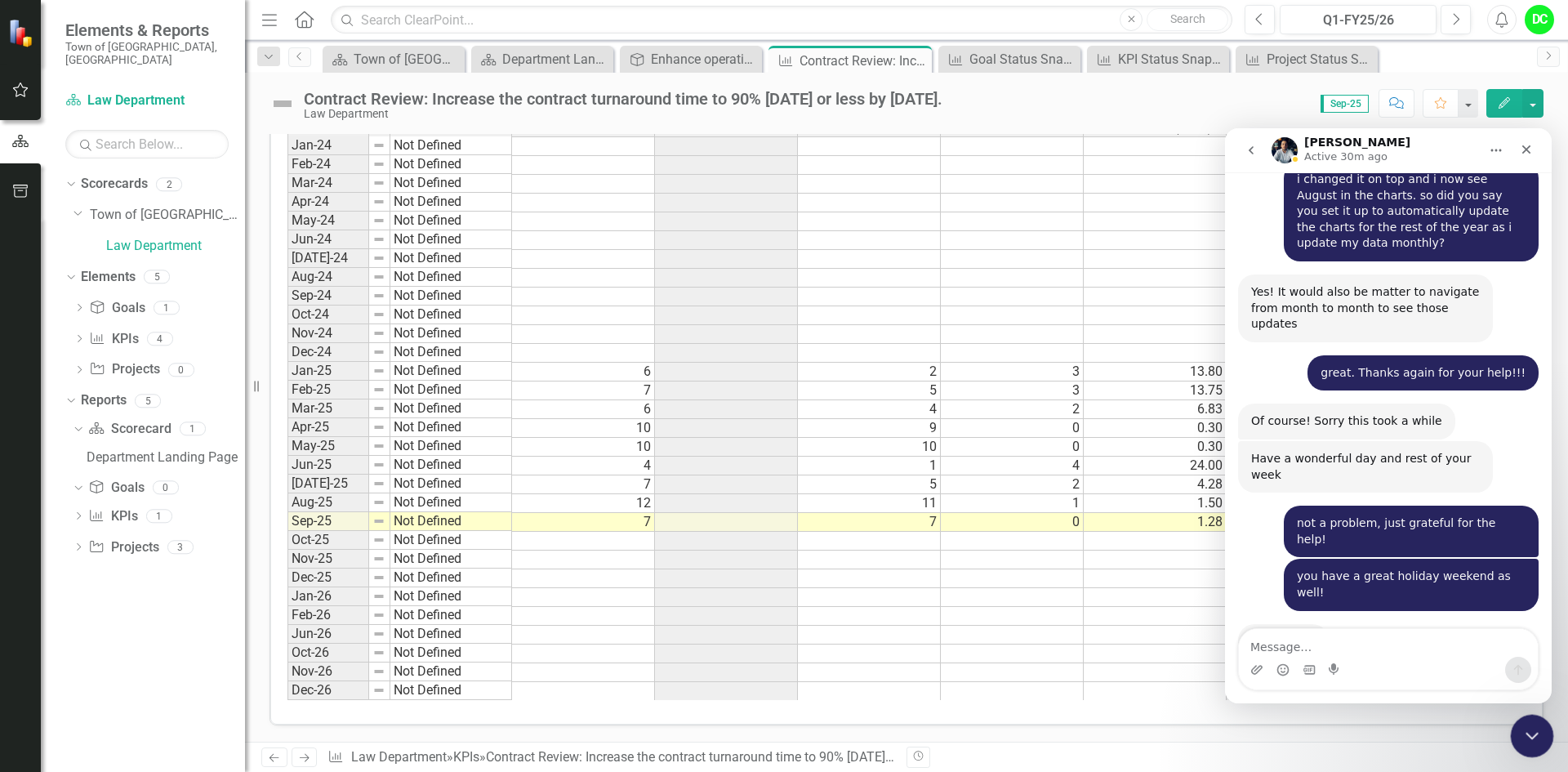
click at [1532, 740] on icon "Close Intercom Messenger" at bounding box center [1530, 733] width 20 height 20
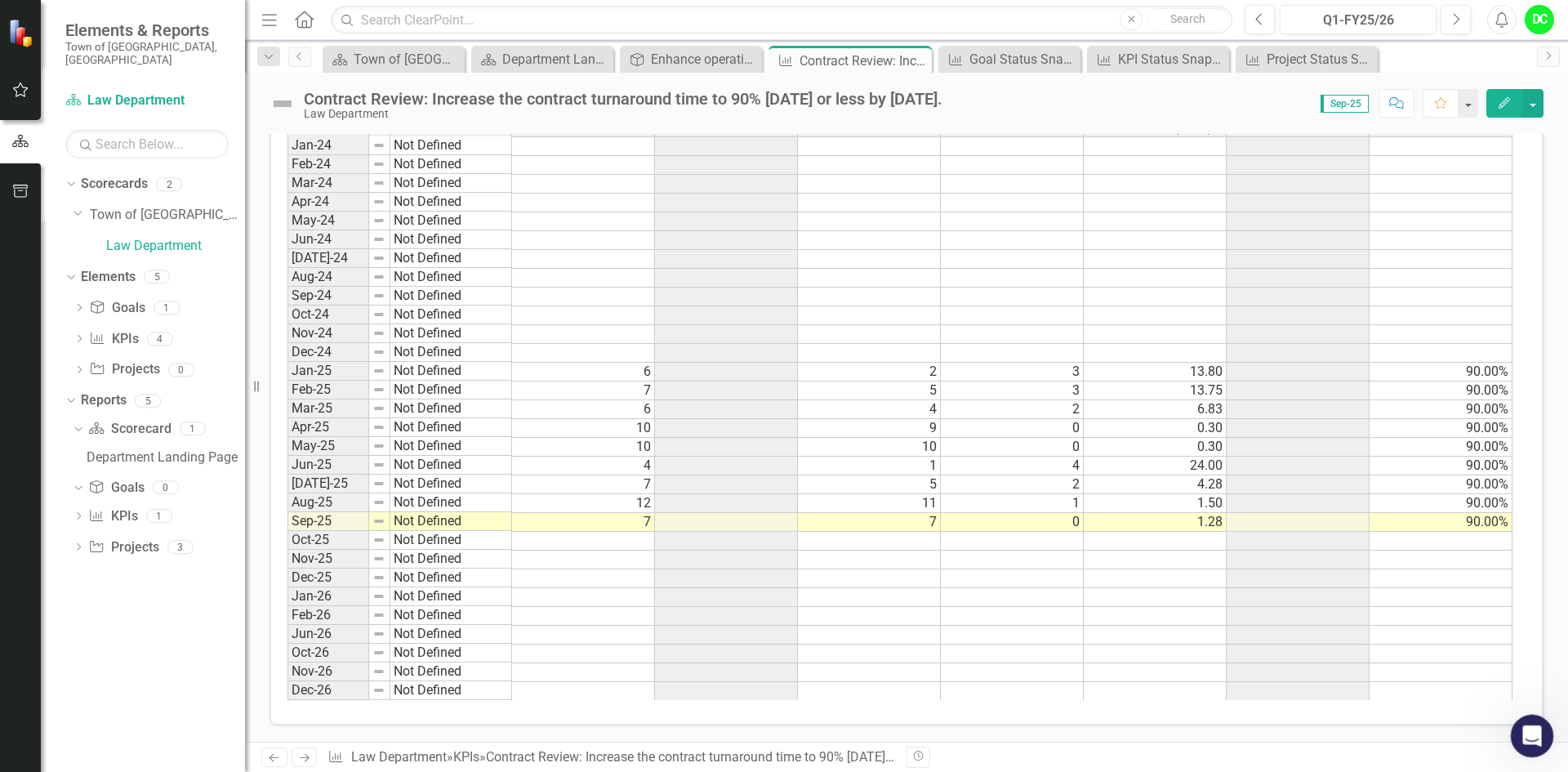
click at [1532, 740] on icon "Open Intercom Messenger" at bounding box center [1530, 733] width 27 height 27
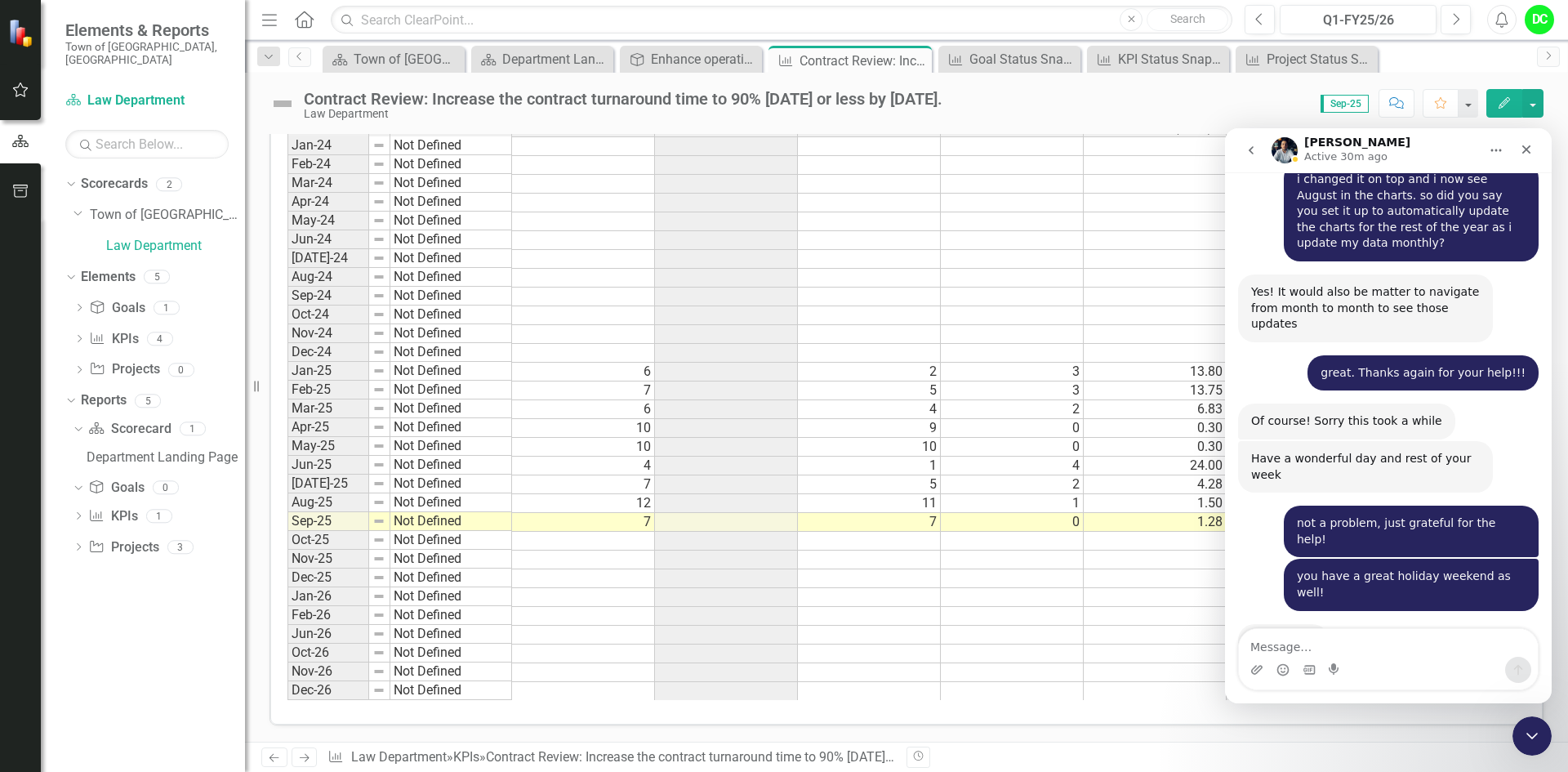
click at [1295, 643] on textarea "Message…" at bounding box center [1389, 642] width 299 height 28
click at [1397, 667] on div "Intercom messenger" at bounding box center [1389, 669] width 299 height 26
click at [1245, 145] on icon "go back" at bounding box center [1251, 150] width 13 height 13
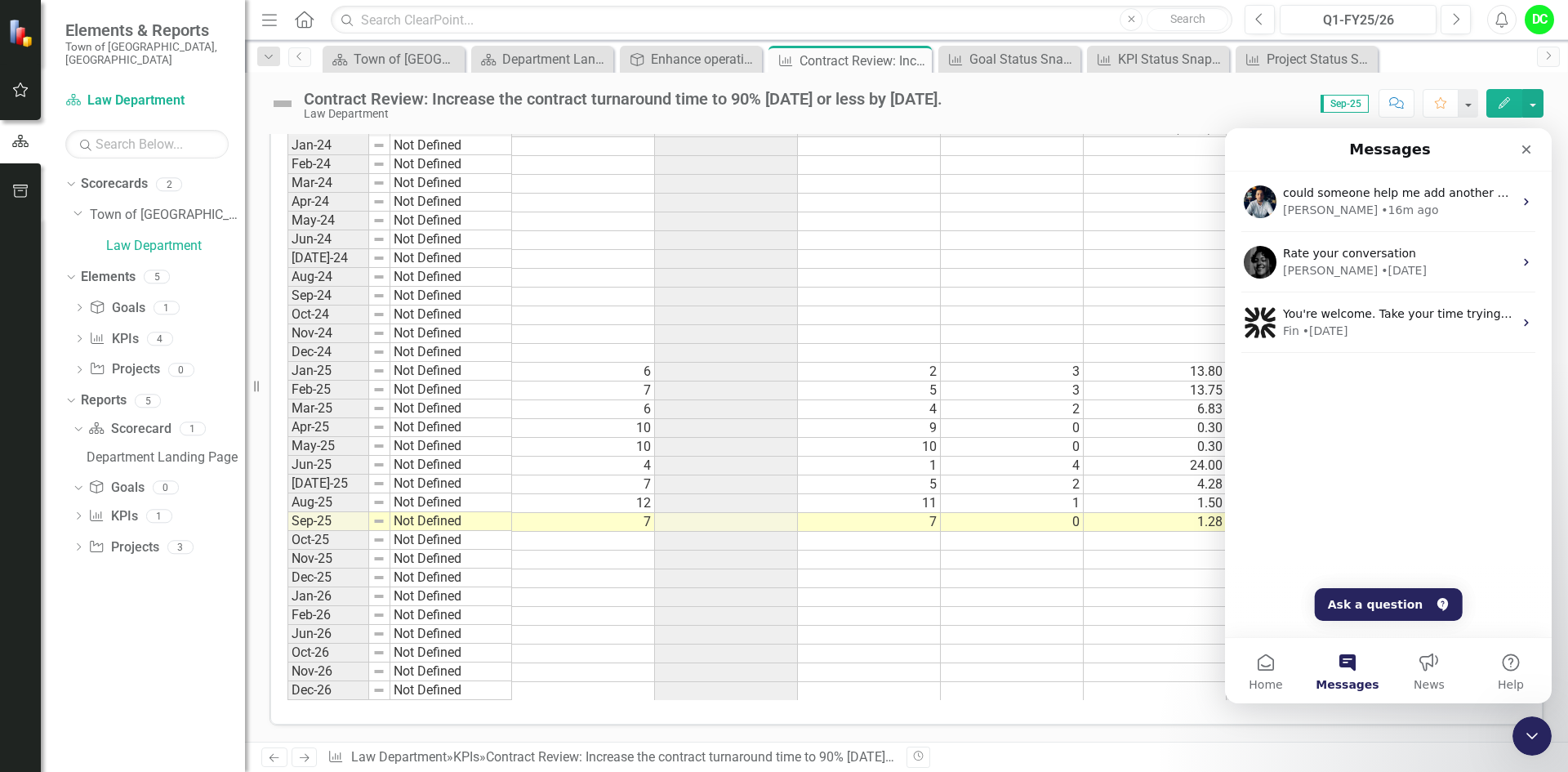
scroll to position [0, 0]
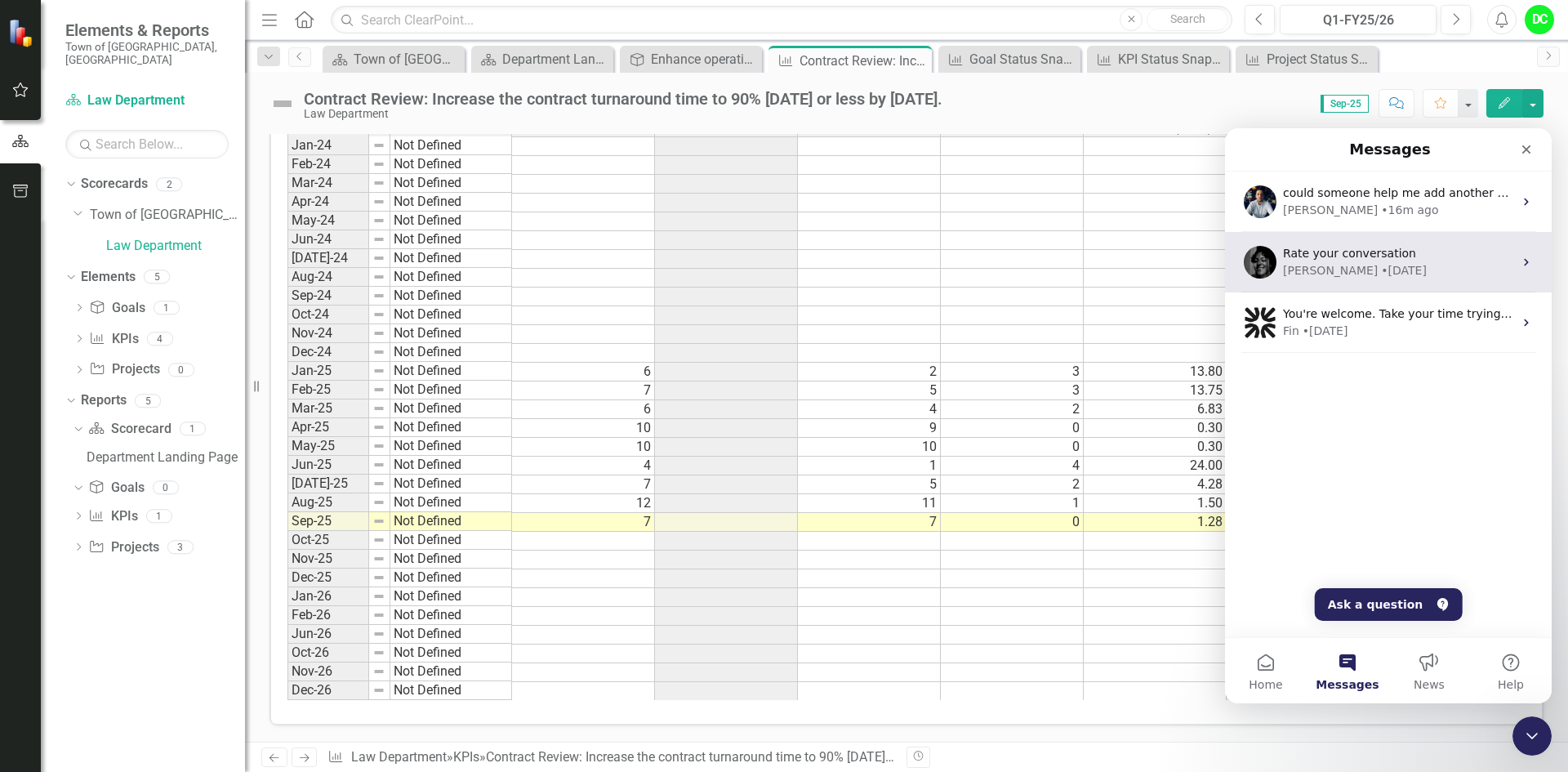
click at [1435, 246] on div "Rate your conversation" at bounding box center [1398, 253] width 231 height 17
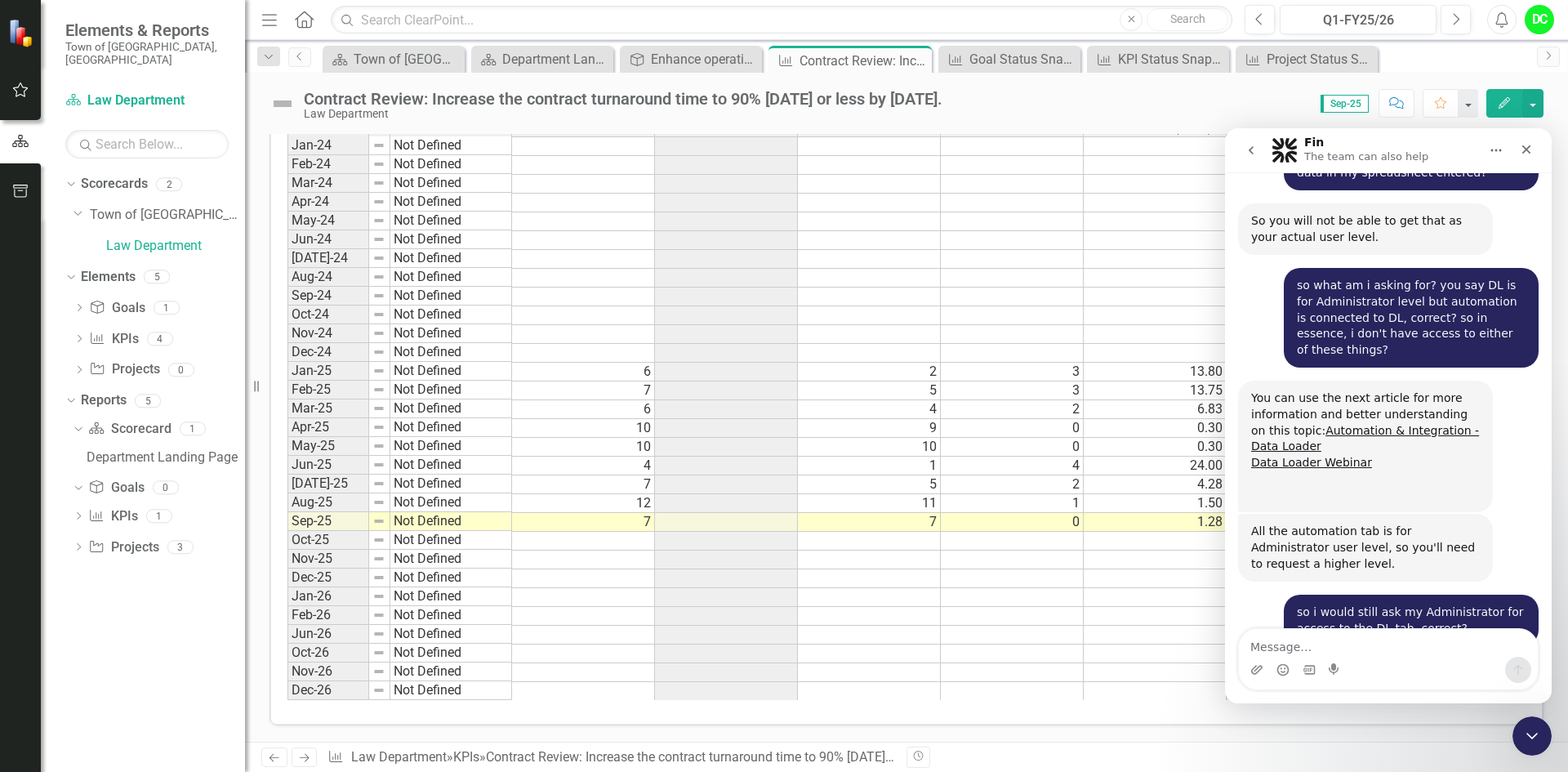
scroll to position [7647, 0]
click at [1254, 155] on icon "go back" at bounding box center [1251, 150] width 13 height 13
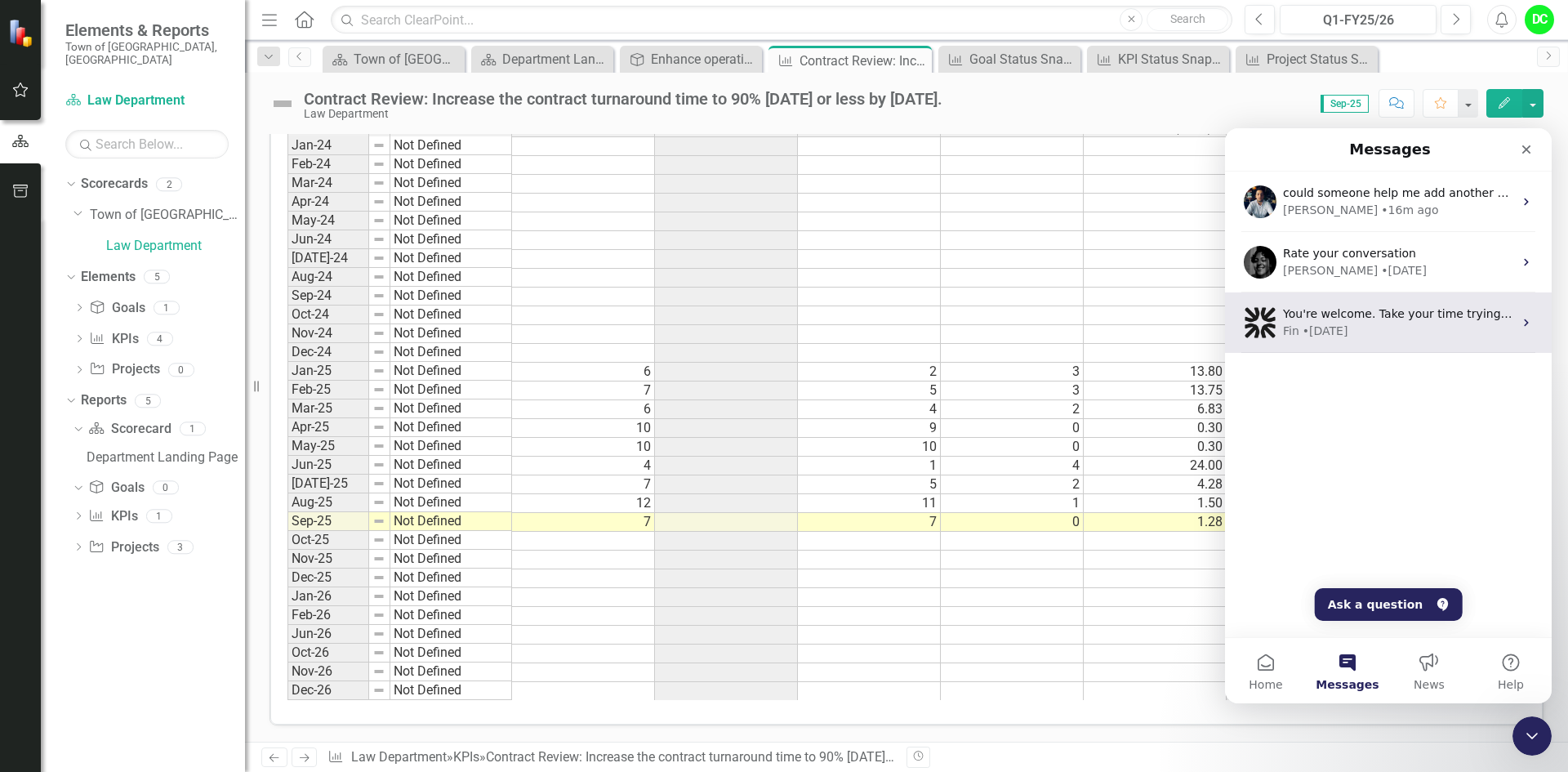
click at [1377, 326] on div "Fin • [DATE]" at bounding box center [1398, 330] width 231 height 17
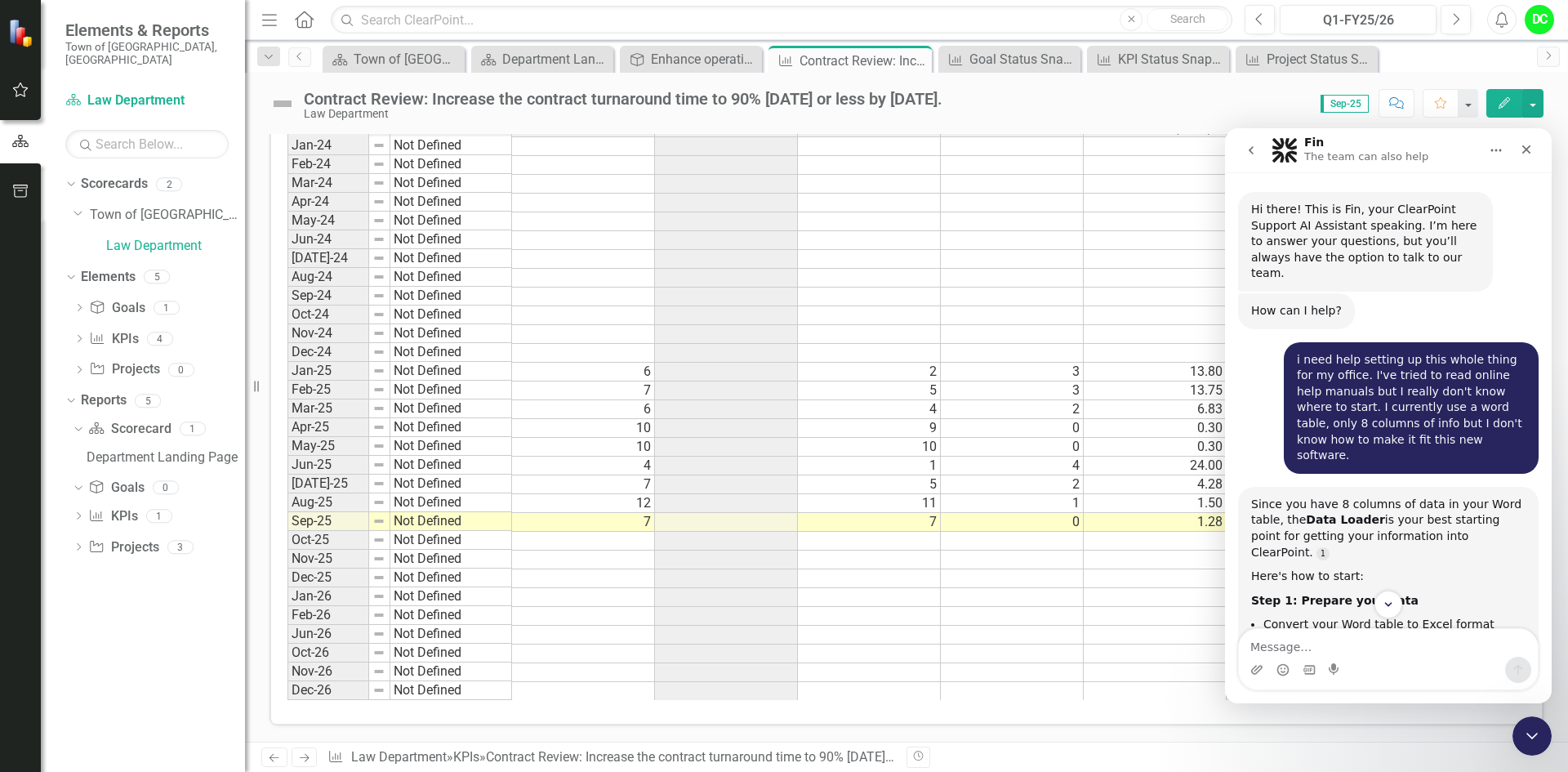
click at [1257, 155] on icon "go back" at bounding box center [1251, 150] width 13 height 13
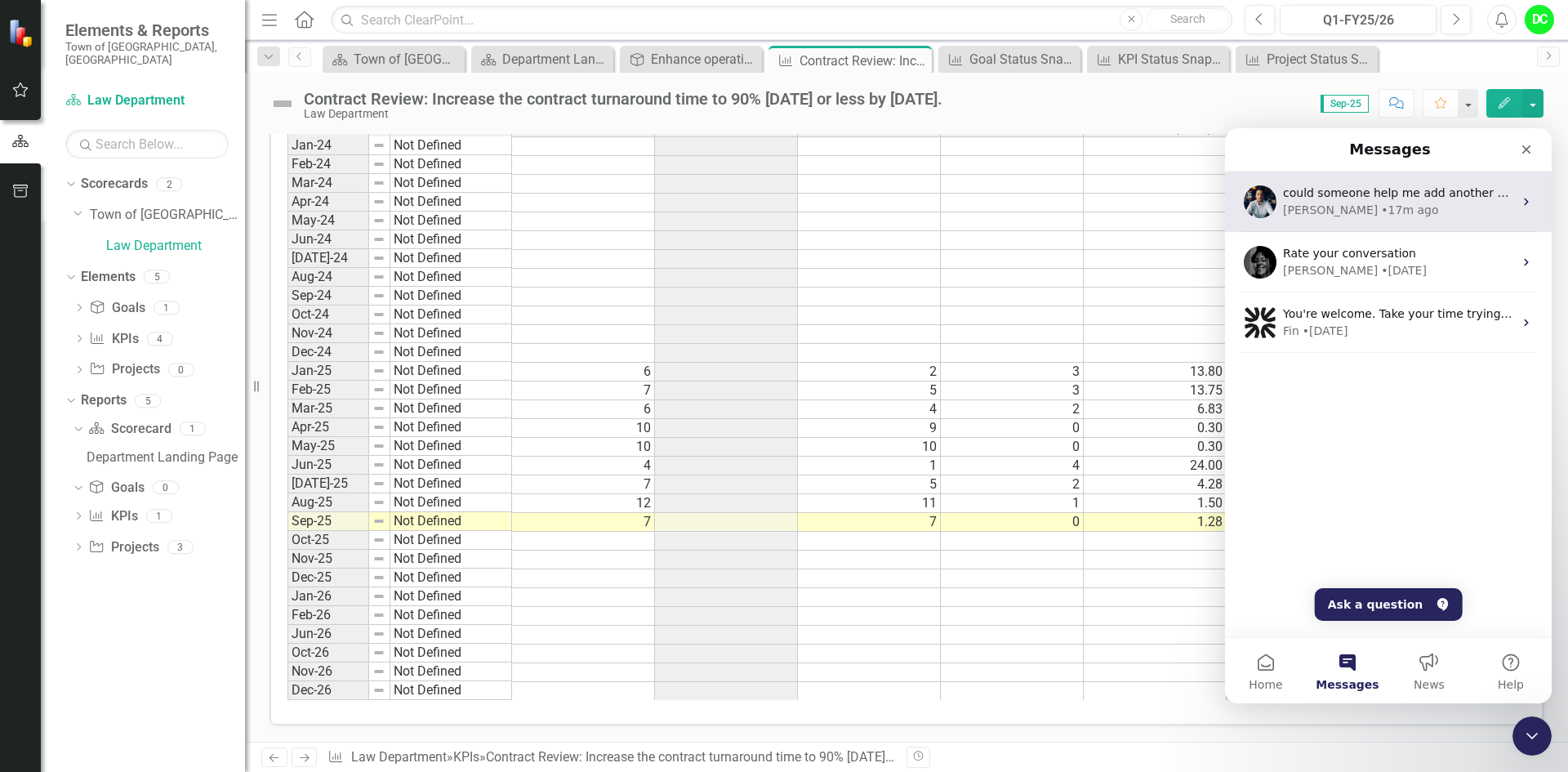
click at [1380, 218] on div "[PERSON_NAME] • 17m ago" at bounding box center [1398, 210] width 231 height 17
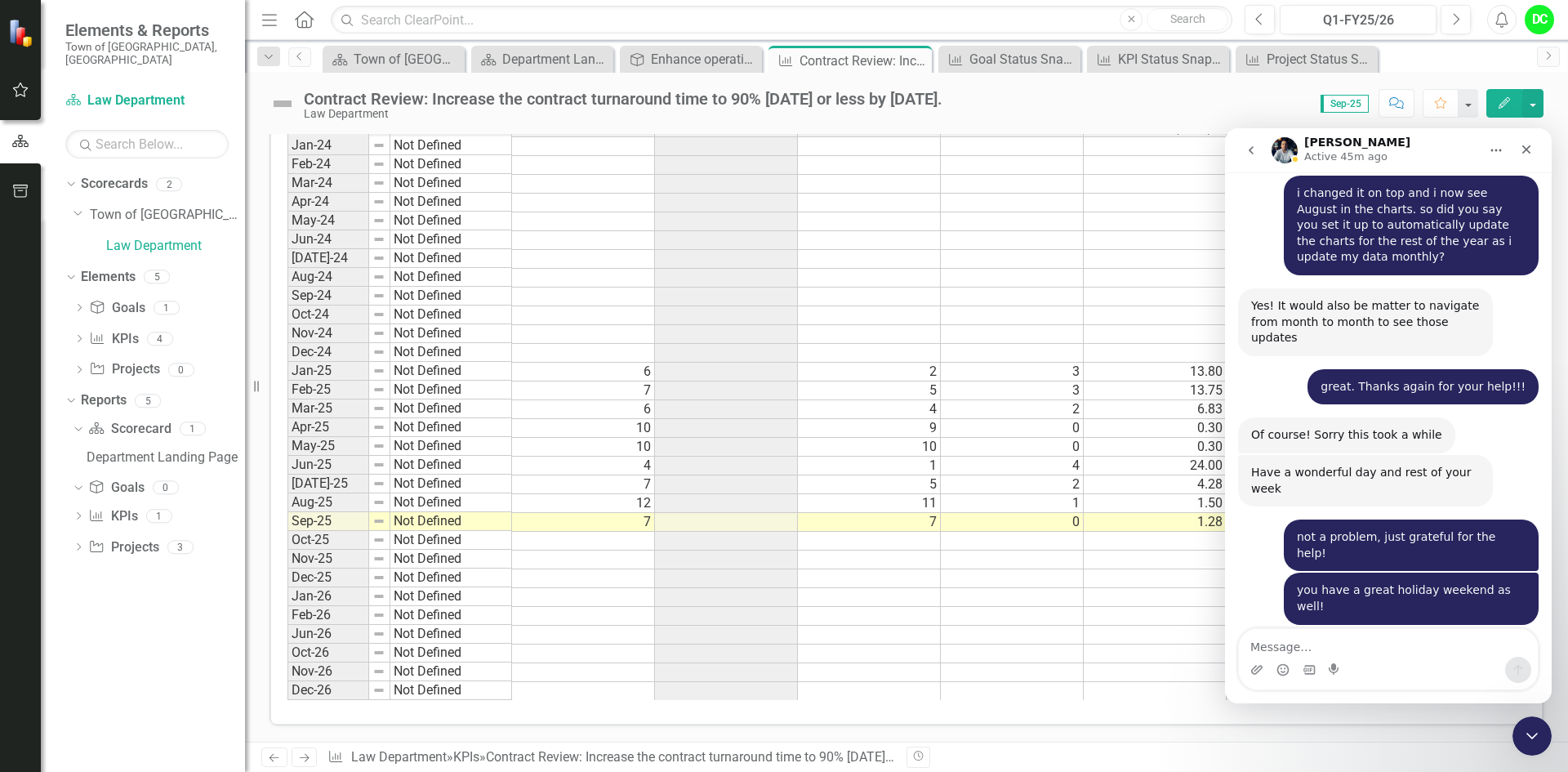
scroll to position [4471, 0]
